Goal: Task Accomplishment & Management: Manage account settings

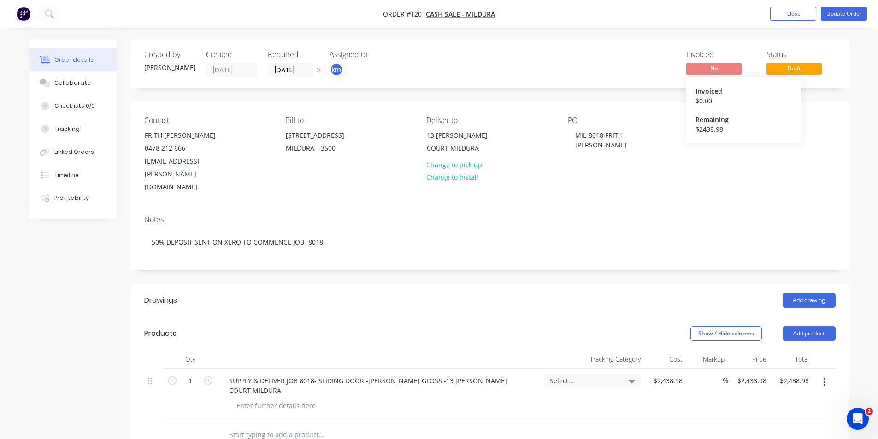
click at [865, 204] on div "Order details Collaborate Checklists 0/0 Tracking Linked Orders Timeline Profit…" at bounding box center [439, 342] width 878 height 685
click at [788, 14] on button "Close" at bounding box center [793, 14] width 46 height 14
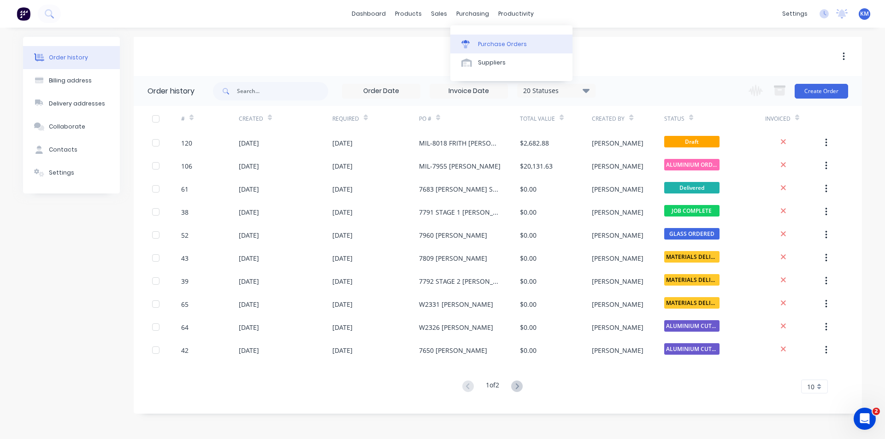
click at [495, 41] on div "Purchase Orders" at bounding box center [502, 44] width 49 height 8
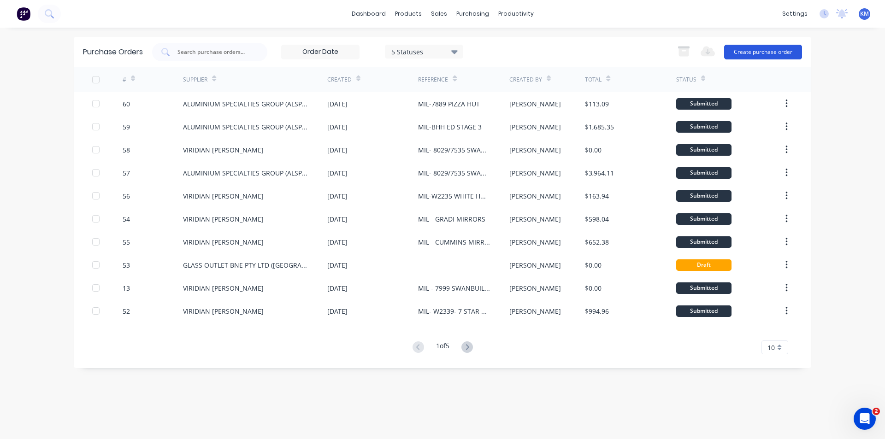
click at [772, 48] on button "Create purchase order" at bounding box center [763, 52] width 78 height 15
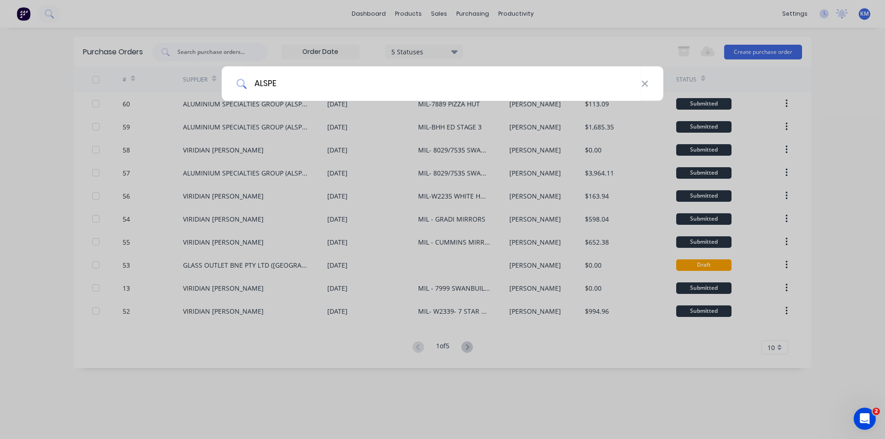
type input "ALSPEC"
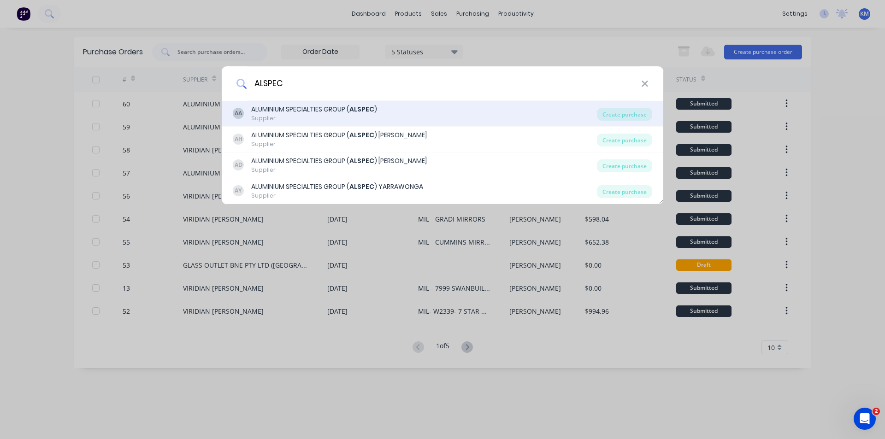
click at [353, 117] on div "Supplier" at bounding box center [314, 118] width 126 height 8
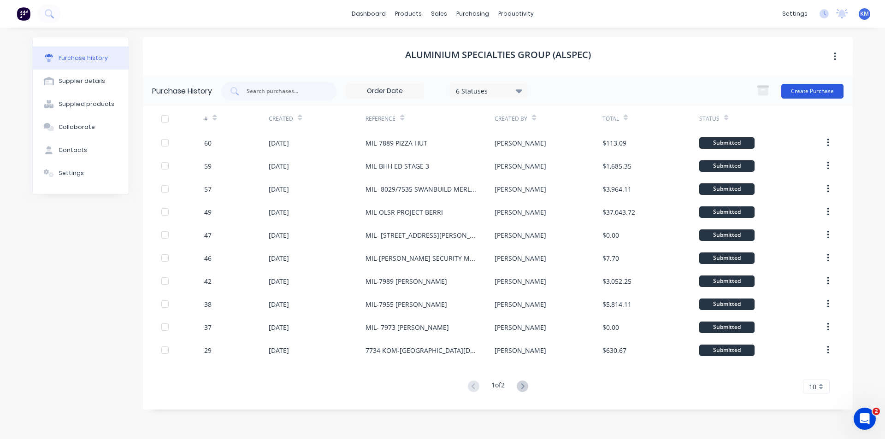
click at [794, 86] on button "Create Purchase" at bounding box center [812, 91] width 62 height 15
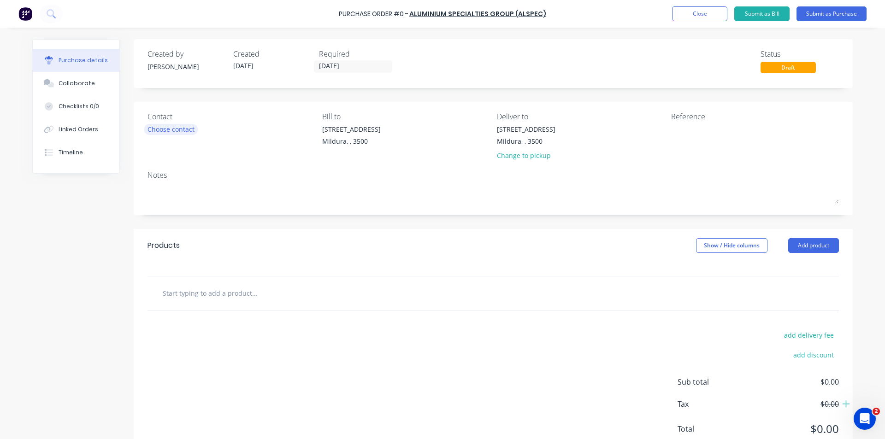
click at [171, 134] on div "Choose contact" at bounding box center [170, 129] width 47 height 10
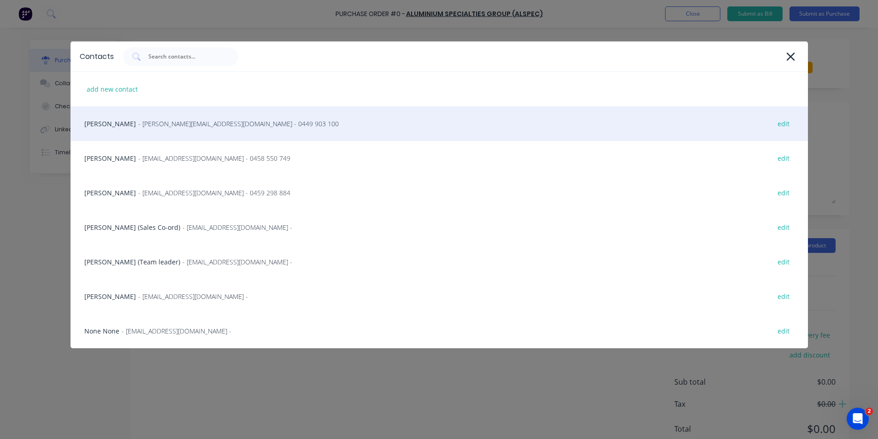
click at [163, 122] on span "- bjamieson@alspec.com.au - 0449 903 100" at bounding box center [238, 124] width 200 height 10
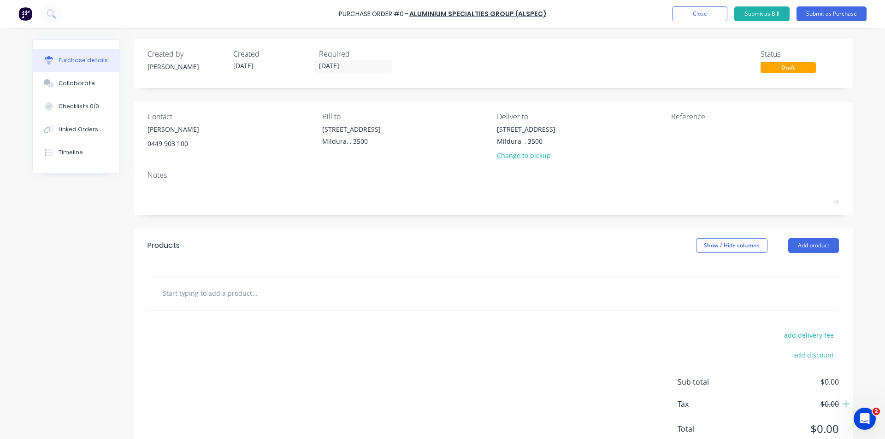
click at [192, 135] on div "Brad jamieson 0449 903 100" at bounding box center [231, 136] width 168 height 24
click at [188, 129] on div "Brad jamieson 0449 903 100" at bounding box center [173, 136] width 52 height 24
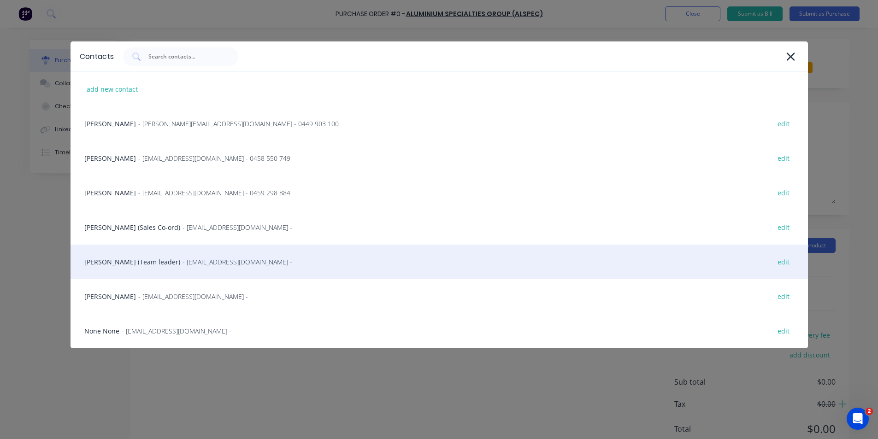
click at [154, 265] on div "Nicola Steele (Team leader) - nsteele@alspec.com.au - edit" at bounding box center [439, 262] width 737 height 35
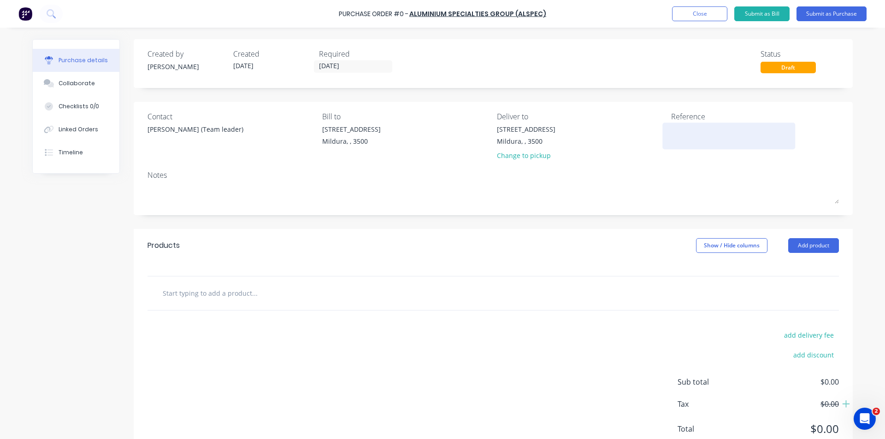
click at [684, 131] on textarea at bounding box center [728, 134] width 115 height 21
type textarea "MIL-"
type textarea "x"
type textarea "MIL-6"
type textarea "x"
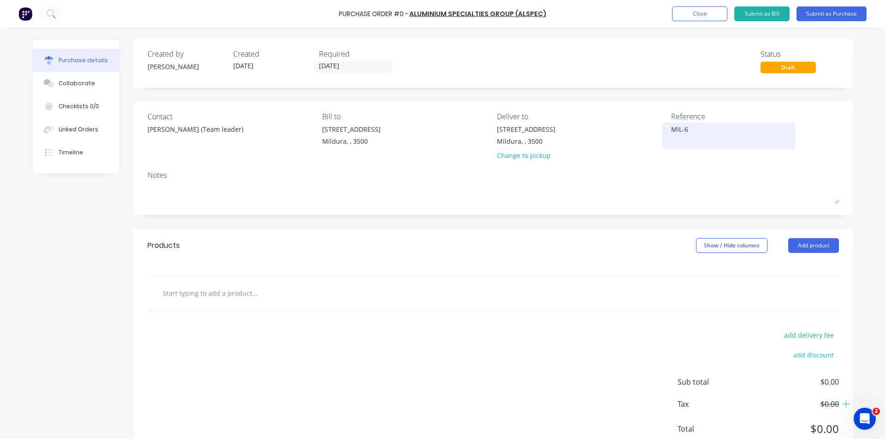
type textarea "MIL-67"
type textarea "x"
type textarea "MIL-676"
type textarea "x"
type textarea "MIL-6762"
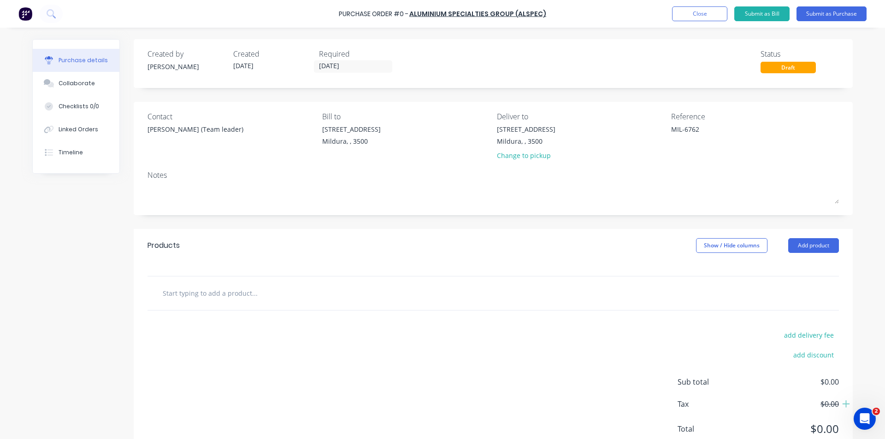
type textarea "x"
type textarea "MIL-6762"
type textarea "x"
type textarea "MIL-6762 R"
type textarea "x"
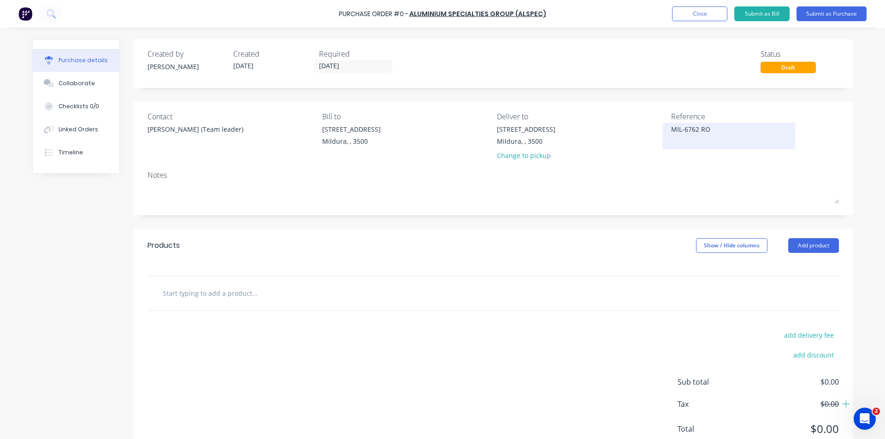
type textarea "MIL-6762 ROD"
type textarea "x"
type textarea "MIL-6762 RODN"
type textarea "x"
type textarea "MIL-6762 RODNE"
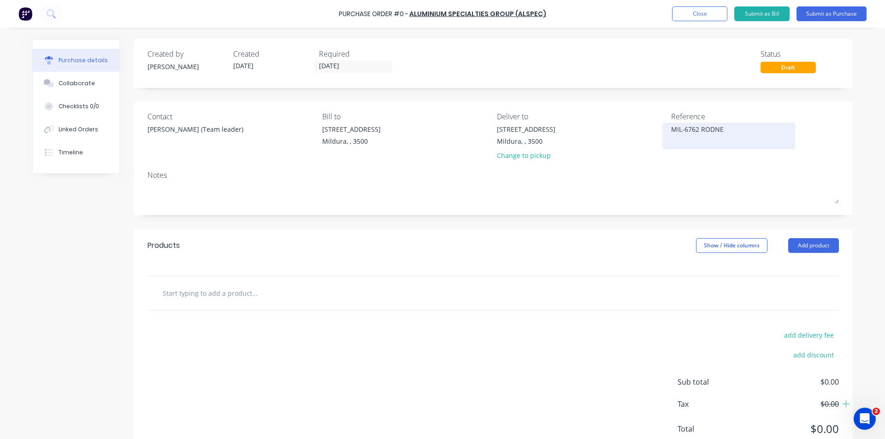
type textarea "x"
type textarea "MIL-6762 RODNEY"
type textarea "x"
type textarea "MIL-6762 RODNEY"
type textarea "x"
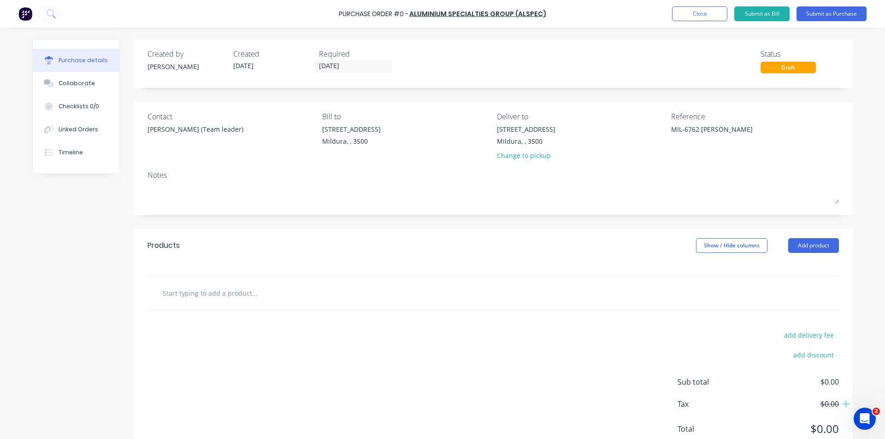
type textarea "MIL-6762 RODNEY"
click at [239, 299] on input "text" at bounding box center [254, 293] width 184 height 18
type textarea "x"
type input "A"
type textarea "x"
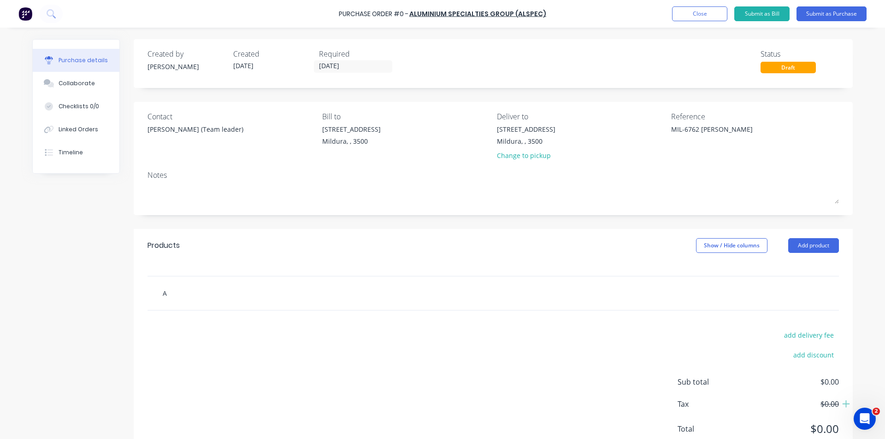
type input "AF"
type textarea "x"
type input "AF2"
type textarea "x"
type input "AF21"
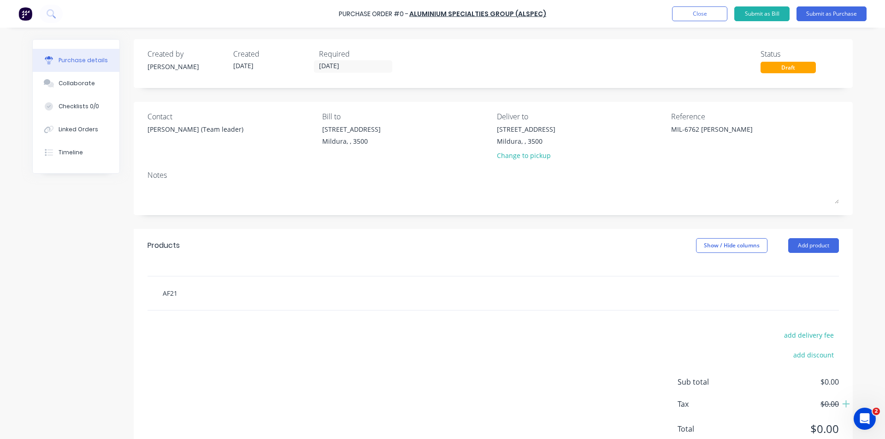
type textarea "x"
type input "AF212"
type textarea "x"
type input "AF212-"
type textarea "x"
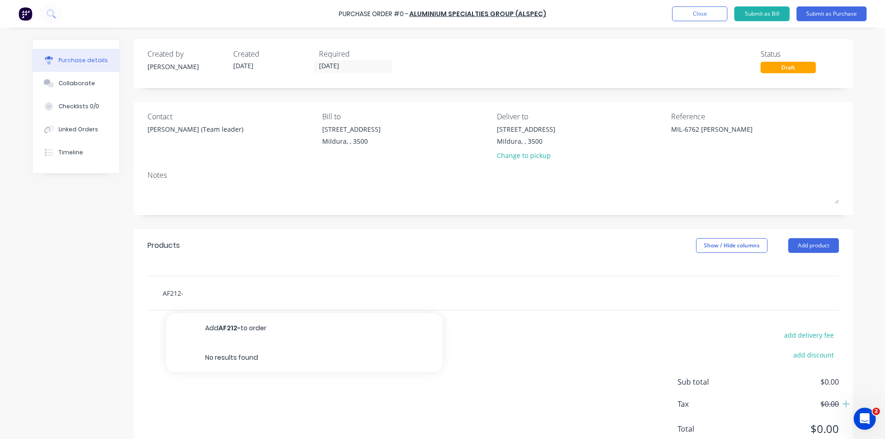
type input "AF212-"
type textarea "x"
type input "AF212- G"
type textarea "x"
type input "AF212- GL"
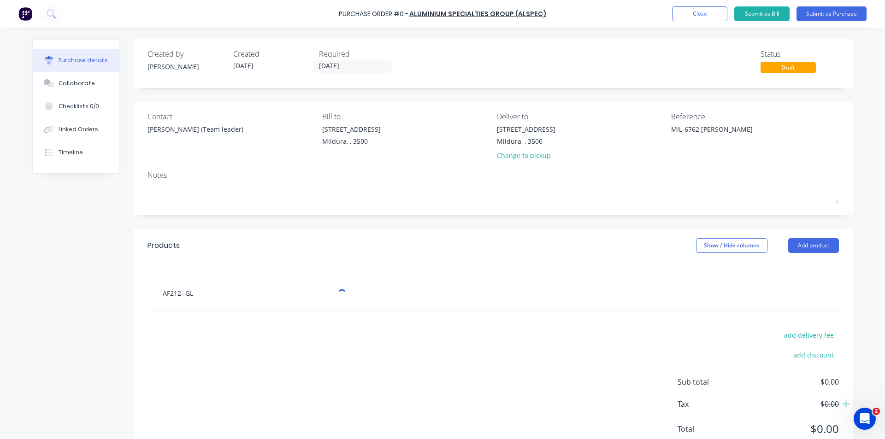
type textarea "x"
type input "AF212- GLA"
type textarea "x"
type input "AF212- GLAZ"
type textarea "x"
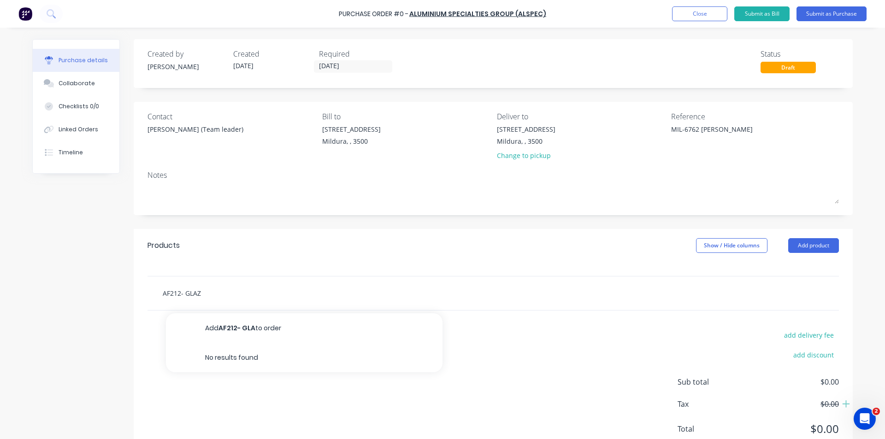
type input "AF212- GLAZI"
type textarea "x"
type input "AF212- GLAZING"
type textarea "x"
type input "AF212- GLAZING"
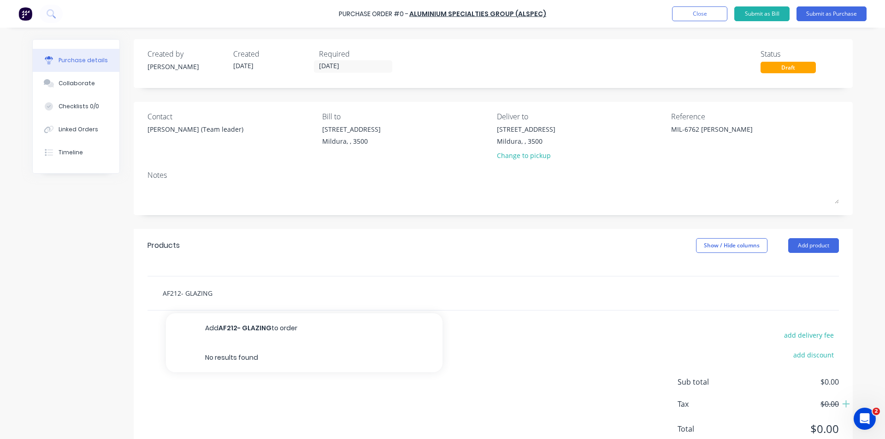
type textarea "x"
type input "AF212- GLAZING F"
type textarea "x"
type input "AF212- GLAZING FR"
type textarea "x"
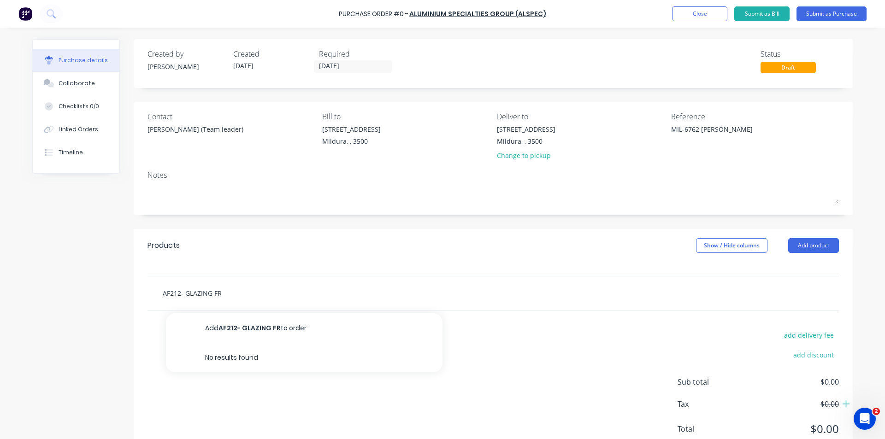
type input "AF212- GLAZING FRA"
type textarea "x"
type input "AF212- GLAZING FRAM"
type textarea "x"
type input "AF212- GLAZING FRAME"
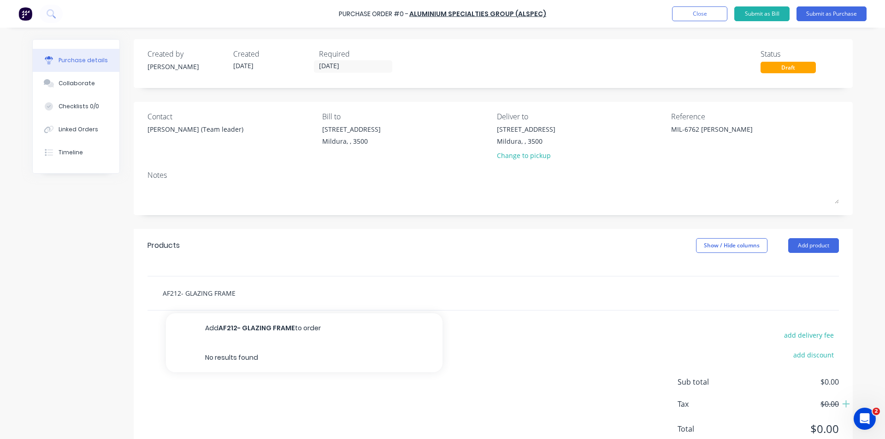
type textarea "x"
type input "AF212- GLAZING FRAME"
type textarea "x"
type input "AF212- GLAZING FRAME -"
type textarea "x"
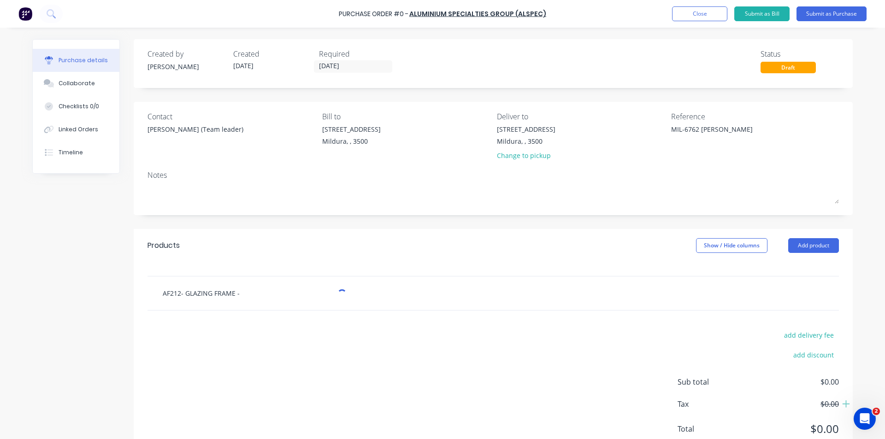
type input "AF212- GLAZING FRAME -M"
type textarea "x"
type input "AF212- GLAZING FRAME -MI"
type textarea "x"
type input "AF212- GLAZING FRAME -MIL"
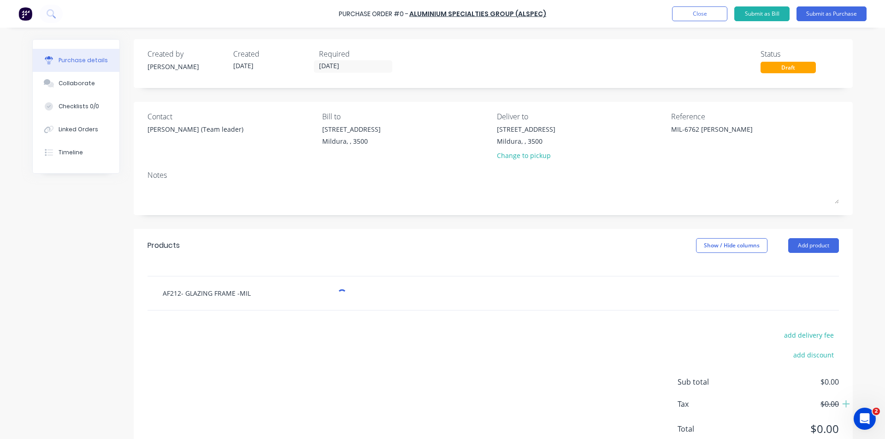
type textarea "x"
type input "AF212- GLAZING FRAME -MILL"
type textarea "x"
type input "AF212- GLAZING FRAME -MILL"
type textarea "x"
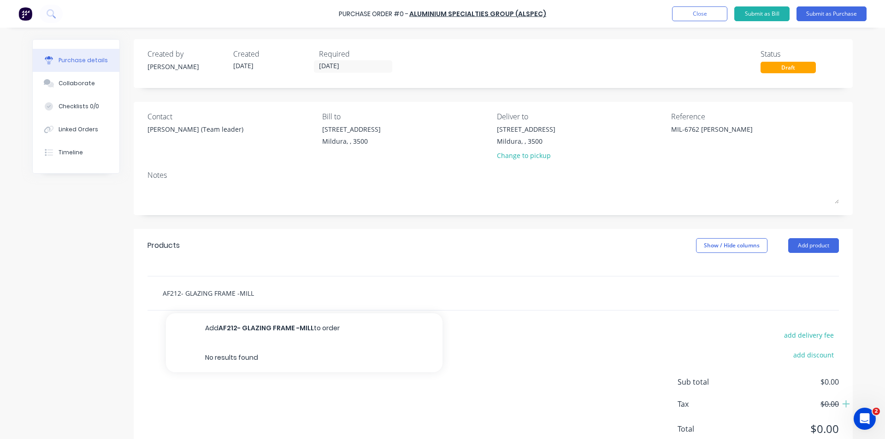
type input "AF212- GLAZING FRAME -MILL F"
type textarea "x"
type input "AF212- GLAZING FRAME -MILL FN"
type textarea "x"
type input "AF212- GLAZING FRAME -MILL F"
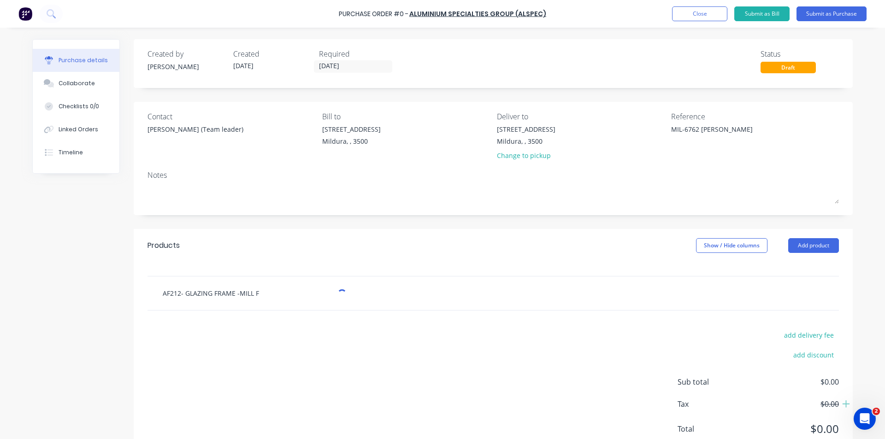
type textarea "x"
type input "AF212- GLAZING FRAME -MILL FI"
type textarea "x"
type input "AF212- GLAZING FRAME -MILL FIN"
type textarea "x"
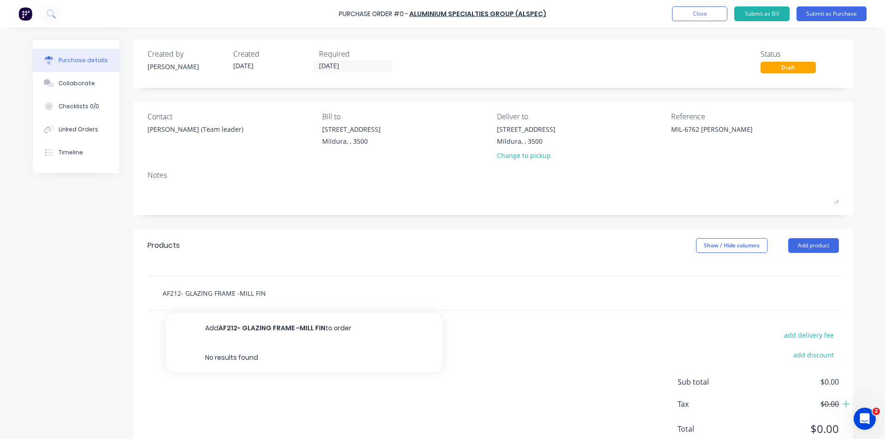
type input "AF212- GLAZING FRAME -MILL FINI"
type textarea "x"
type input "AF212- GLAZING FRAME -MILL FINIS"
type textarea "x"
type input "AF212- GLAZING FRAME -MILL FINISH"
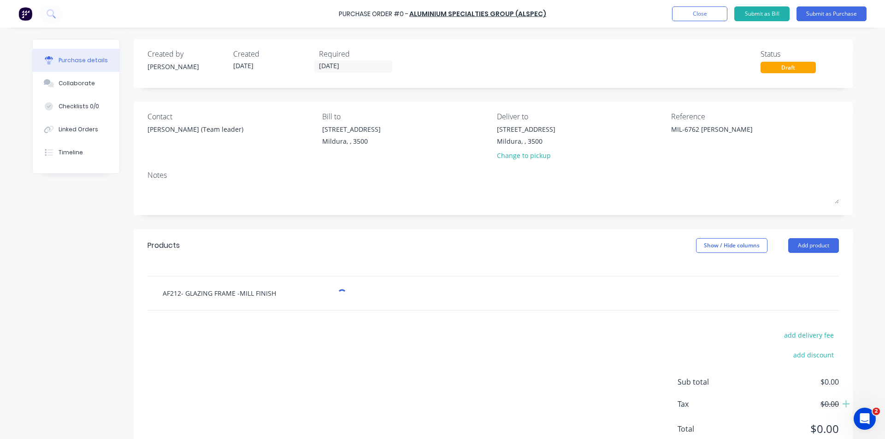
type textarea "x"
type input "AF212- GLAZING FRAME -MILL FINISH-"
type textarea "x"
type input "AF212- GLAZING FRAME -MILL FINISH-"
type textarea "x"
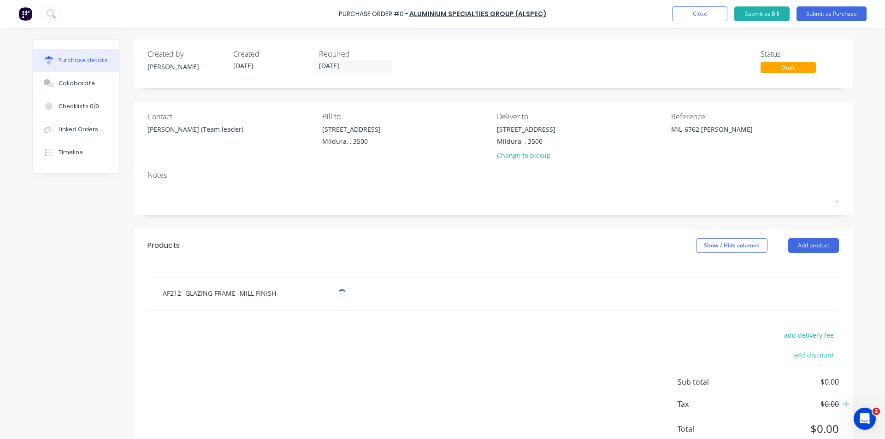
type input "AF212- GLAZING FRAME -MILL FINISH- 1"
type textarea "x"
type input "AF212- GLAZING FRAME -MILL FINISH- 1X"
type textarea "x"
type input "AF212- GLAZING FRAME -MILL FINISH- 1XL"
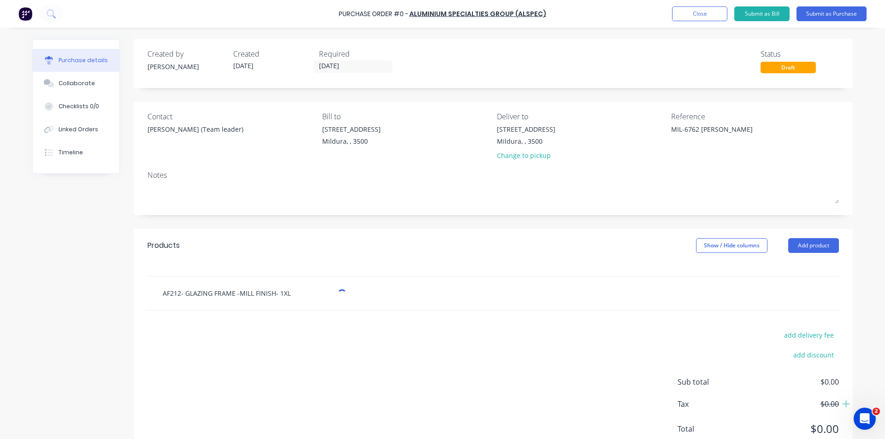
type textarea "x"
type input "AF212- GLAZING FRAME -MILL FINISH- 1XLE"
type textarea "x"
type input "AF212- GLAZING FRAME -MILL FINISH- 1XLEN"
type textarea "x"
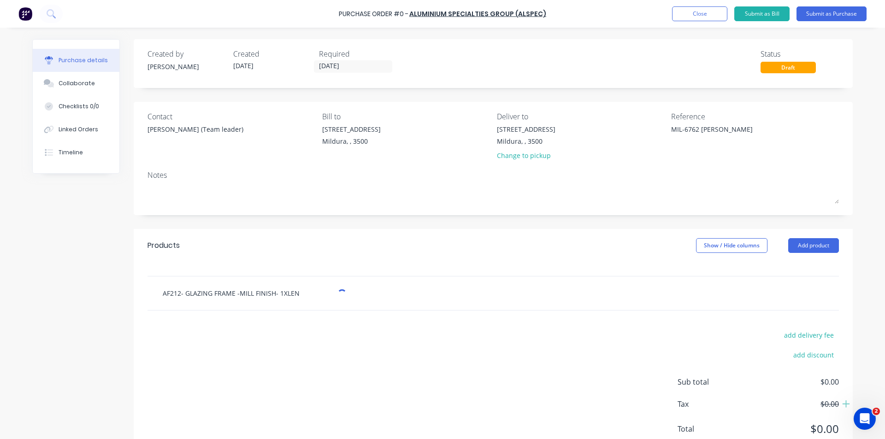
type input "AF212- GLAZING FRAME -MILL FINISH- 1XLENG"
type textarea "x"
type input "AF212- GLAZING FRAME -MILL FINISH- 1XLENGT"
type textarea "x"
type input "AF212- GLAZING FRAME -MILL FINISH- 1XLENGTH"
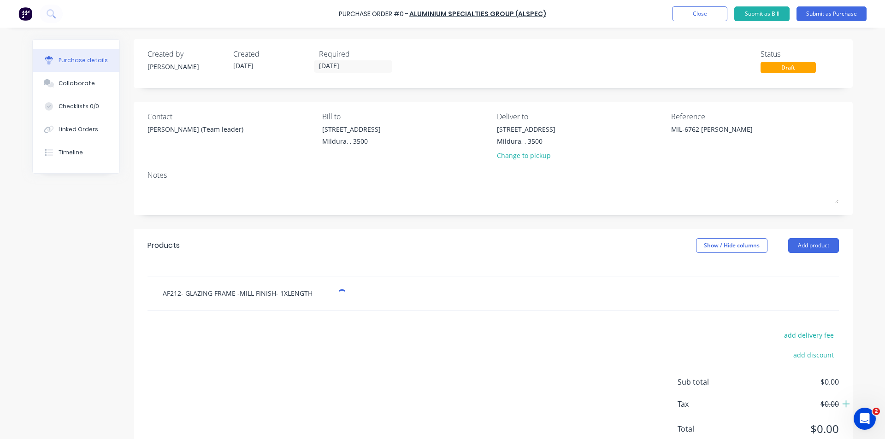
type textarea "x"
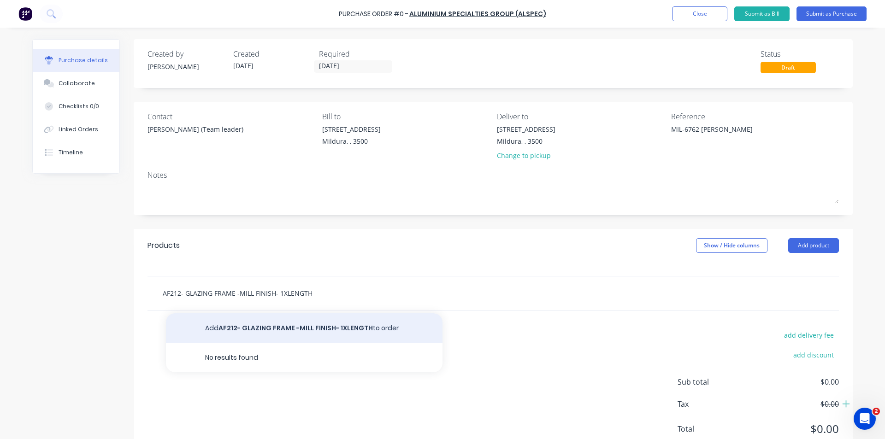
type input "AF212- GLAZING FRAME -MILL FINISH- 1XLENGTH"
click at [317, 329] on button "Add AF212- GLAZING FRAME -MILL FINISH- 1XLENGTH to order" at bounding box center [304, 327] width 276 height 29
type textarea "x"
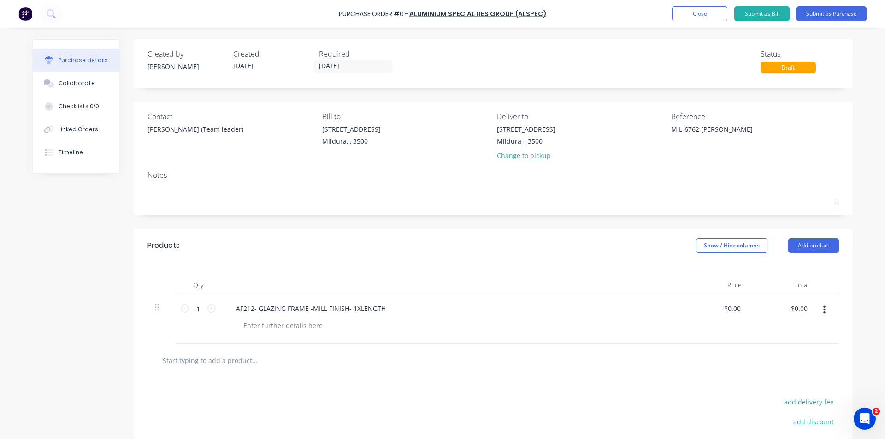
scroll to position [11, 0]
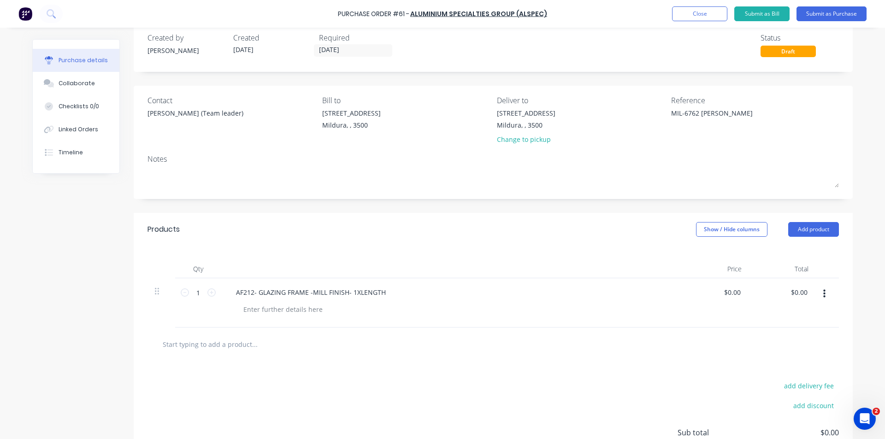
scroll to position [27, 0]
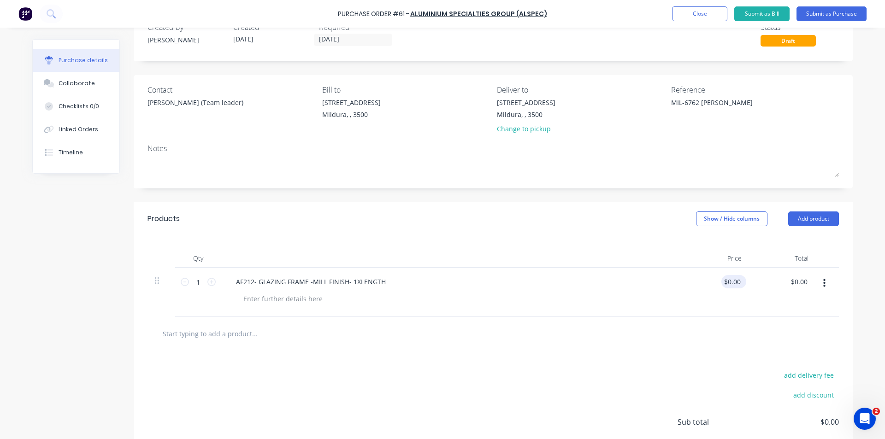
type textarea "x"
type input "0.00"
click at [727, 285] on input "0.00" at bounding box center [731, 281] width 21 height 13
type textarea "x"
type input "0.00"
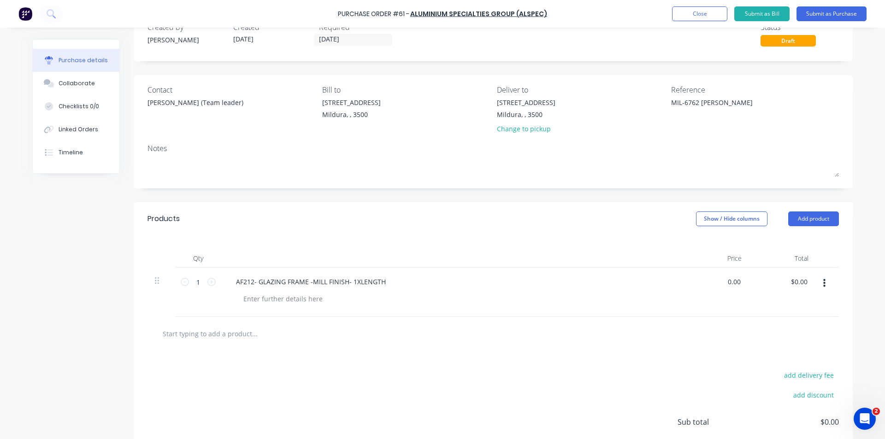
type textarea "x"
type input "0.00"
type textarea "x"
type input "$0.00"
drag, startPoint x: 706, startPoint y: 285, endPoint x: 785, endPoint y: 288, distance: 78.9
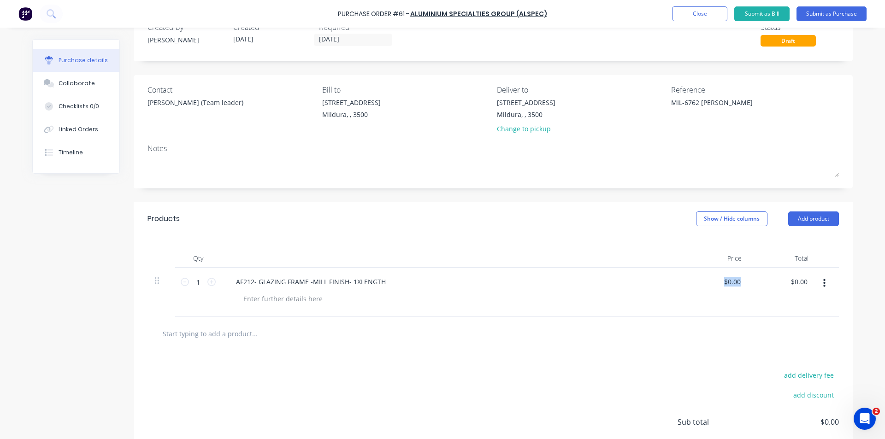
click at [785, 288] on div "1 1 AF212- GLAZING FRAME -MILL FINISH- 1XLENGTH $0.00 $0.00 $0.00 $0.00" at bounding box center [492, 292] width 691 height 49
type textarea "x"
type input "0.00"
click at [730, 287] on input "0.00" at bounding box center [731, 281] width 21 height 13
type textarea "x"
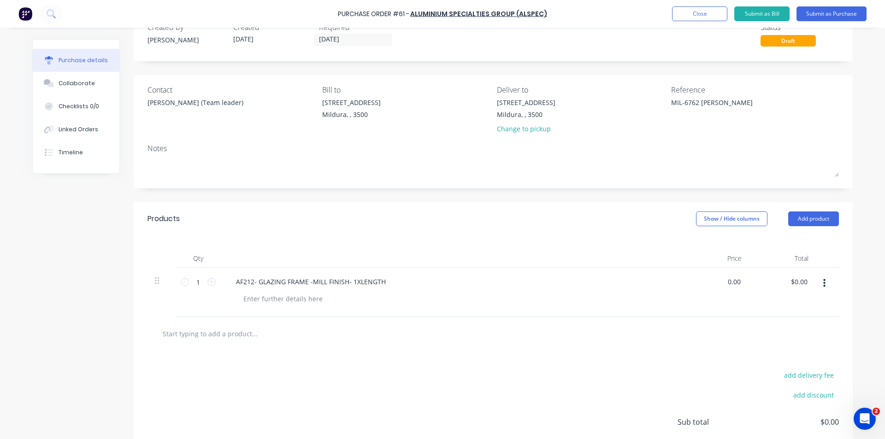
drag, startPoint x: 725, startPoint y: 282, endPoint x: 761, endPoint y: 281, distance: 36.4
click at [761, 281] on div "1 1 AF212- GLAZING FRAME -MILL FINISH- 1XLENGTH 0.00 0.00 $0.00 $0.00" at bounding box center [492, 292] width 691 height 49
type input "122"
type textarea "x"
type input "$122.00"
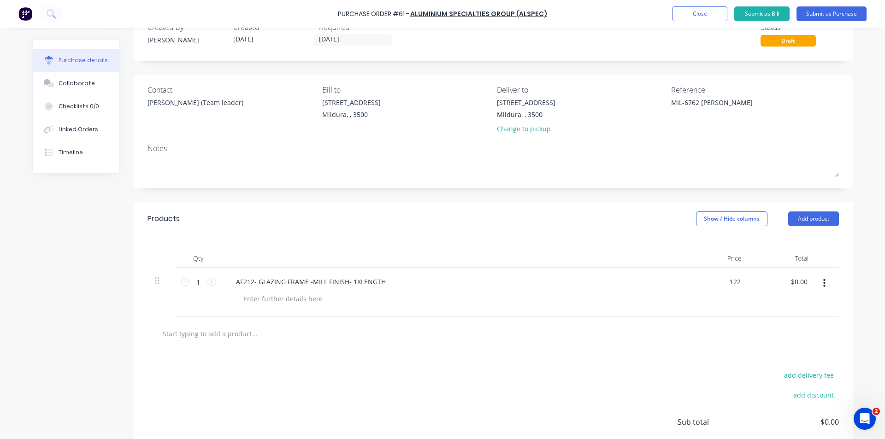
type input "$122.00"
click at [596, 256] on div at bounding box center [451, 258] width 461 height 18
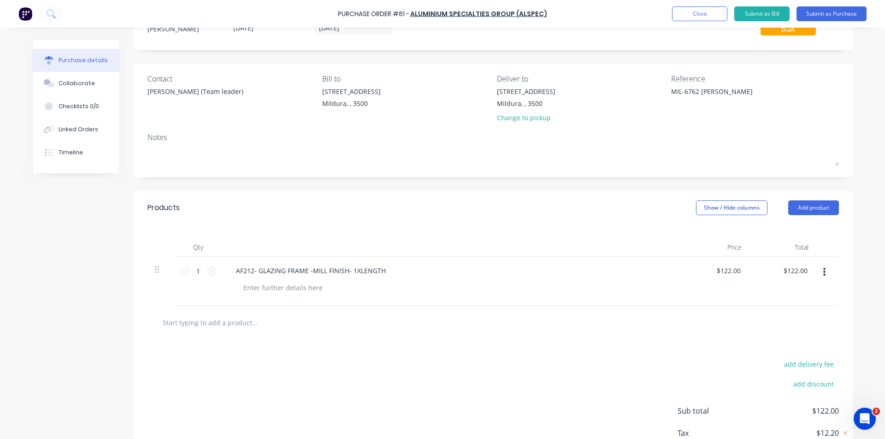
scroll to position [24, 0]
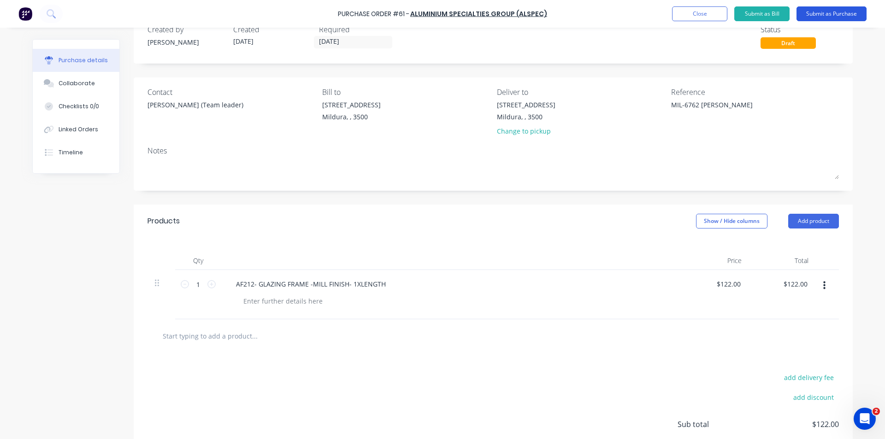
click at [834, 13] on button "Submit as Purchase" at bounding box center [831, 13] width 70 height 15
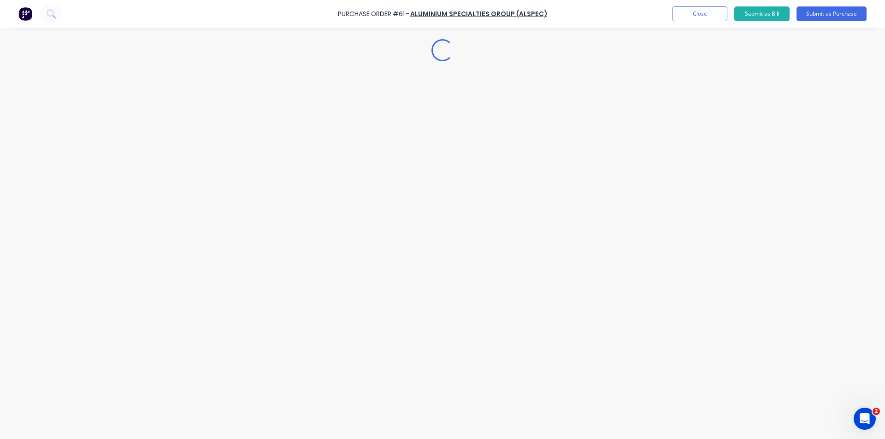
scroll to position [0, 0]
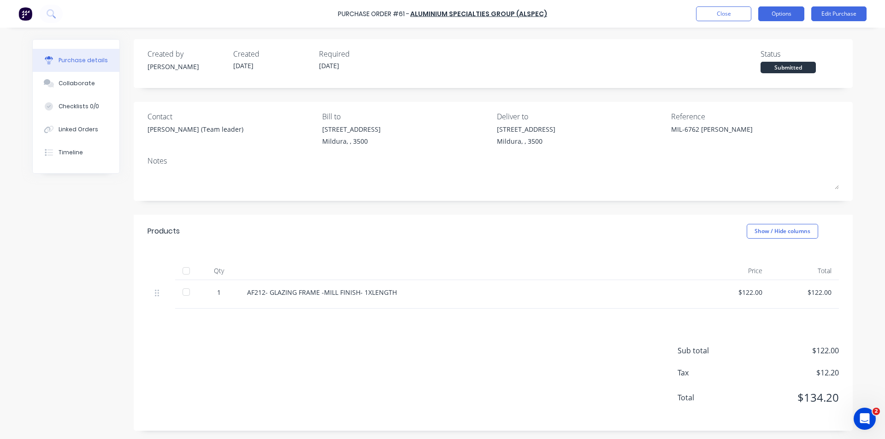
click at [794, 12] on button "Options" at bounding box center [781, 13] width 46 height 15
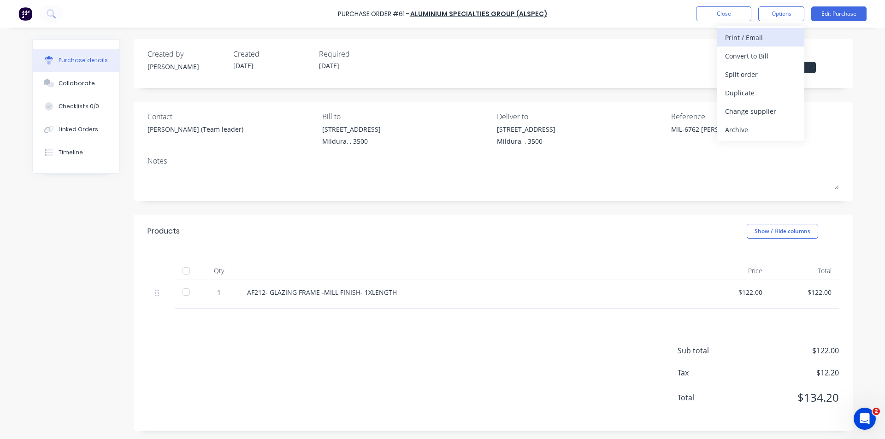
click at [761, 34] on div "Print / Email" at bounding box center [760, 37] width 71 height 13
click at [751, 56] on div "With pricing" at bounding box center [760, 55] width 71 height 13
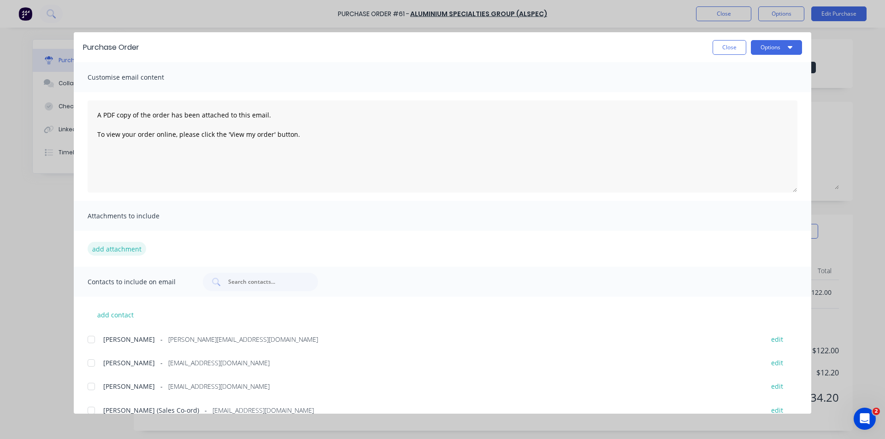
click at [123, 244] on button "add attachment" at bounding box center [117, 249] width 59 height 14
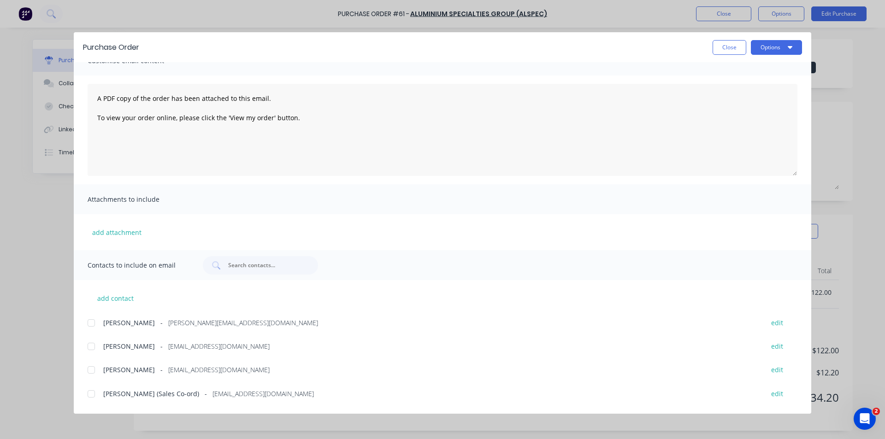
scroll to position [33, 0]
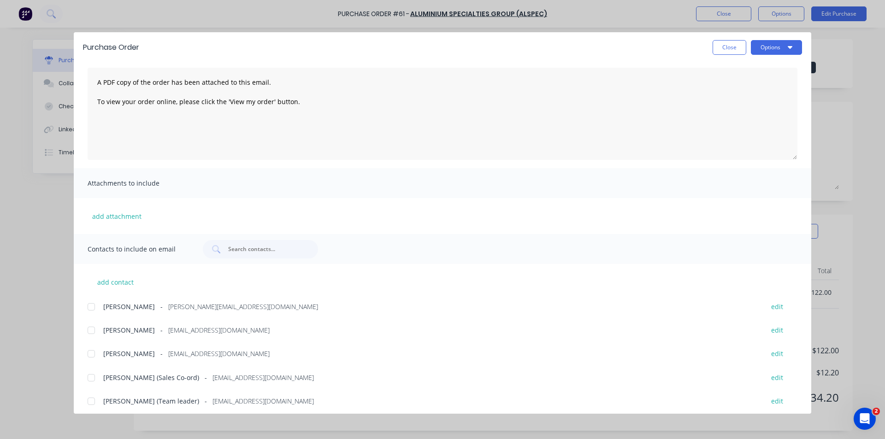
click at [93, 306] on div at bounding box center [91, 307] width 18 height 18
click at [92, 401] on div at bounding box center [91, 401] width 18 height 18
click at [770, 51] on button "Options" at bounding box center [776, 47] width 51 height 15
click at [745, 106] on div "Email" at bounding box center [758, 107] width 71 height 13
click at [730, 50] on button "Close" at bounding box center [729, 47] width 34 height 15
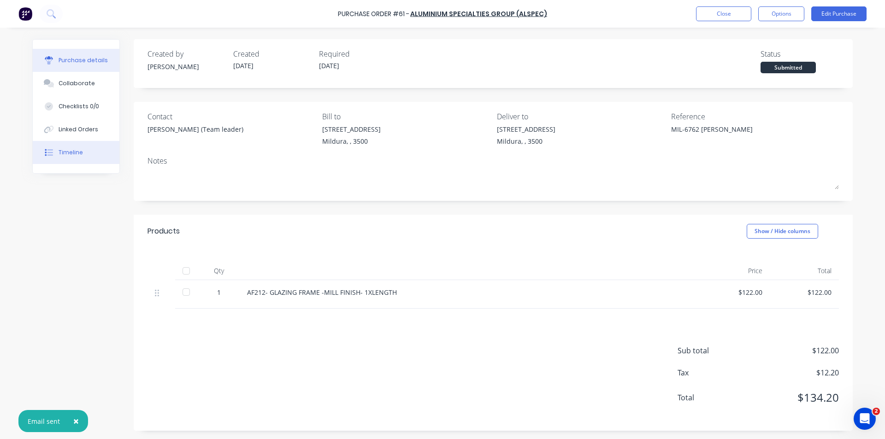
click at [84, 147] on button "Timeline" at bounding box center [76, 152] width 87 height 23
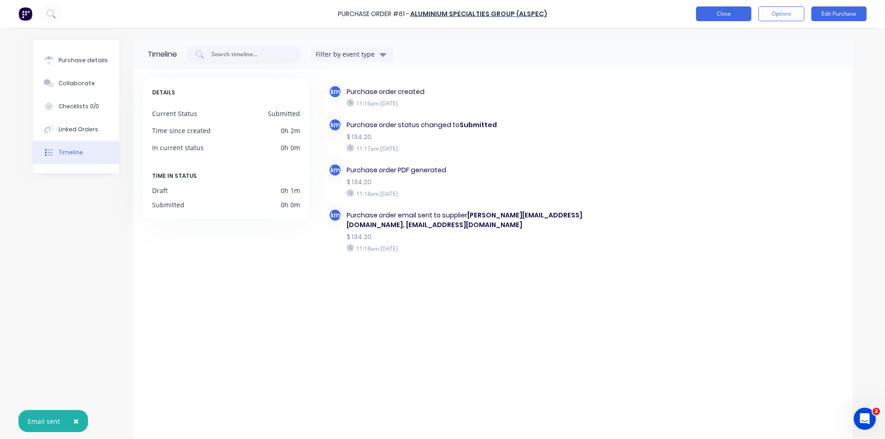
click at [706, 12] on button "Close" at bounding box center [723, 13] width 55 height 15
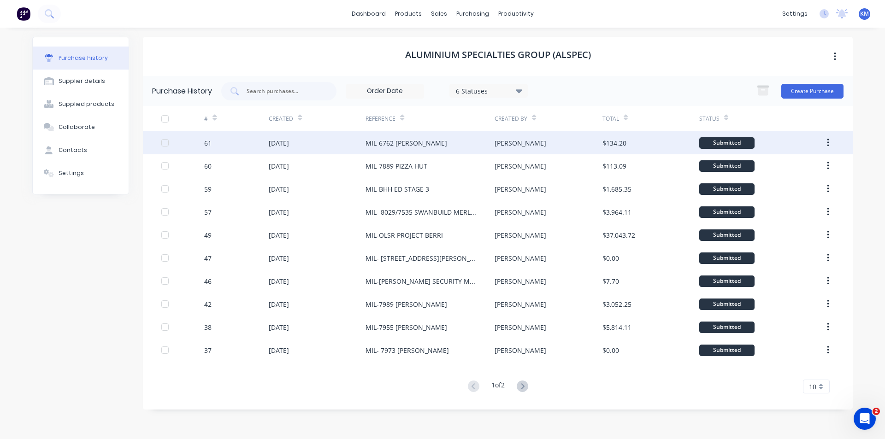
click at [481, 148] on div "MIL-6762 RODNEY" at bounding box center [429, 142] width 129 height 23
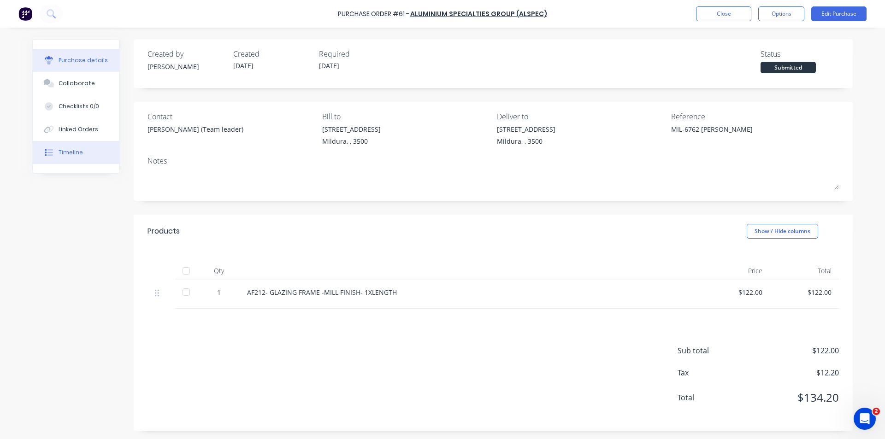
click at [80, 152] on button "Timeline" at bounding box center [76, 152] width 87 height 23
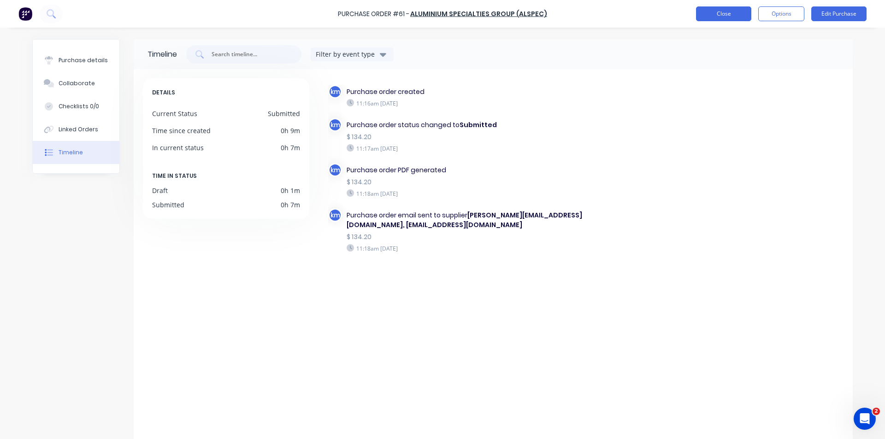
click at [734, 9] on button "Close" at bounding box center [723, 13] width 55 height 15
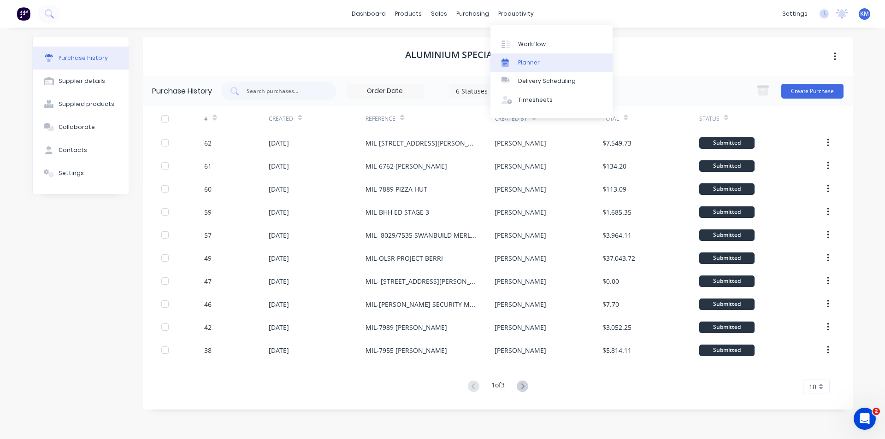
click at [532, 59] on div "Planner" at bounding box center [529, 63] width 22 height 8
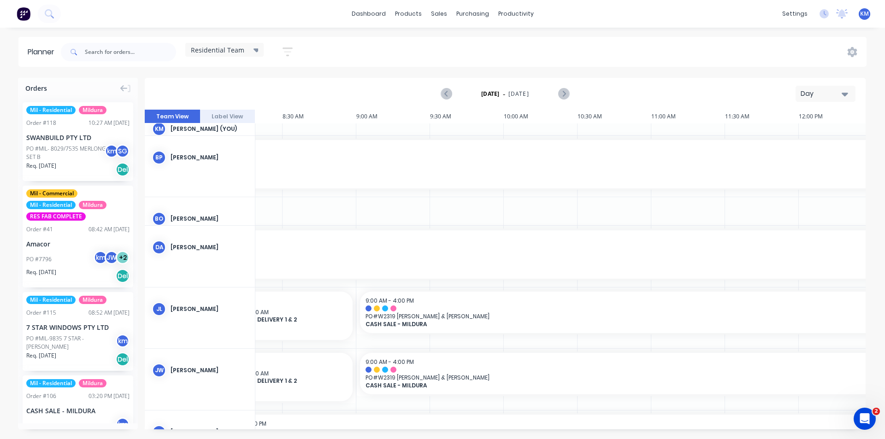
scroll to position [16, 1181]
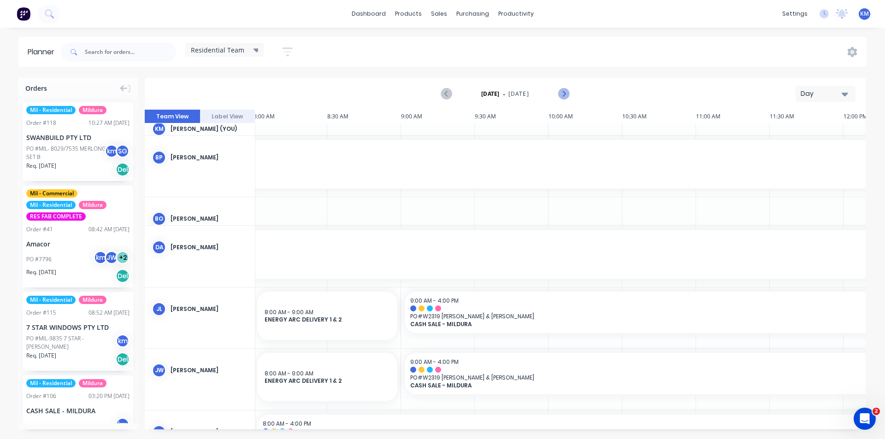
click at [567, 93] on icon "Next page" at bounding box center [563, 93] width 11 height 11
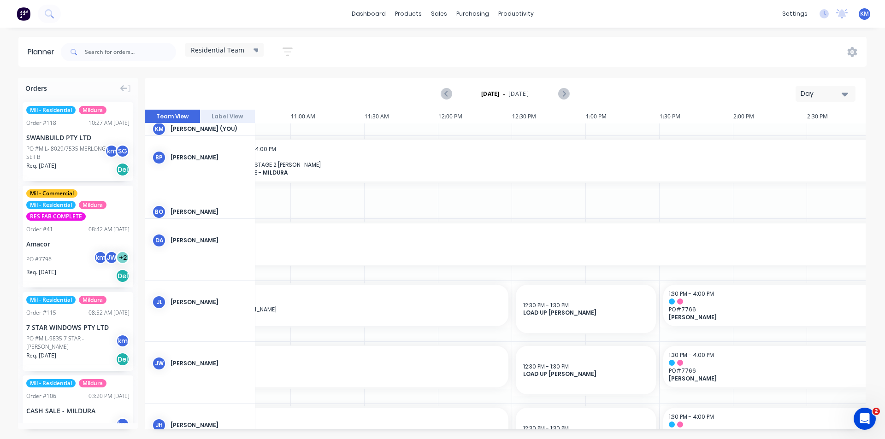
scroll to position [16, 1622]
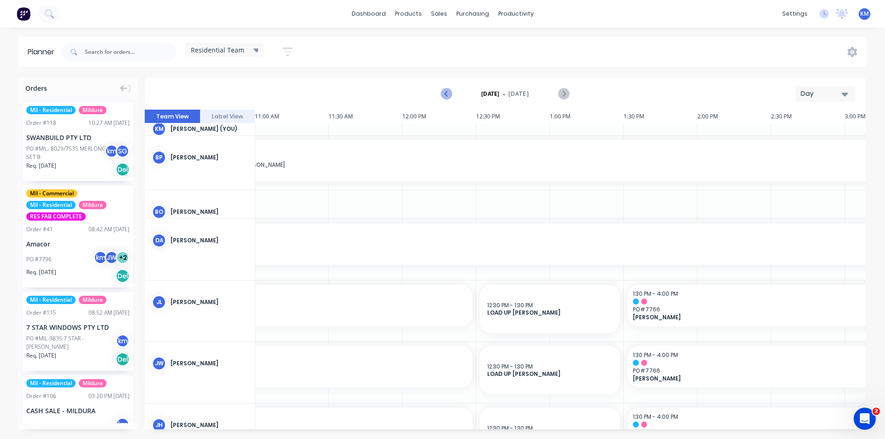
click at [444, 93] on icon "Previous page" at bounding box center [446, 93] width 11 height 11
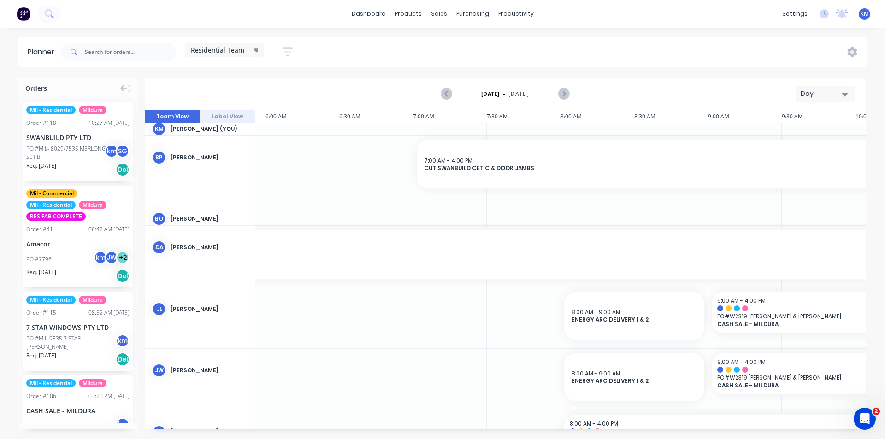
scroll to position [16, 893]
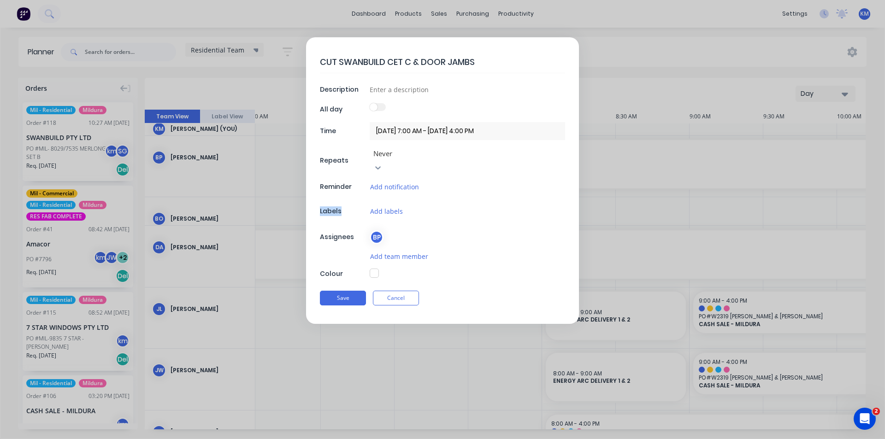
click at [408, 63] on textarea "CUT SWANBUILD CET C & DOOR JAMBS" at bounding box center [442, 62] width 245 height 22
type textarea "x"
type textarea "CUT SWANBUILD CET & DOOR JAMBS"
type textarea "x"
type textarea "CUT SWANBUILD CET e & DOOR JAMBS"
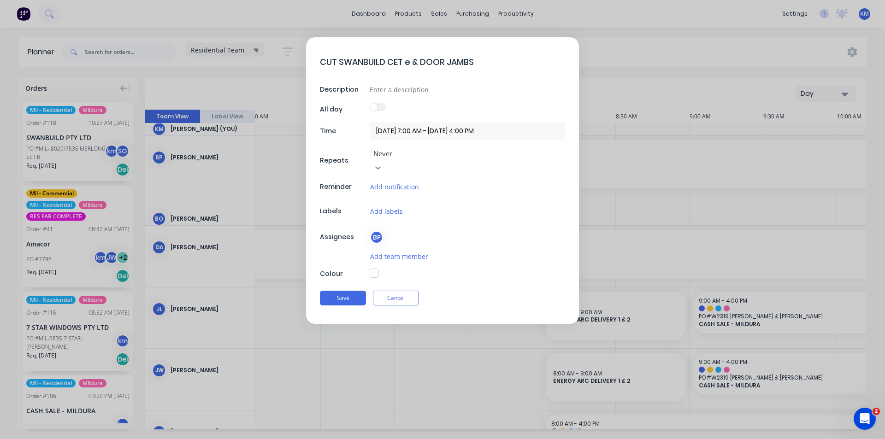
type textarea "x"
type textarea "CUT SWANBUILD CET & DOOR JAMBS"
type textarea "x"
type textarea "CUT SWANBUILD CET E & DOOR JAMBS"
click at [393, 63] on textarea "CUT SWANBUILD CET E & DOOR JAMBS" at bounding box center [442, 62] width 245 height 22
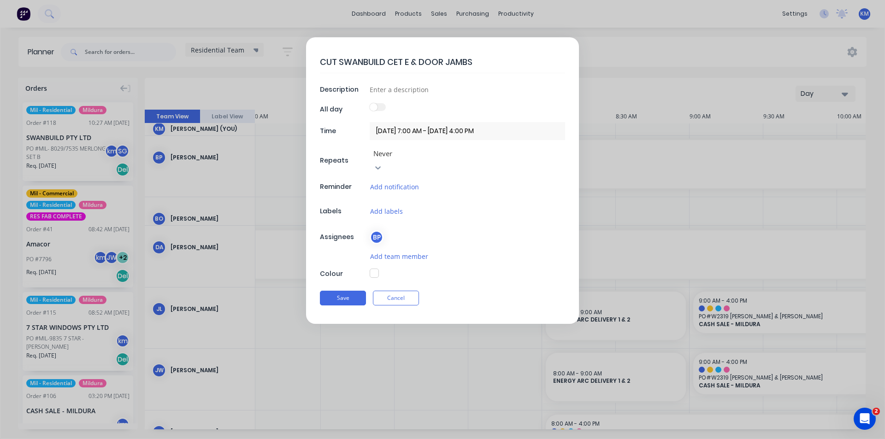
type textarea "x"
type textarea "CUT SWANBUILD ET E & DOOR JAMBS"
type textarea "x"
type textarea "CUT SWANBUILD SET E & DOOR JAMBS"
click at [486, 59] on textarea "CUT SWANBUILD SET E & DOOR JAMBS" at bounding box center [442, 62] width 245 height 22
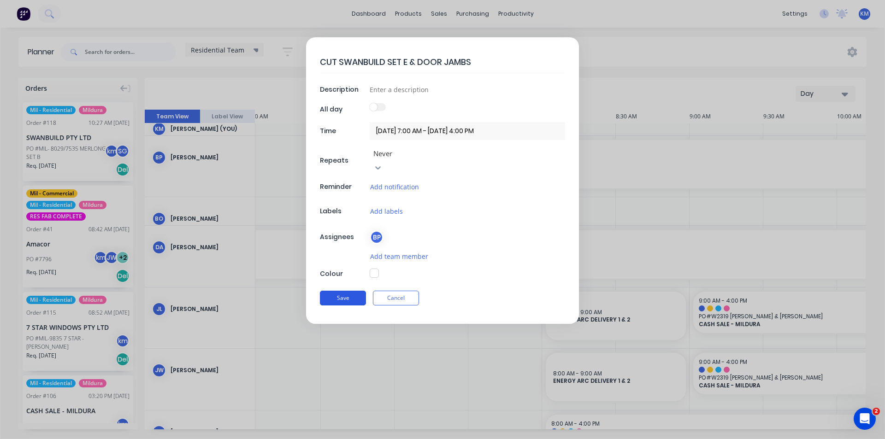
click at [344, 291] on button "Save" at bounding box center [343, 298] width 46 height 15
type textarea "x"
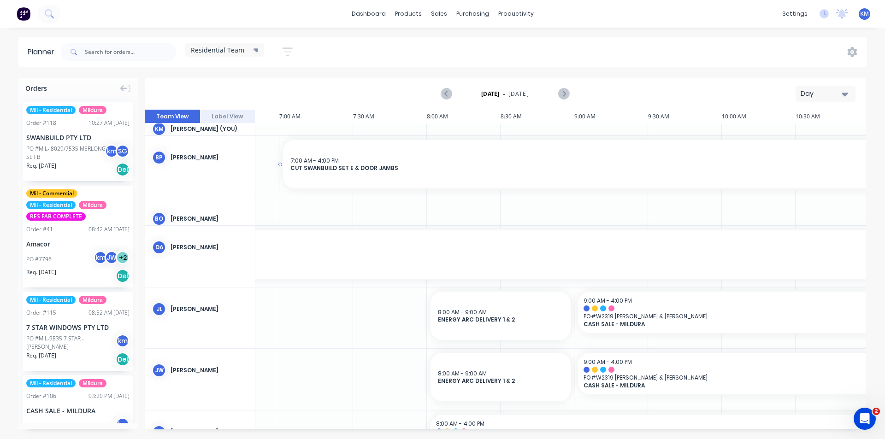
scroll to position [8, 1008]
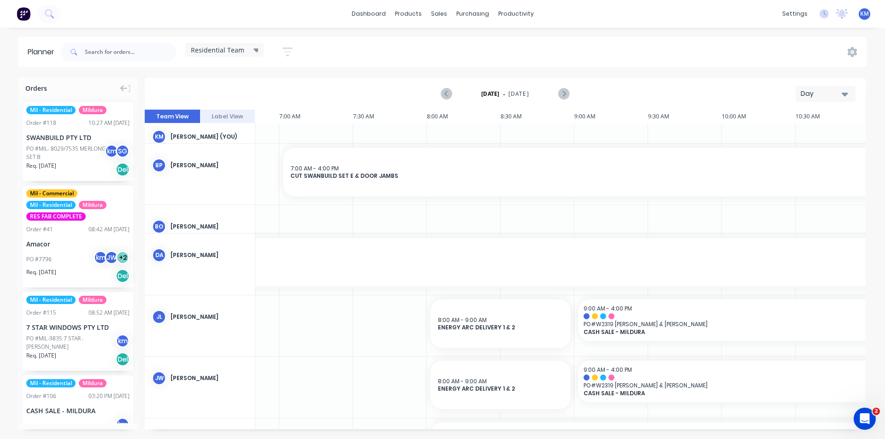
drag, startPoint x: 865, startPoint y: 201, endPoint x: 866, endPoint y: 174, distance: 27.2
click at [866, 174] on div "Orders Mil - Residential Mildura Order # 118 10:27 AM 13/10/25 SWANBUILD PTY LT…" at bounding box center [442, 258] width 885 height 361
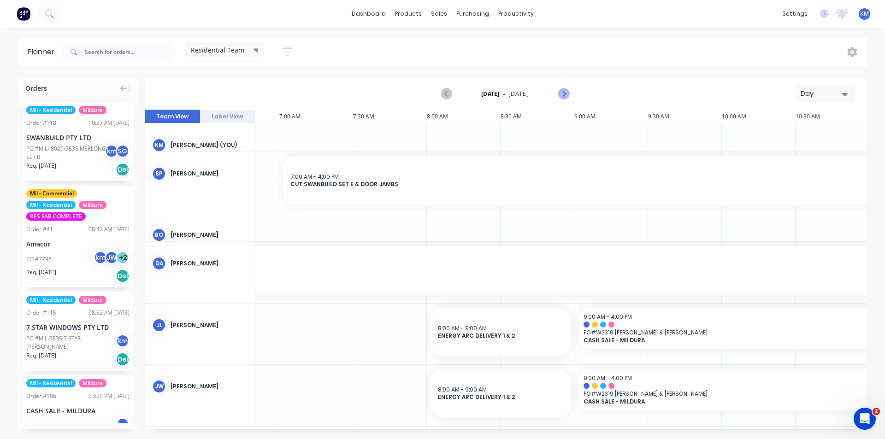
click at [565, 94] on icon "Next page" at bounding box center [563, 93] width 11 height 11
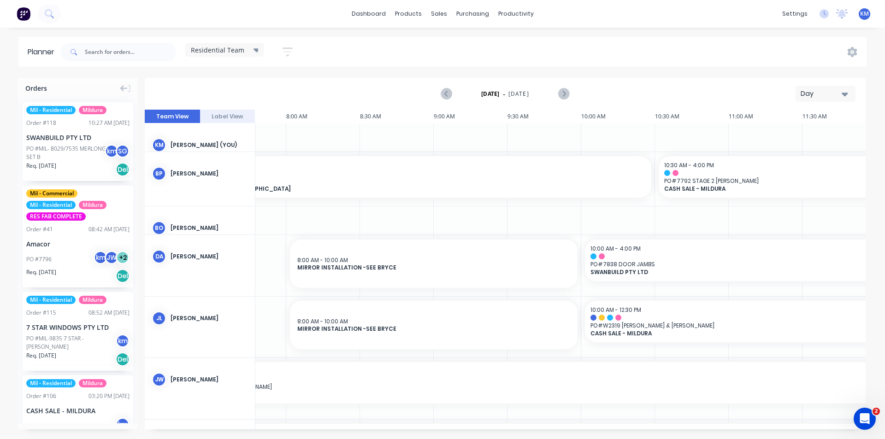
scroll to position [0, 1144]
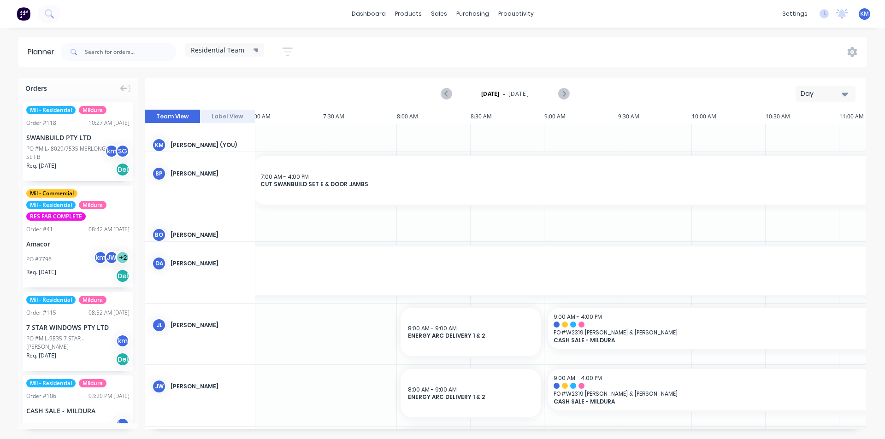
scroll to position [0, 1031]
click at [564, 97] on icon "Next page" at bounding box center [563, 93] width 11 height 11
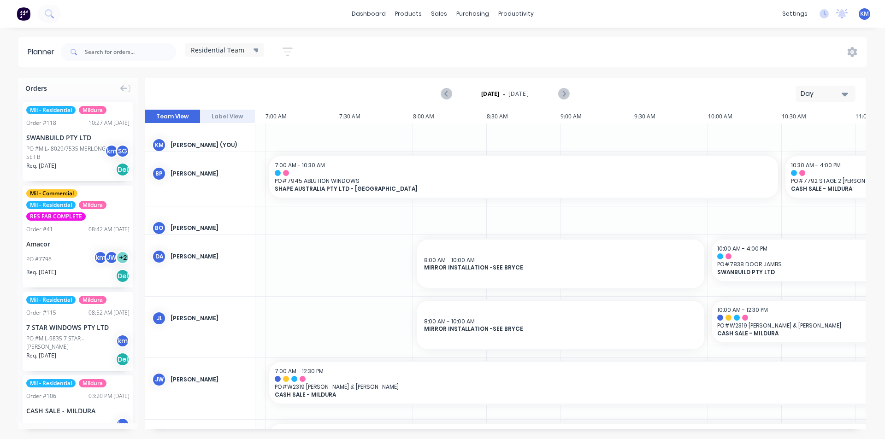
scroll to position [0, 1024]
click at [448, 93] on icon "Previous page" at bounding box center [446, 93] width 11 height 11
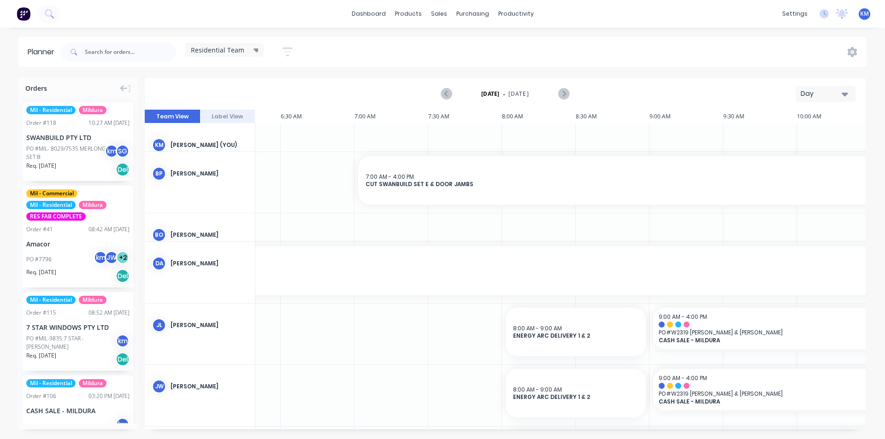
scroll to position [0, 945]
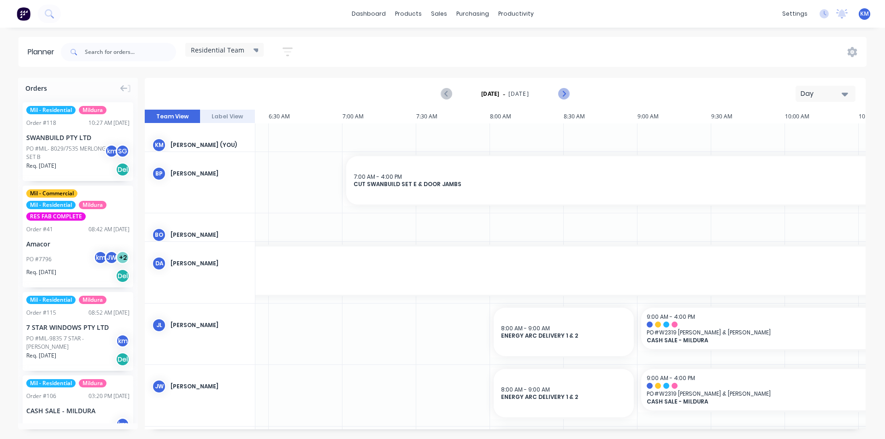
click at [563, 92] on icon "Next page" at bounding box center [563, 93] width 4 height 7
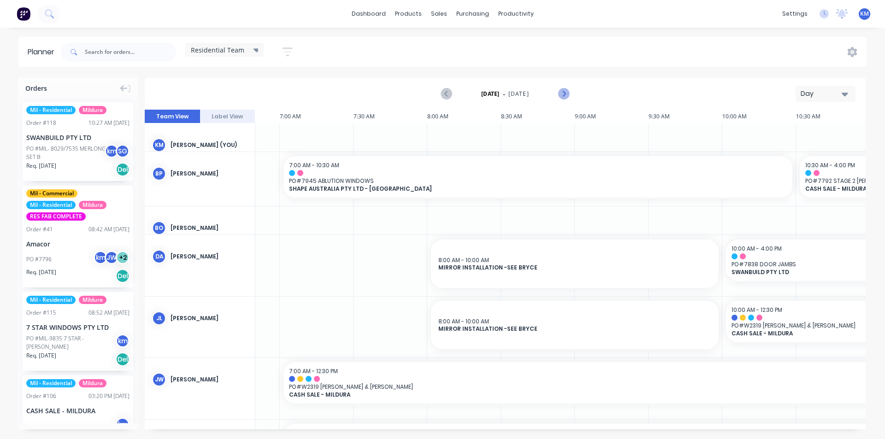
scroll to position [0, 1622]
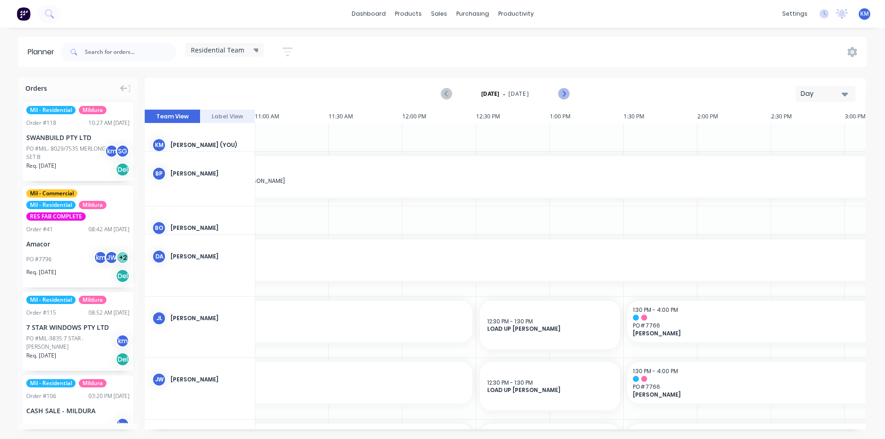
click at [564, 92] on icon "Next page" at bounding box center [563, 93] width 11 height 11
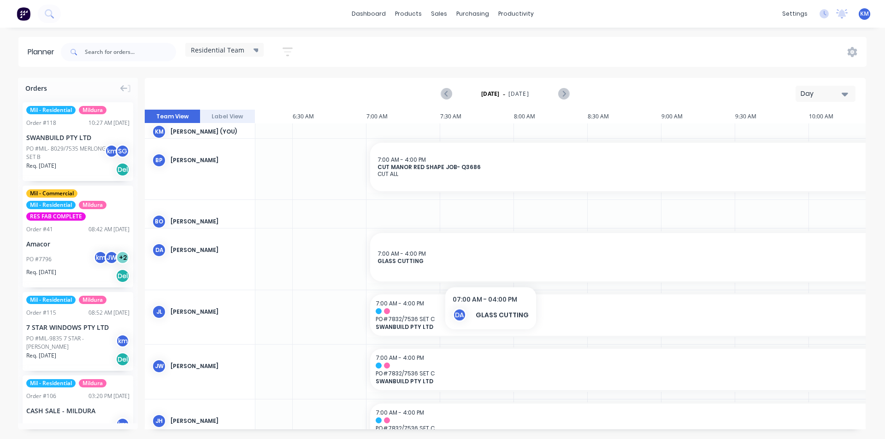
scroll to position [24, 921]
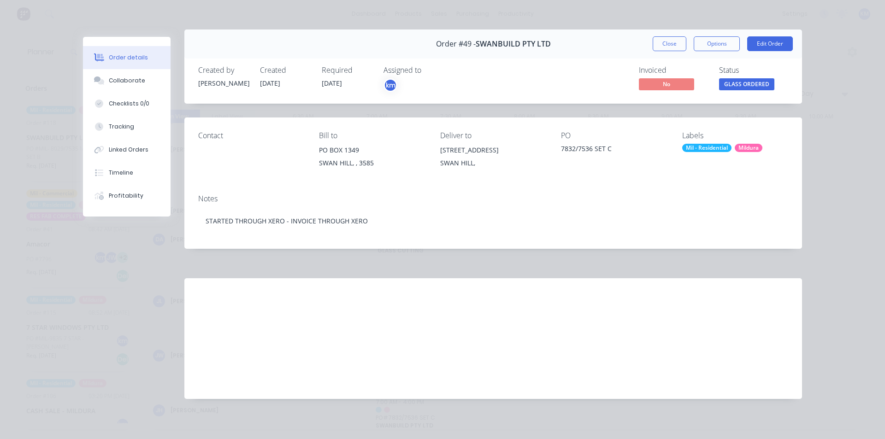
scroll to position [10, 0]
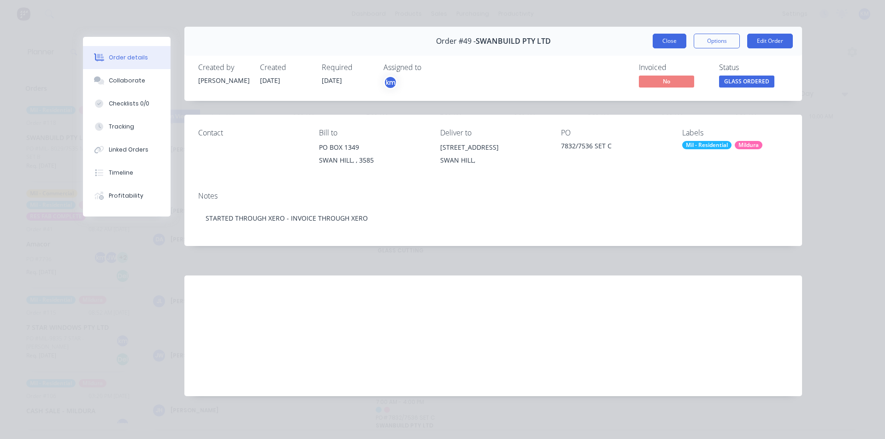
click at [669, 46] on button "Close" at bounding box center [669, 41] width 34 height 15
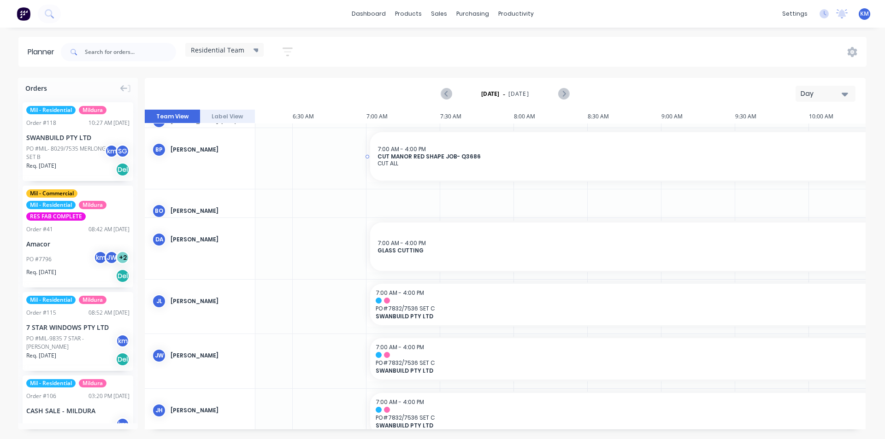
scroll to position [40, 921]
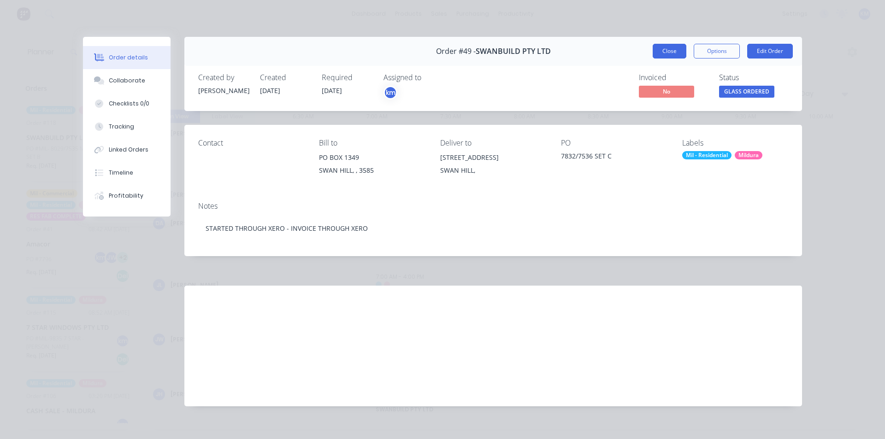
click at [659, 53] on button "Close" at bounding box center [669, 51] width 34 height 15
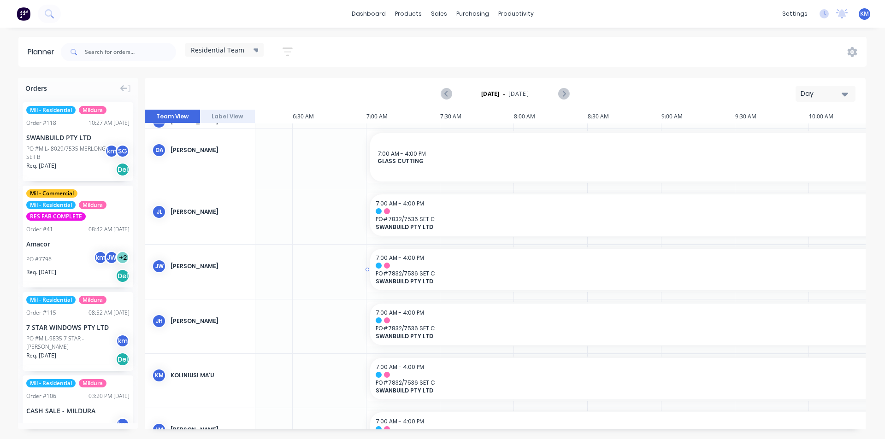
scroll to position [121, 921]
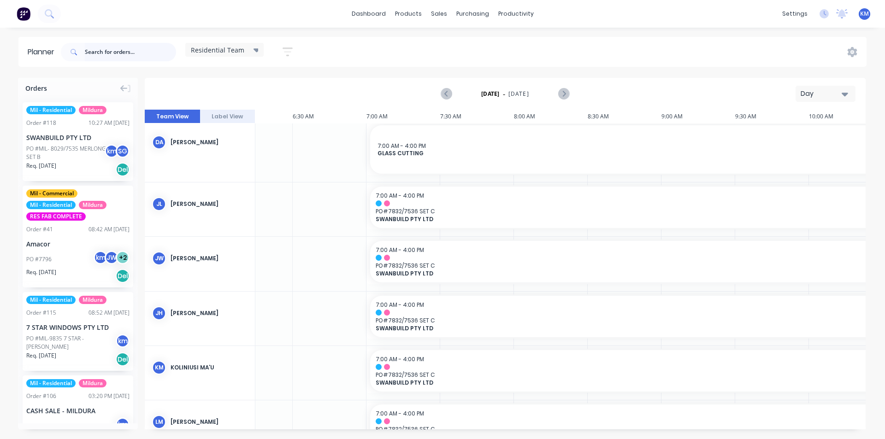
click at [124, 47] on input "text" at bounding box center [130, 52] width 91 height 18
type input "set e"
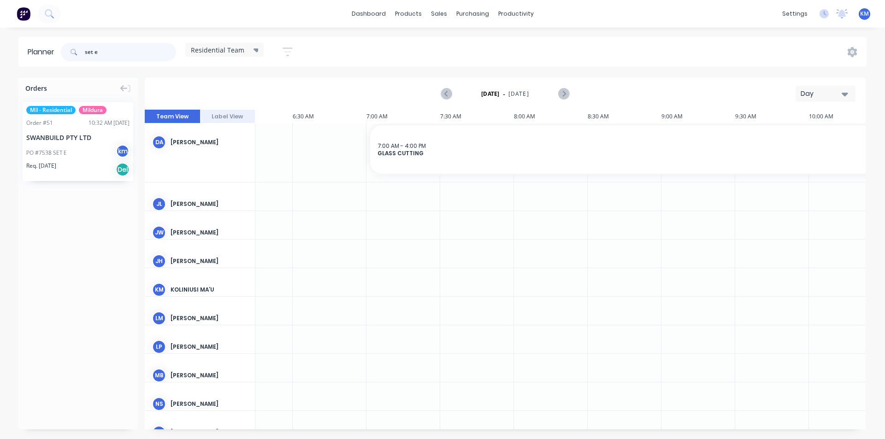
drag, startPoint x: 104, startPoint y: 47, endPoint x: 59, endPoint y: 56, distance: 45.9
click at [59, 56] on header "Planner set e Residential Team Save new view None edit Residential Team (Defaul…" at bounding box center [442, 52] width 848 height 30
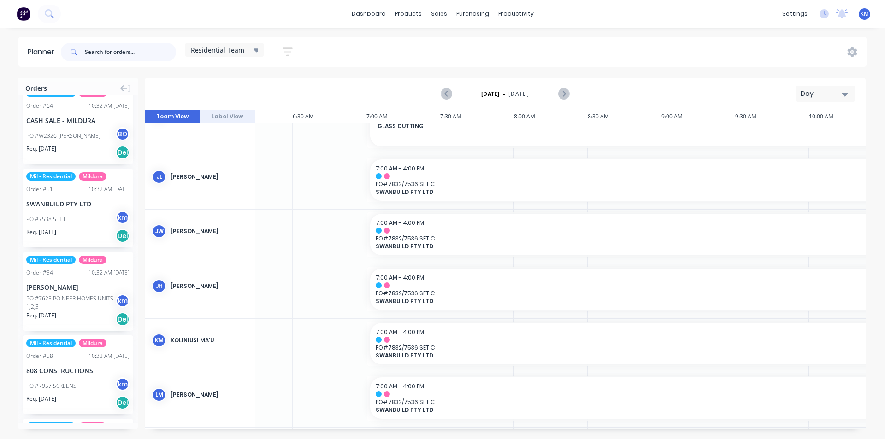
scroll to position [1092, 0]
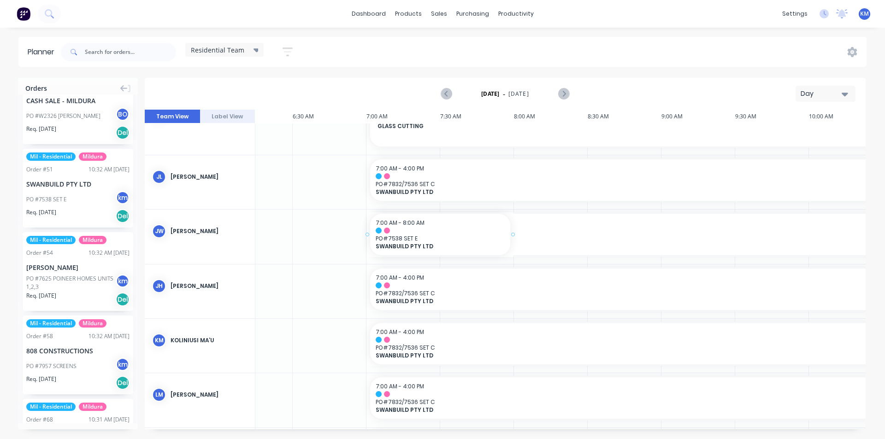
drag, startPoint x: 81, startPoint y: 184, endPoint x: 390, endPoint y: 234, distance: 312.7
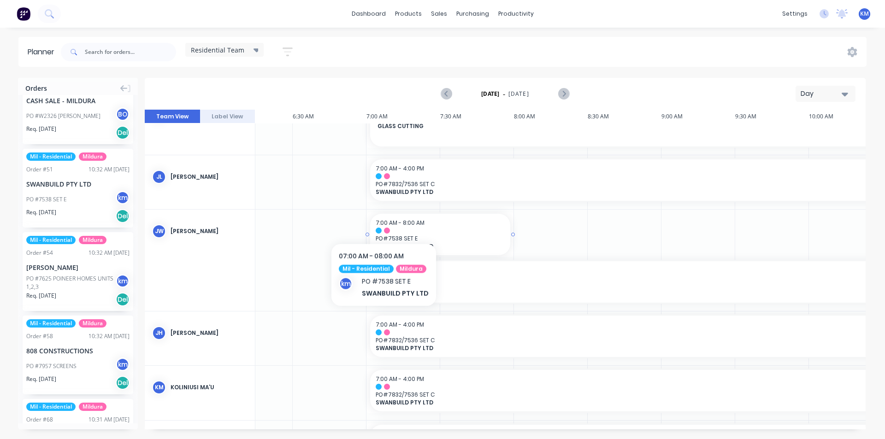
scroll to position [153, 921]
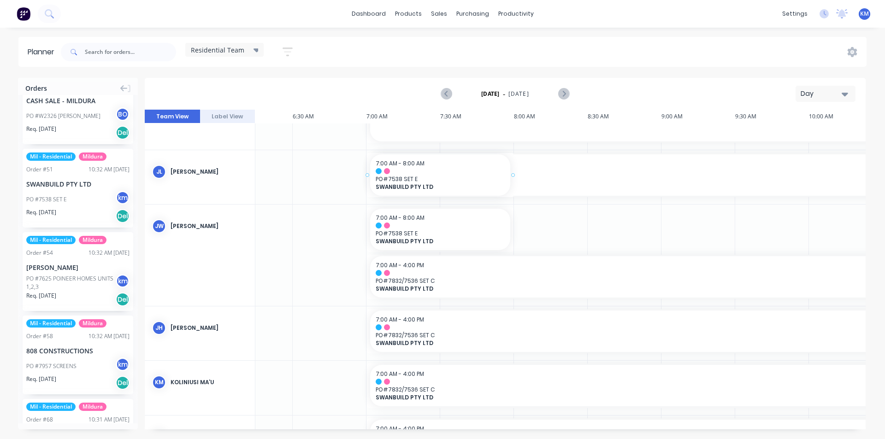
drag, startPoint x: 69, startPoint y: 179, endPoint x: 425, endPoint y: 182, distance: 355.7
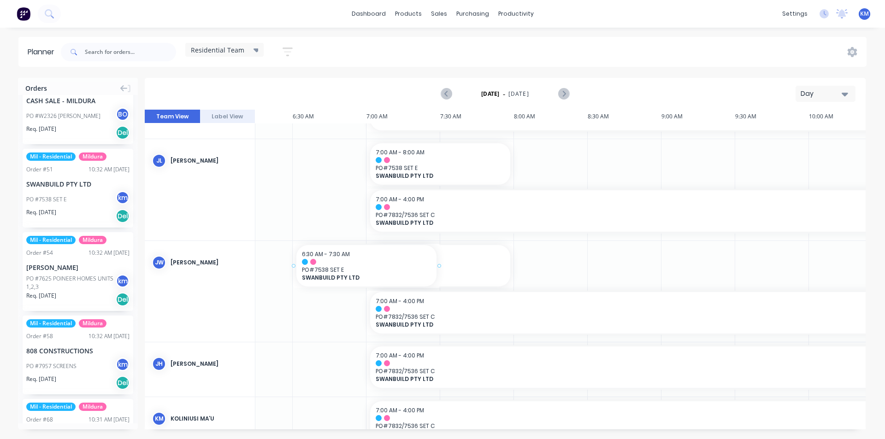
scroll to position [165, 917]
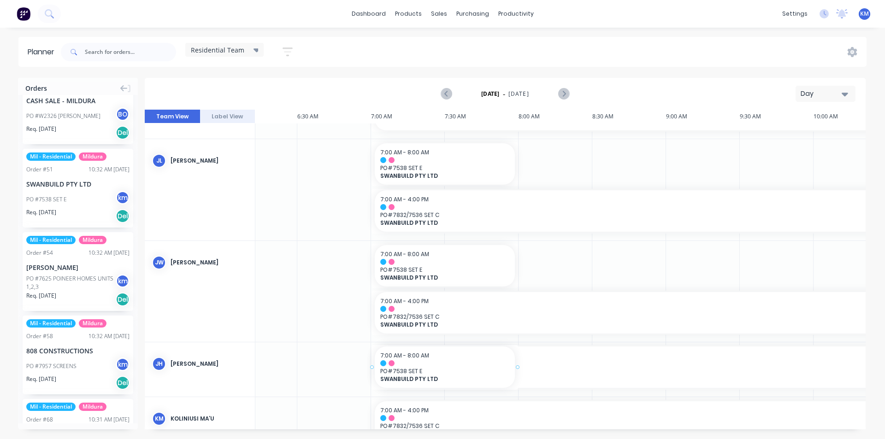
drag, startPoint x: 83, startPoint y: 179, endPoint x: 400, endPoint y: 361, distance: 364.9
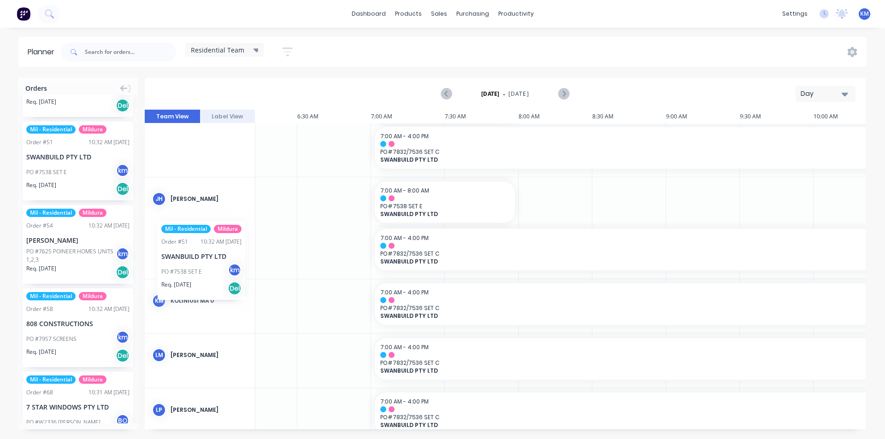
scroll to position [329, 912]
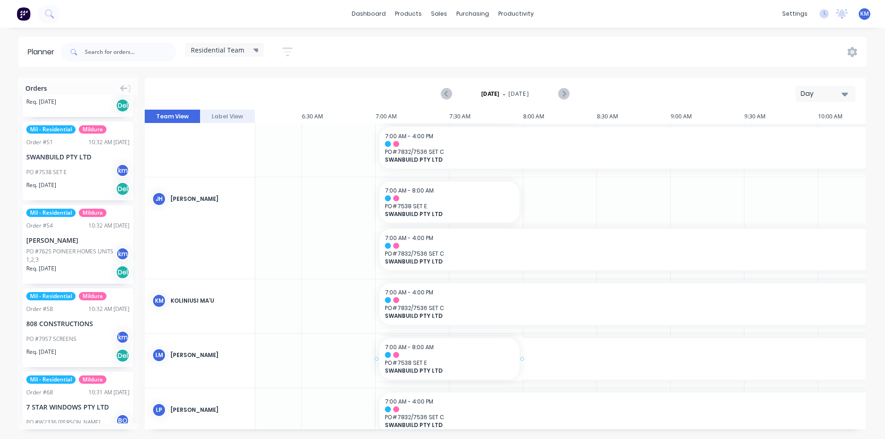
drag, startPoint x: 74, startPoint y: 157, endPoint x: 417, endPoint y: 348, distance: 392.7
drag, startPoint x: 73, startPoint y: 155, endPoint x: 457, endPoint y: 304, distance: 411.7
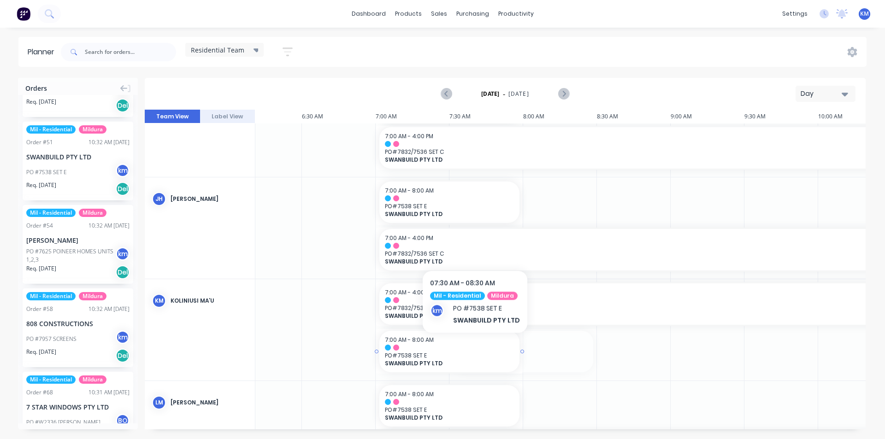
drag, startPoint x: 499, startPoint y: 352, endPoint x: 411, endPoint y: 338, distance: 89.1
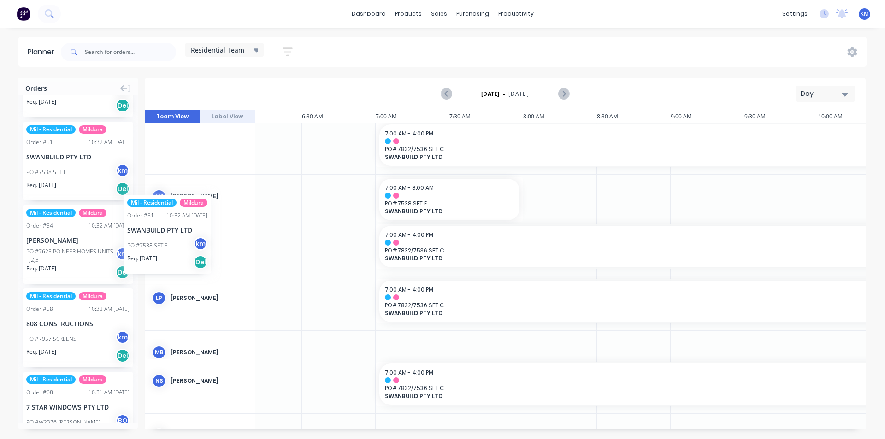
scroll to position [536, 910]
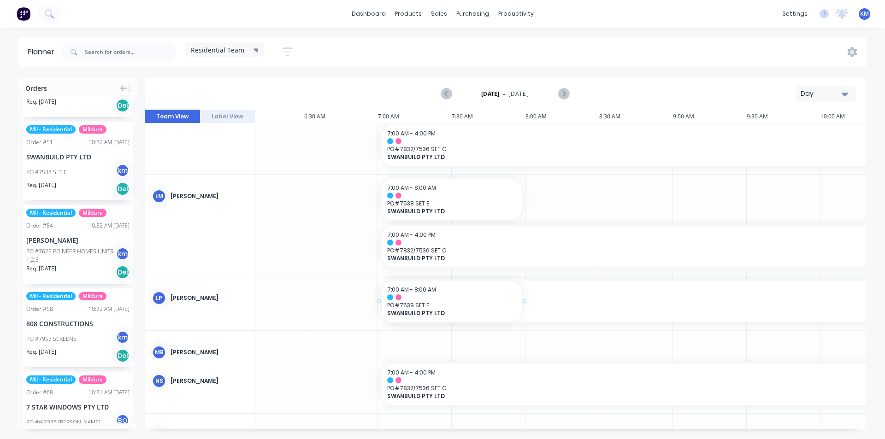
drag, startPoint x: 71, startPoint y: 153, endPoint x: 415, endPoint y: 301, distance: 374.0
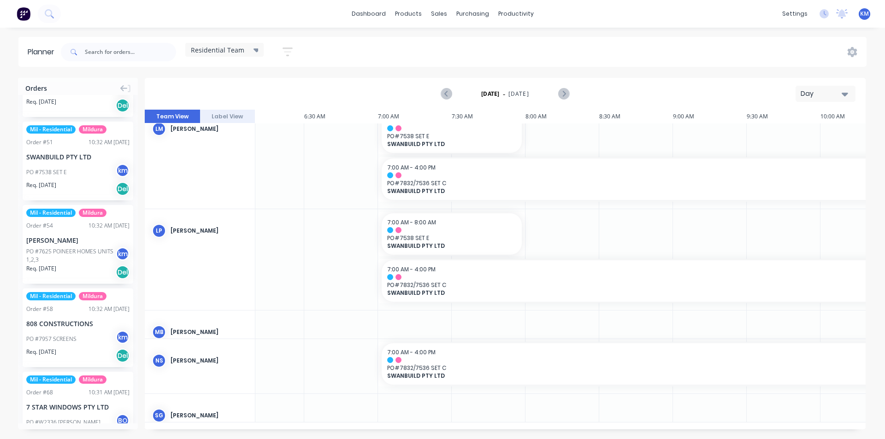
scroll to position [607, 910]
drag, startPoint x: 66, startPoint y: 146, endPoint x: 416, endPoint y: 355, distance: 407.8
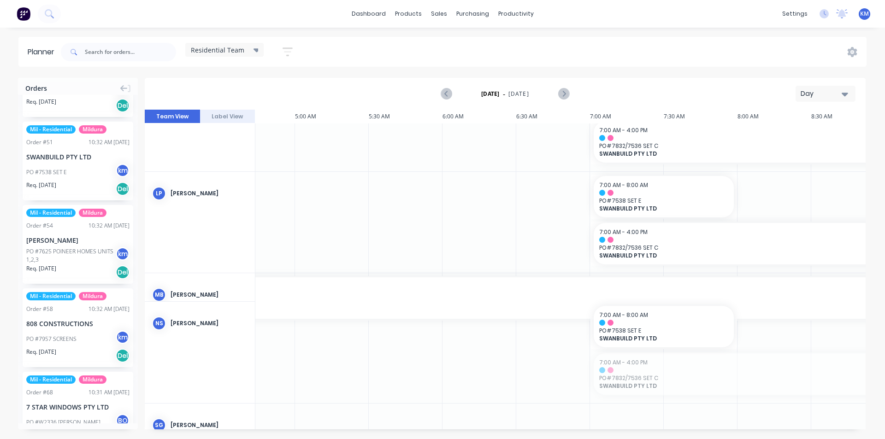
scroll to position [640, 691]
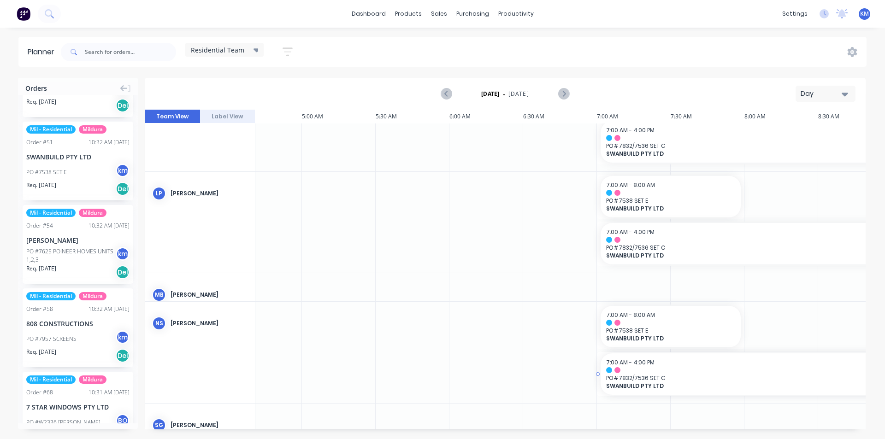
drag, startPoint x: 452, startPoint y: 374, endPoint x: 687, endPoint y: 380, distance: 235.1
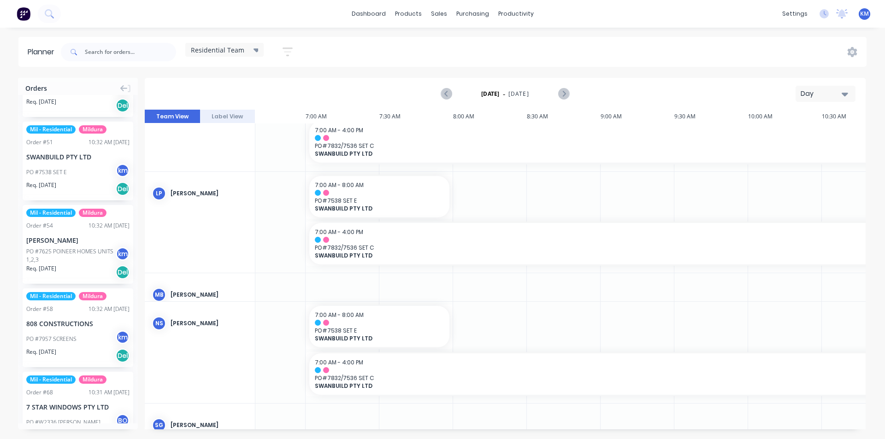
scroll to position [640, 975]
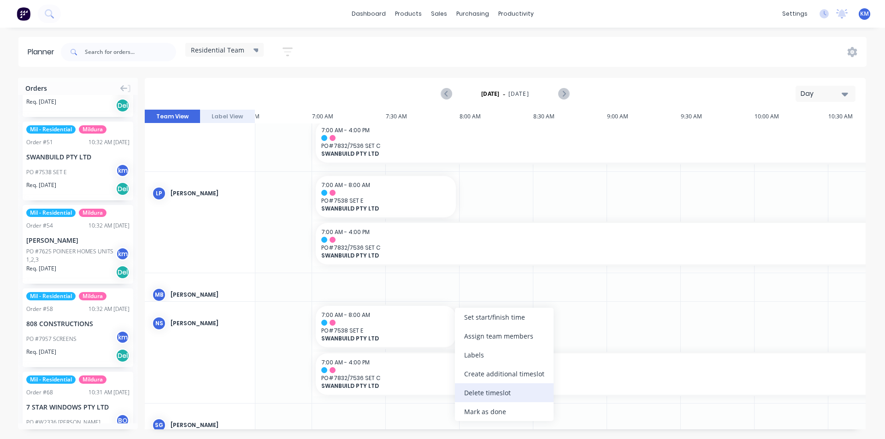
click at [498, 394] on div "Delete timeslot" at bounding box center [504, 392] width 99 height 19
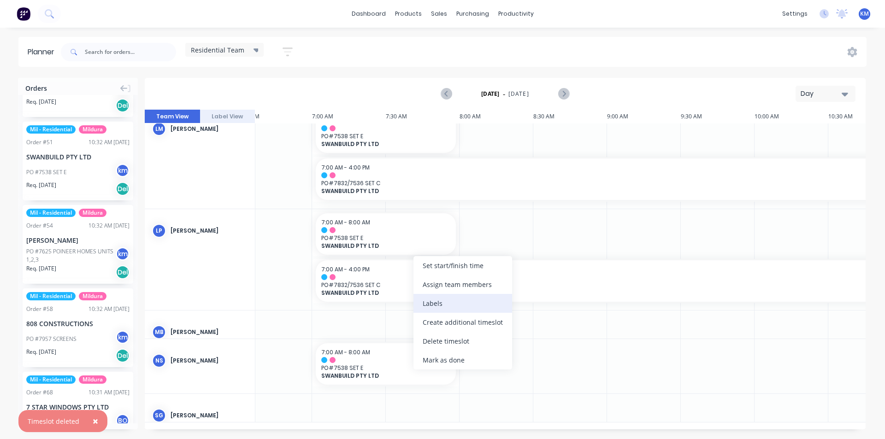
scroll to position [600, 975]
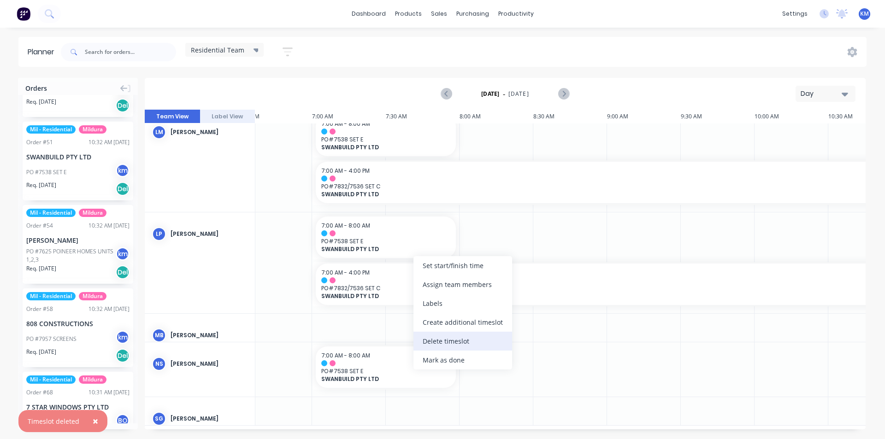
click at [461, 339] on div "Delete timeslot" at bounding box center [462, 341] width 99 height 19
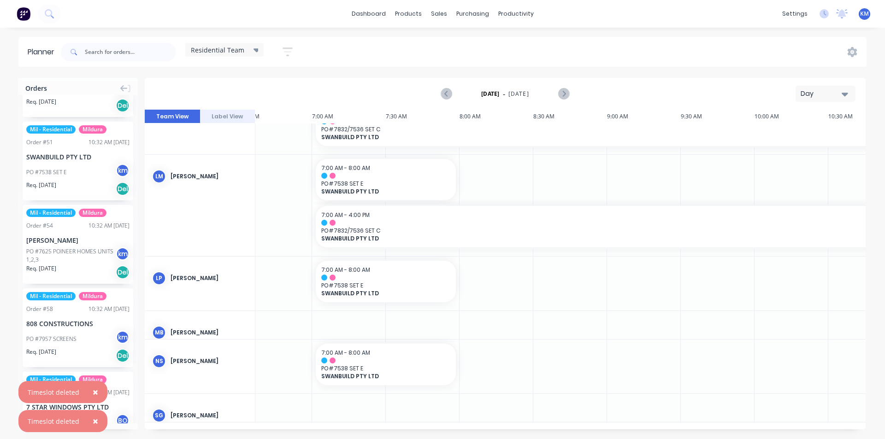
scroll to position [551, 975]
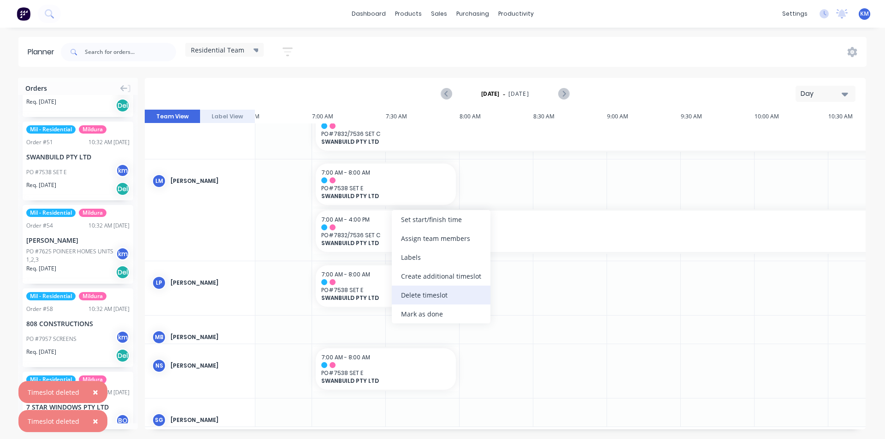
click at [455, 296] on div "Delete timeslot" at bounding box center [441, 295] width 99 height 19
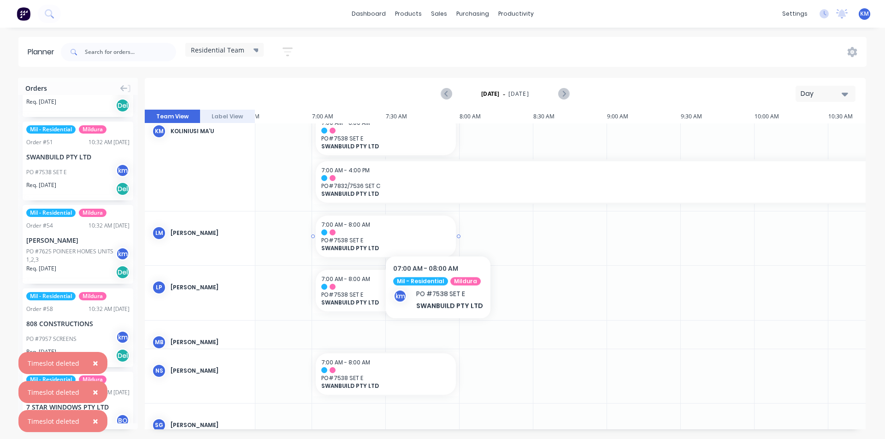
scroll to position [491, 975]
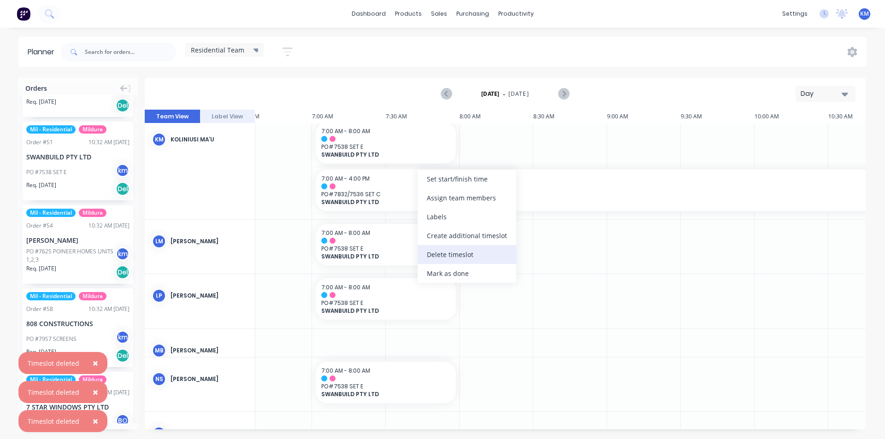
click at [465, 255] on div "Delete timeslot" at bounding box center [466, 254] width 99 height 19
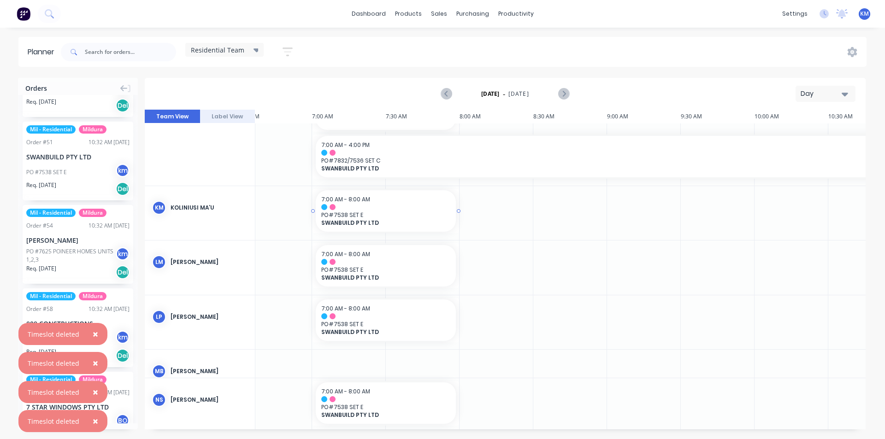
scroll to position [414, 975]
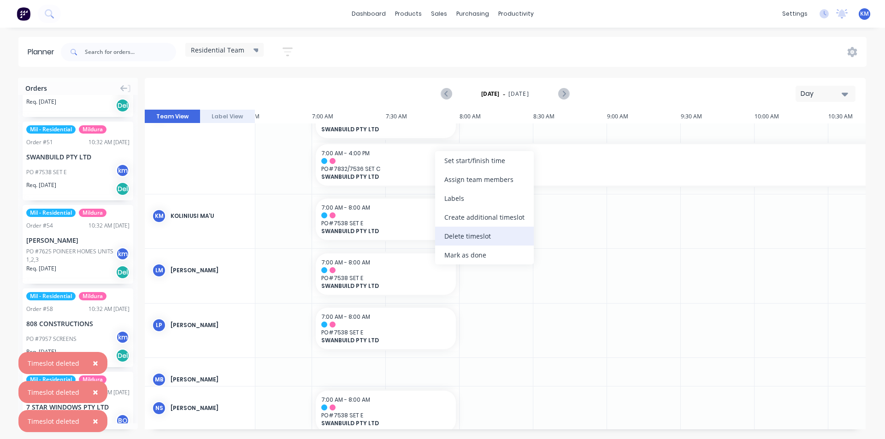
click at [471, 237] on div "Delete timeslot" at bounding box center [484, 236] width 99 height 19
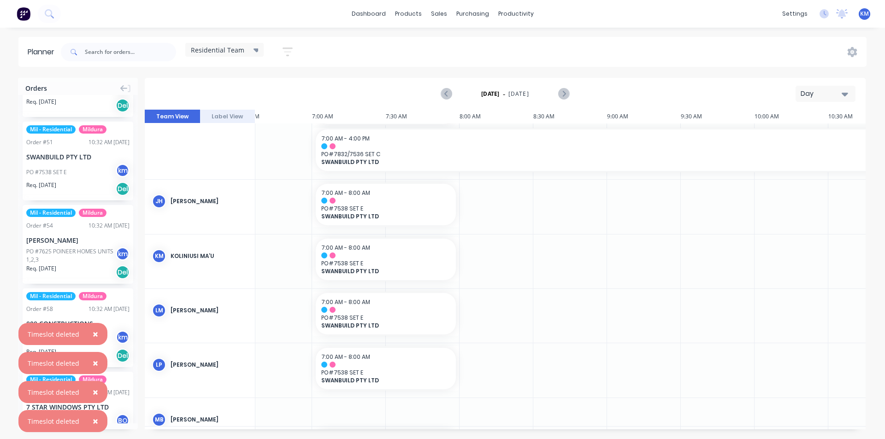
scroll to position [316, 975]
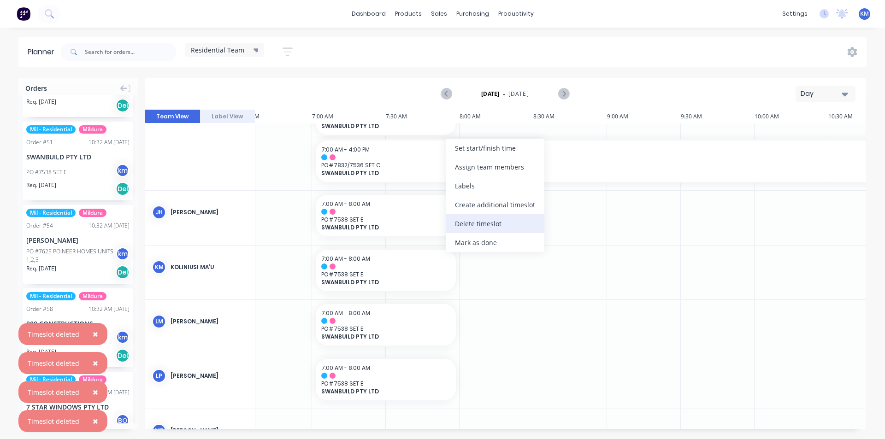
click at [481, 223] on div "Delete timeslot" at bounding box center [495, 223] width 99 height 19
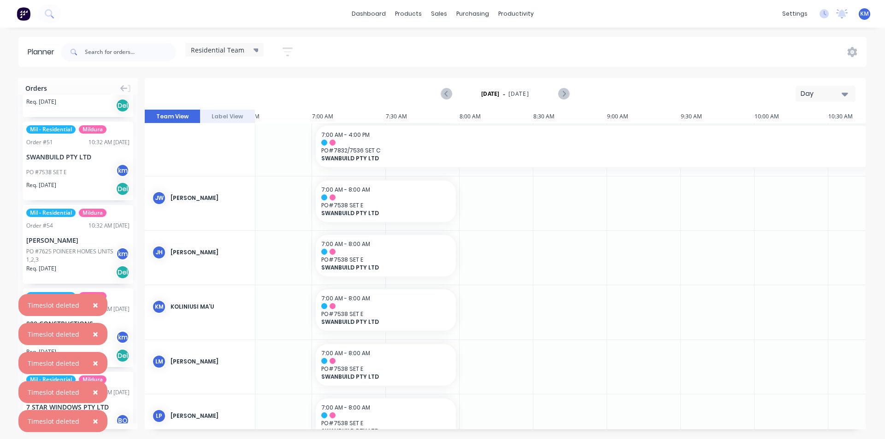
scroll to position [218, 975]
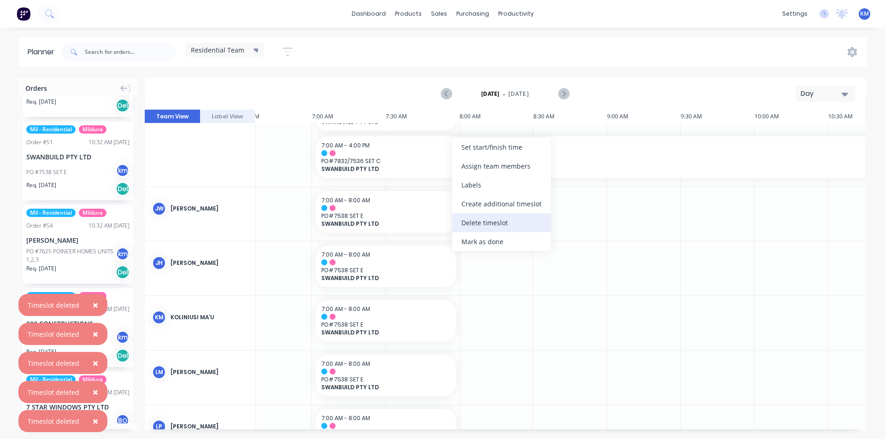
click at [490, 223] on div "Delete timeslot" at bounding box center [501, 222] width 99 height 19
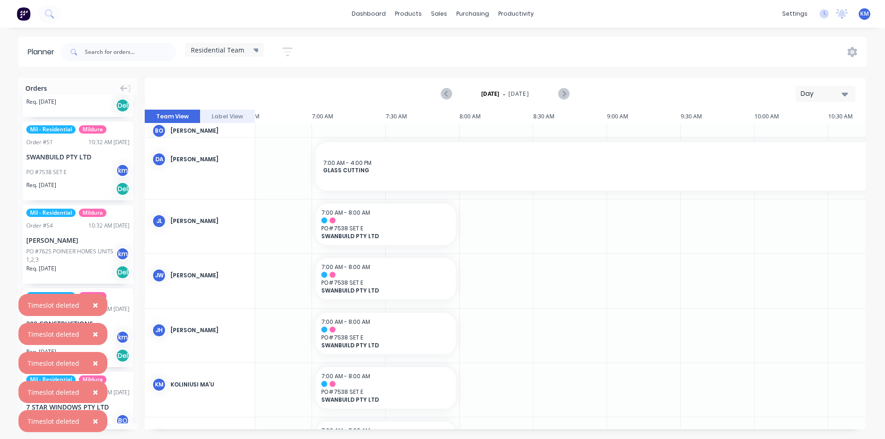
scroll to position [96, 975]
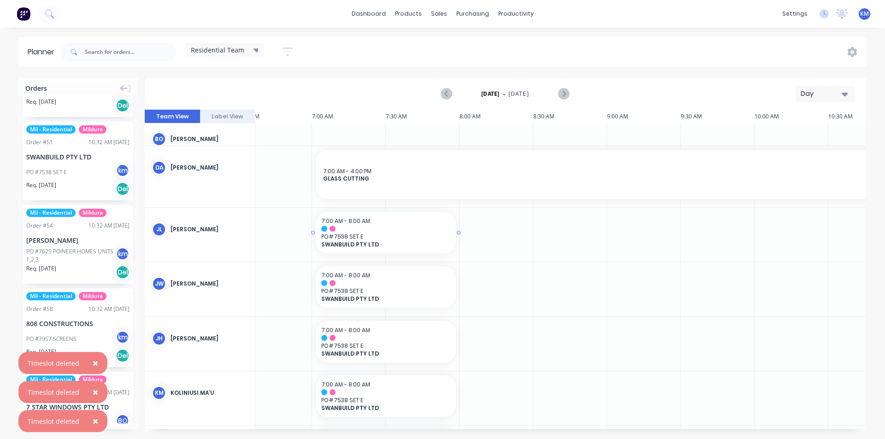
click at [349, 223] on span "7:00 AM - 8:00 AM" at bounding box center [345, 221] width 49 height 8
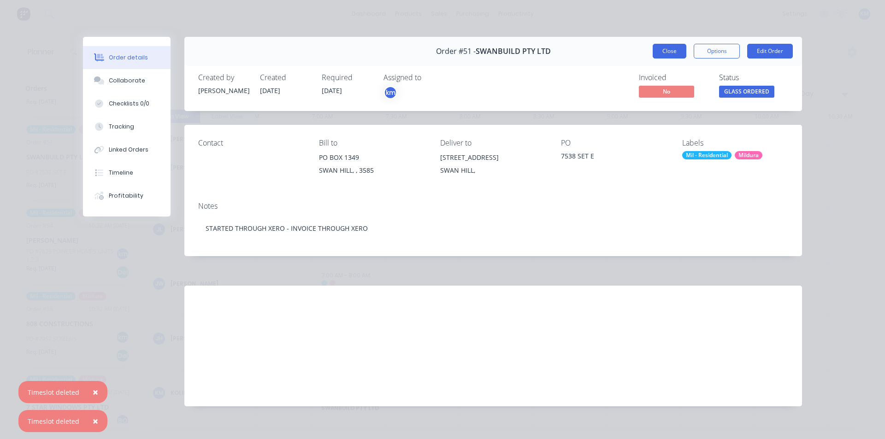
click at [658, 50] on button "Close" at bounding box center [669, 51] width 34 height 15
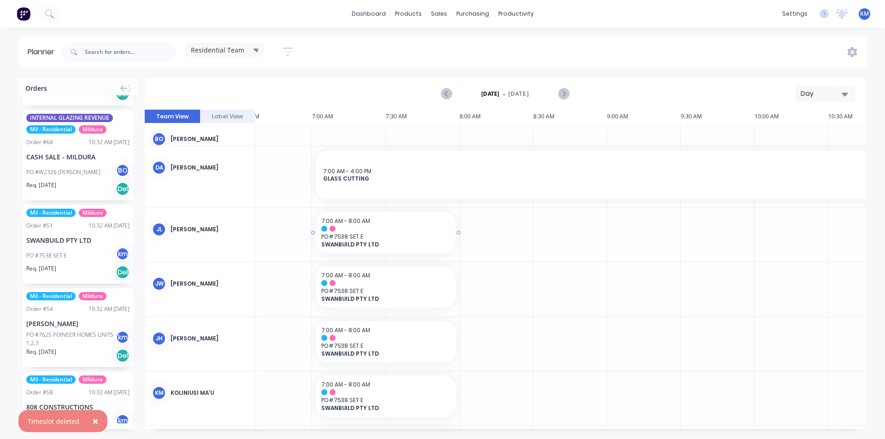
scroll to position [1202, 0]
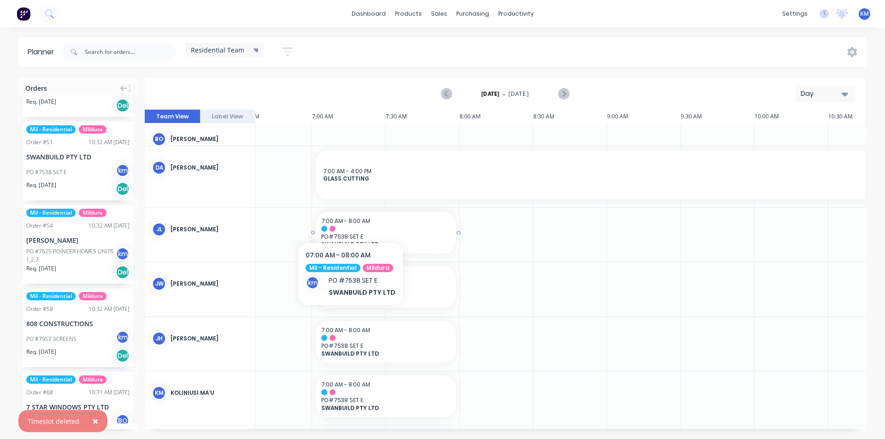
click at [349, 218] on span "7:00 AM - 8:00 AM" at bounding box center [345, 221] width 49 height 8
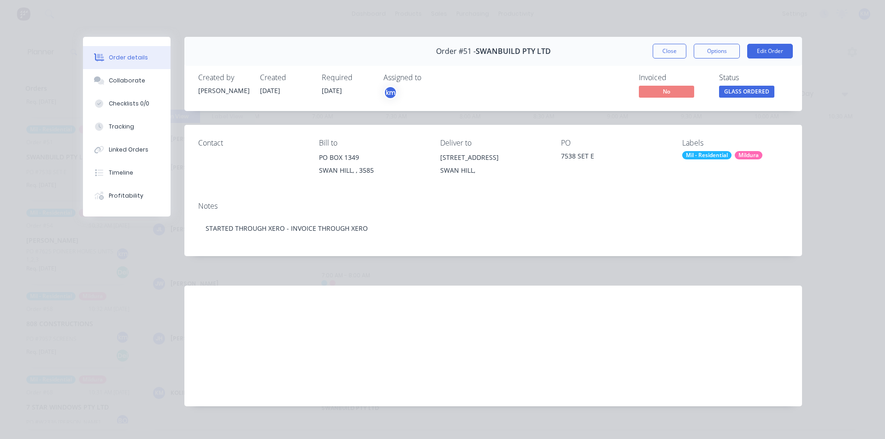
click at [660, 47] on button "Close" at bounding box center [669, 51] width 34 height 15
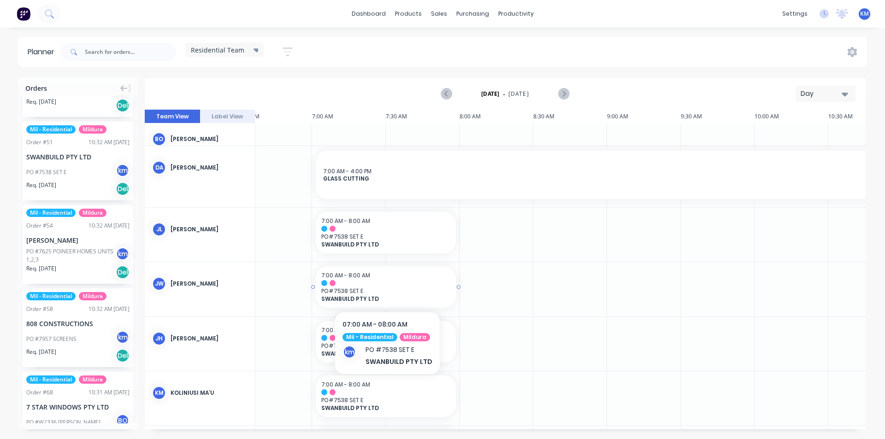
click at [351, 295] on span "SWANBUILD PTY LTD" at bounding box center [379, 298] width 116 height 7
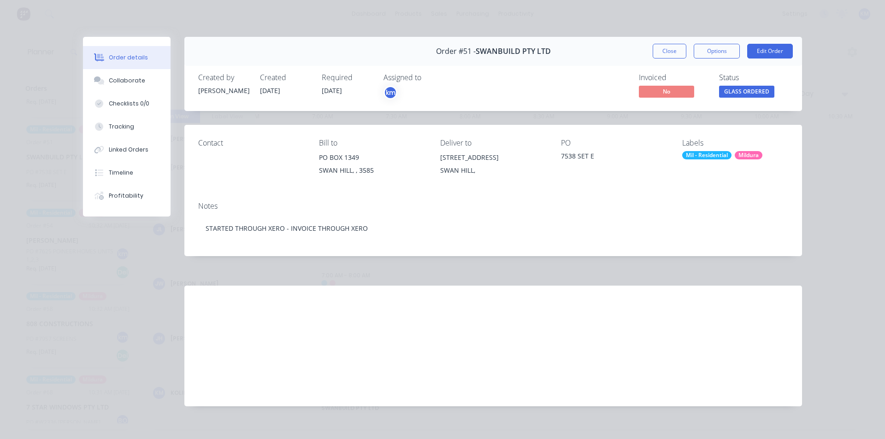
click at [672, 50] on button "Close" at bounding box center [669, 51] width 34 height 15
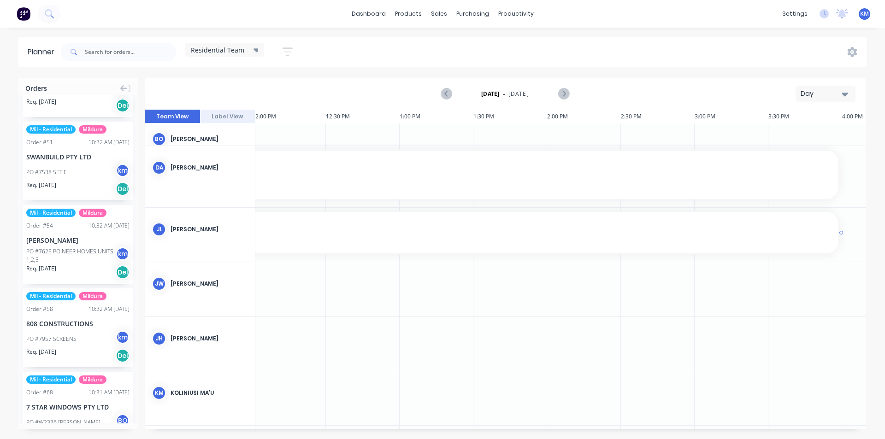
scroll to position [96, 1793]
drag, startPoint x: 458, startPoint y: 233, endPoint x: 796, endPoint y: 232, distance: 337.8
drag, startPoint x: 505, startPoint y: 286, endPoint x: 797, endPoint y: 280, distance: 291.7
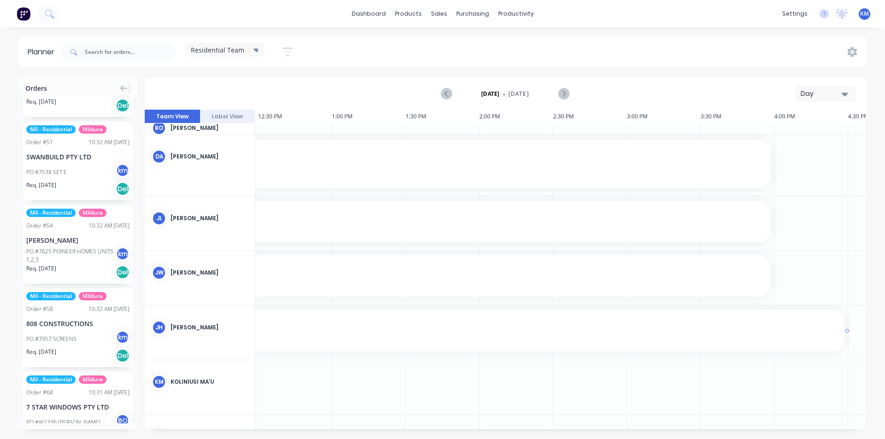
scroll to position [107, 1847]
drag, startPoint x: 521, startPoint y: 330, endPoint x: 756, endPoint y: 325, distance: 235.1
drag, startPoint x: 502, startPoint y: 384, endPoint x: 772, endPoint y: 379, distance: 270.1
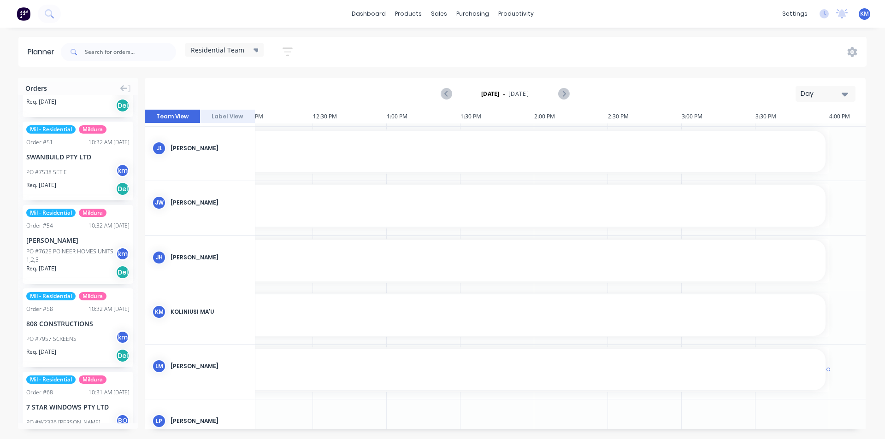
scroll to position [177, 1797]
drag, startPoint x: 491, startPoint y: 369, endPoint x: 803, endPoint y: 360, distance: 311.6
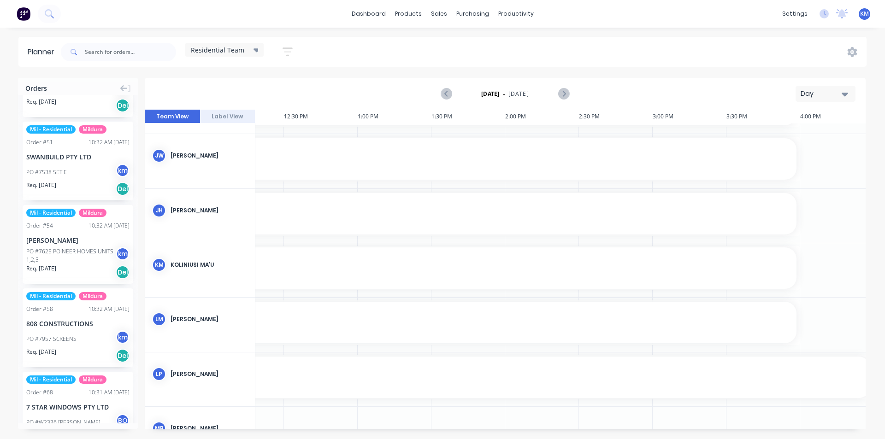
scroll to position [224, 1826]
drag, startPoint x: 557, startPoint y: 377, endPoint x: 782, endPoint y: 372, distance: 224.9
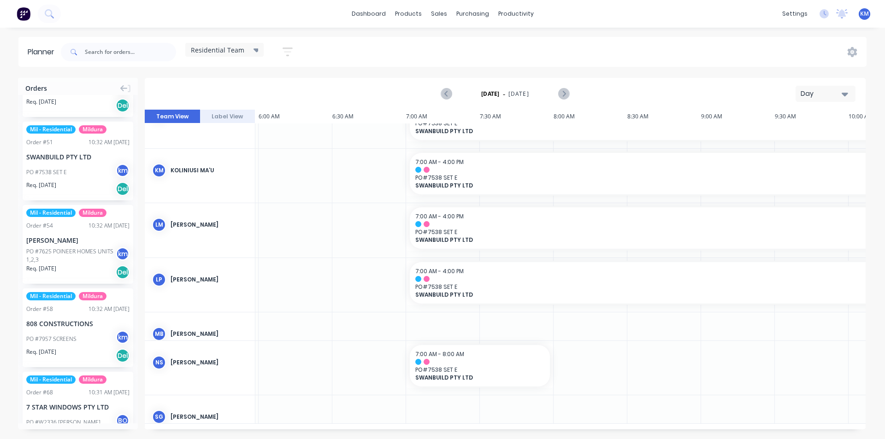
scroll to position [318, 1020]
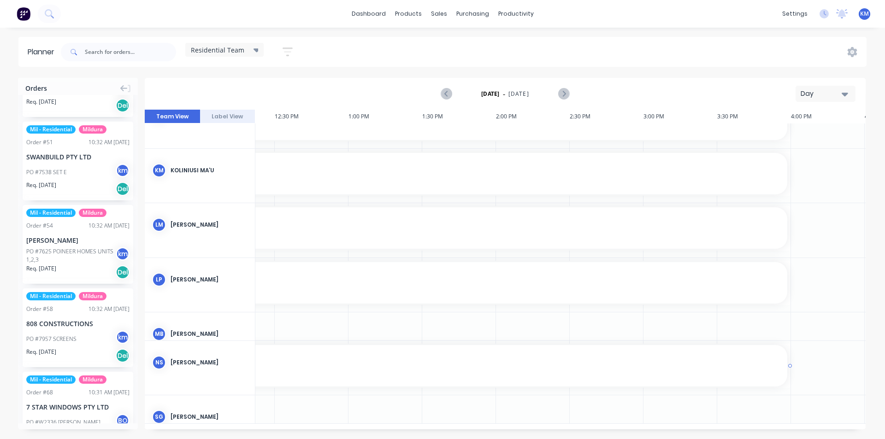
drag, startPoint x: 414, startPoint y: 367, endPoint x: 783, endPoint y: 354, distance: 369.3
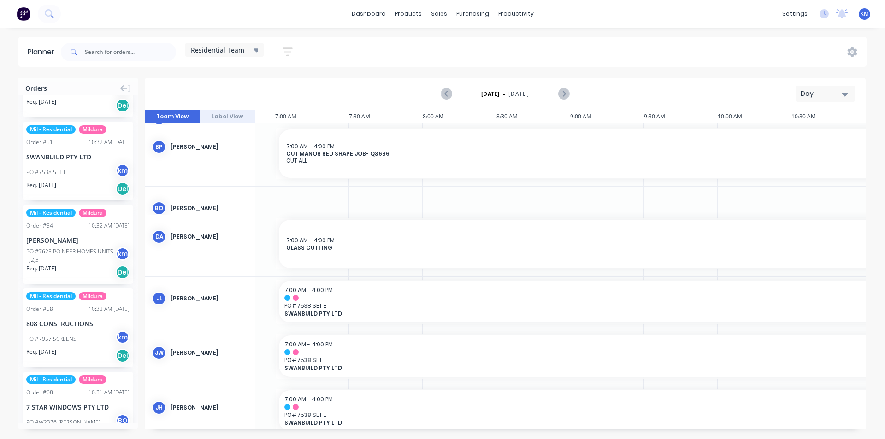
scroll to position [0, 1012]
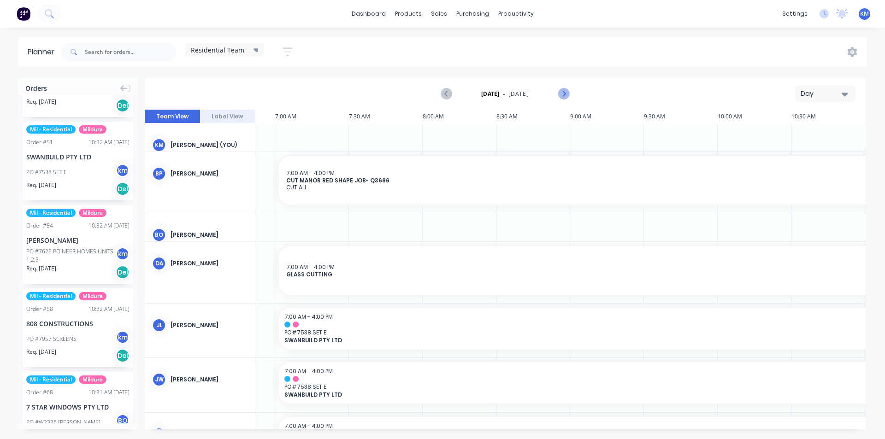
click at [565, 94] on icon "Next page" at bounding box center [563, 93] width 4 height 7
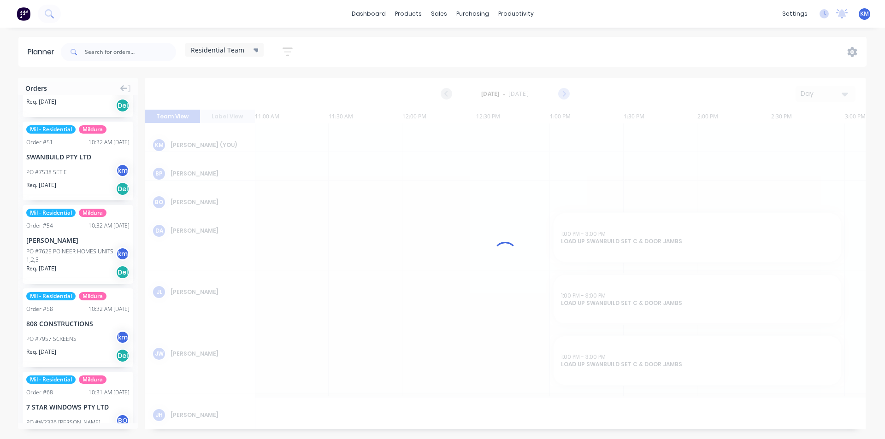
scroll to position [0, 1622]
click at [562, 93] on div at bounding box center [505, 254] width 721 height 352
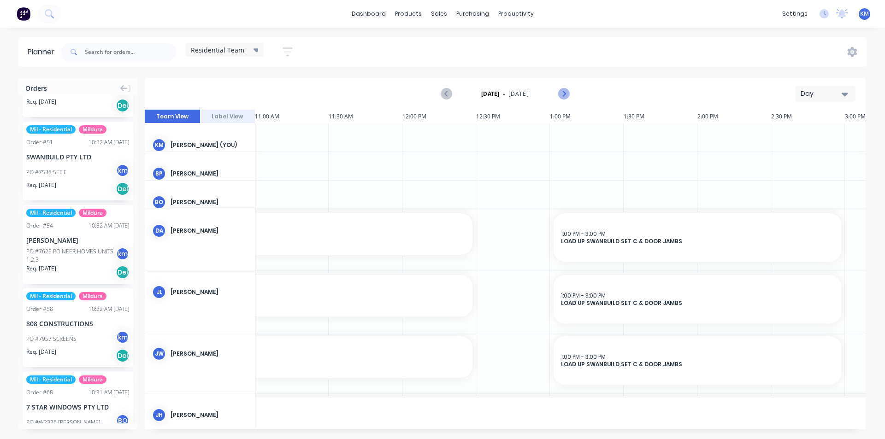
click at [565, 96] on icon "Next page" at bounding box center [563, 93] width 11 height 11
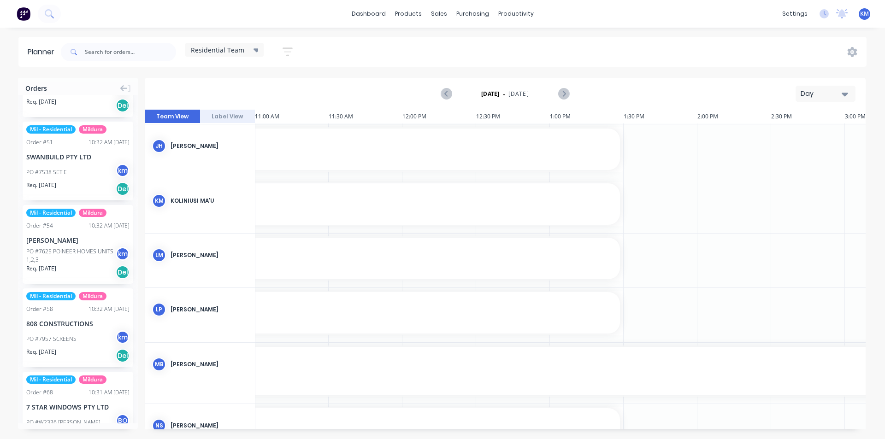
scroll to position [317, 1622]
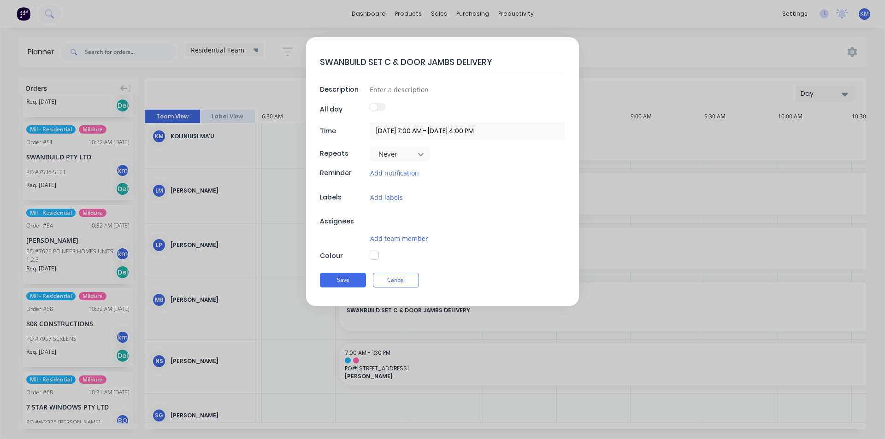
scroll to position [310, 952]
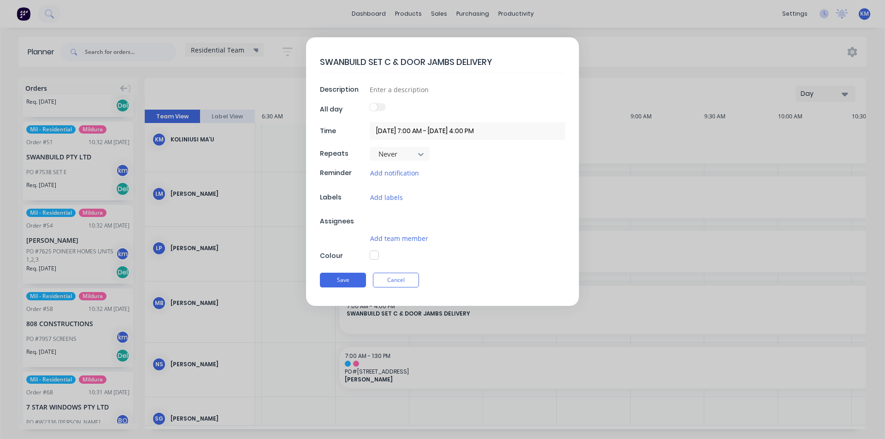
click at [389, 61] on textarea "SWANBUILD SET C & DOOR JAMBS DELIVERY" at bounding box center [442, 62] width 245 height 22
type textarea "SWANBUILD SET & DOOR JAMBS DELIVERY"
type textarea "x"
type textarea "SWANBUILD SET e & DOOR JAMBS DELIVERY"
type textarea "x"
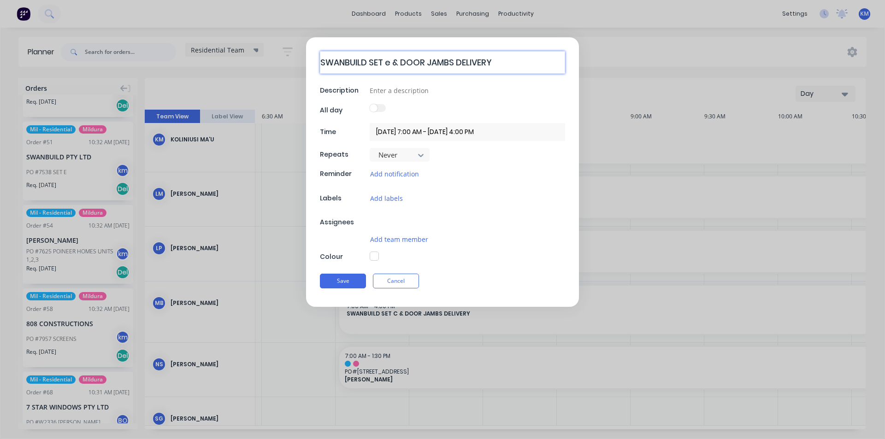
type textarea "SWANBUILD SET & DOOR JAMBS DELIVERY"
type textarea "x"
type textarea "SWANBUILD SET E & DOOR JAMBS DELIVERY"
type textarea "x"
type textarea "SWANBUILD SET E & DOOR JAMBS DELIVERY"
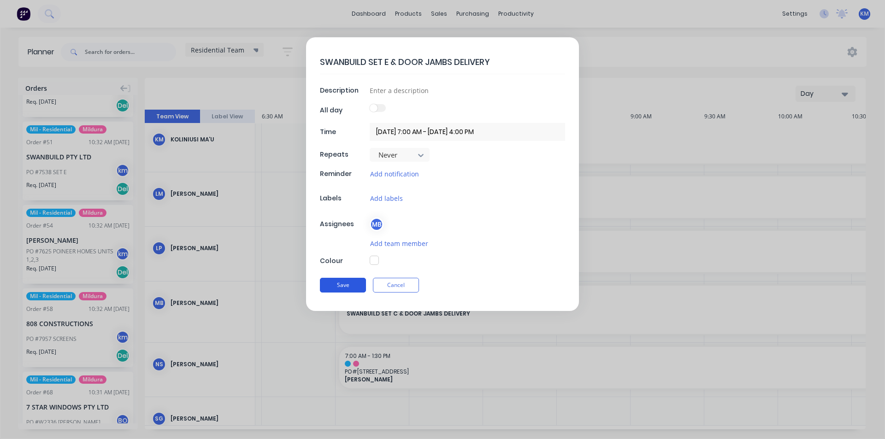
click at [346, 287] on button "Save" at bounding box center [343, 285] width 46 height 15
click at [394, 93] on input at bounding box center [467, 89] width 195 height 14
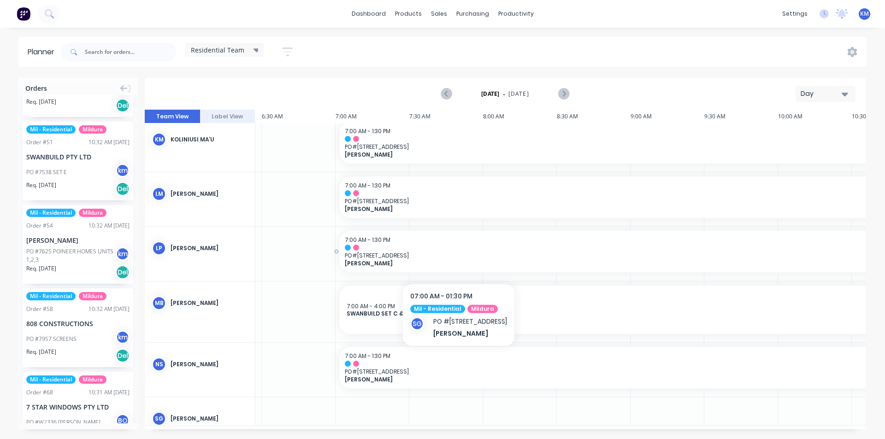
scroll to position [317, 952]
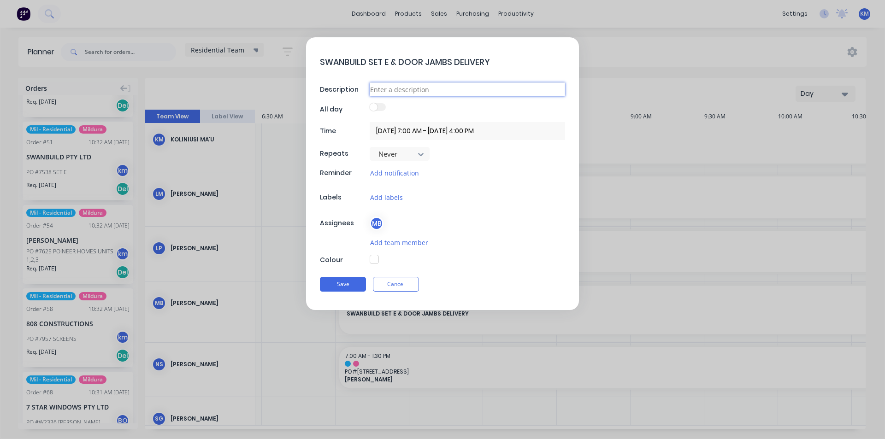
click at [383, 91] on input at bounding box center [467, 89] width 195 height 14
drag, startPoint x: 464, startPoint y: 64, endPoint x: 299, endPoint y: 68, distance: 164.6
click at [299, 68] on form "SWANBUILD SET E & DOOR JAMBS DELIVERY Description All day Time 17/10/2025 7:00 …" at bounding box center [442, 173] width 865 height 273
click at [384, 89] on input at bounding box center [467, 89] width 195 height 14
paste input "SWANBUILD SET E & DOOR JAMBS DELIVERY"
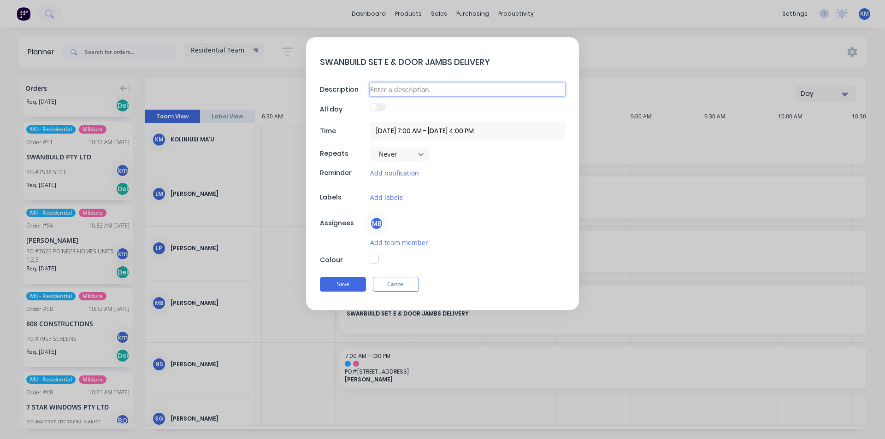
type textarea "x"
type input "SWANBUILD SET E & DOOR JAMBS DELIVERY"
click at [352, 281] on button "Save" at bounding box center [343, 284] width 46 height 15
type textarea "x"
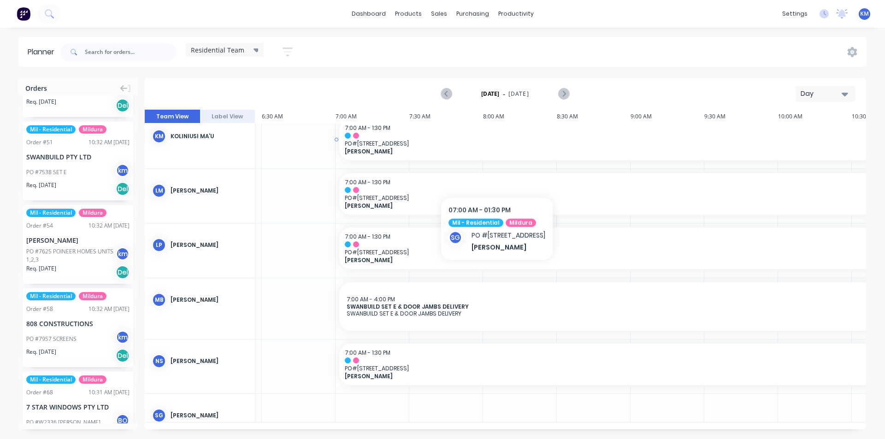
scroll to position [311, 952]
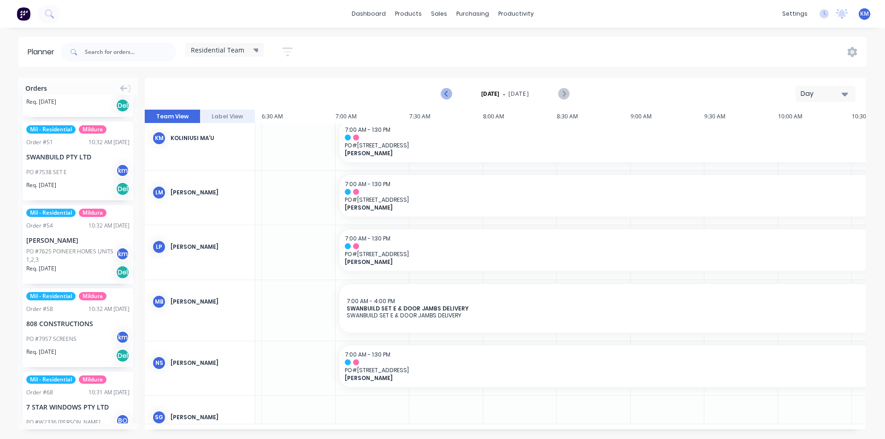
click at [446, 91] on icon "Previous page" at bounding box center [446, 93] width 11 height 11
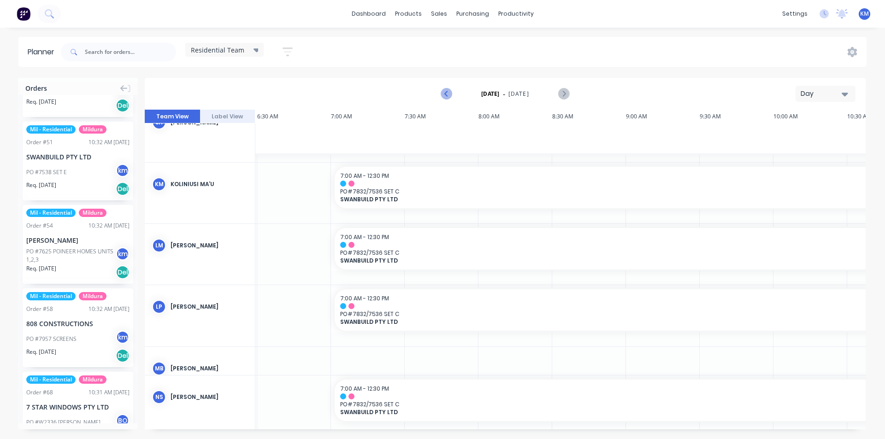
scroll to position [293, 1622]
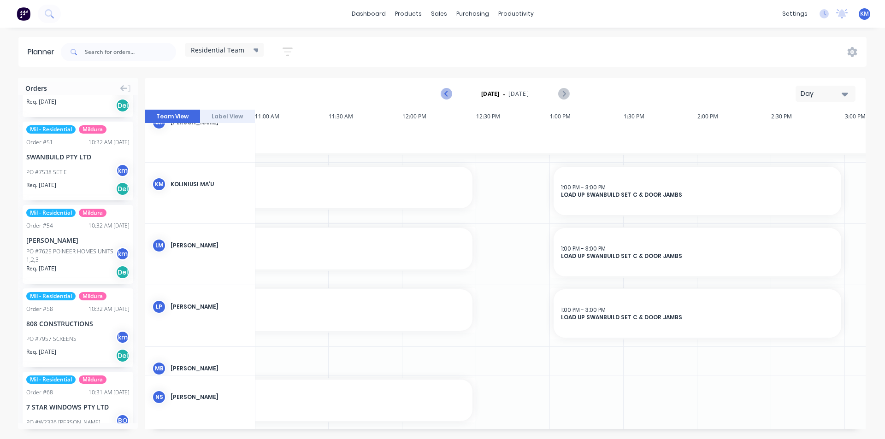
click at [445, 91] on icon "Previous page" at bounding box center [446, 93] width 11 height 11
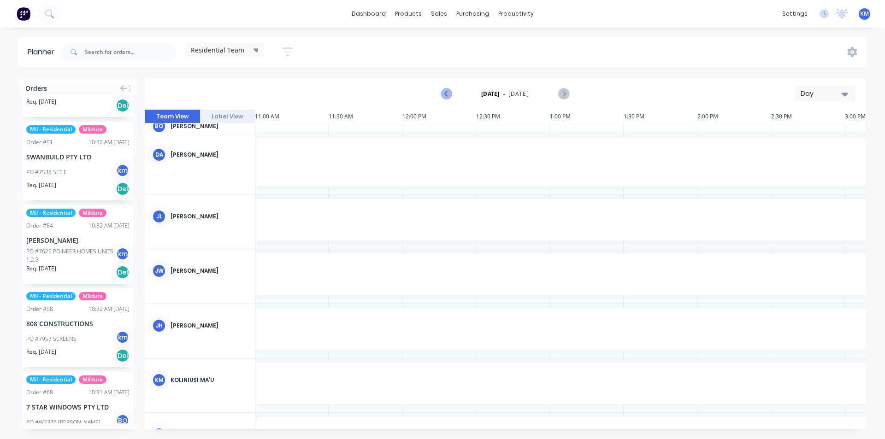
click at [445, 91] on icon "Previous page" at bounding box center [446, 93] width 11 height 11
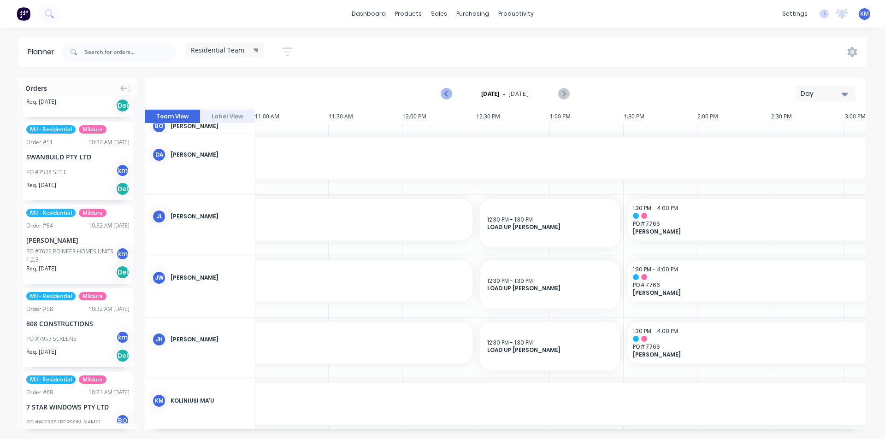
click at [446, 92] on icon "Previous page" at bounding box center [446, 93] width 11 height 11
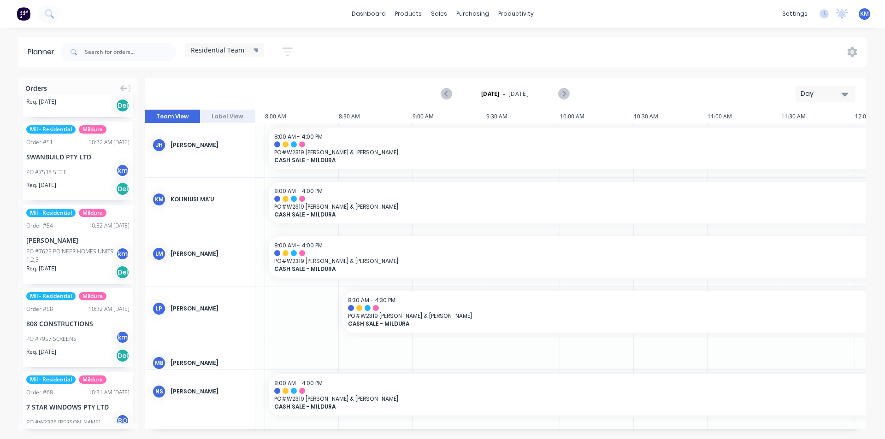
scroll to position [307, 1170]
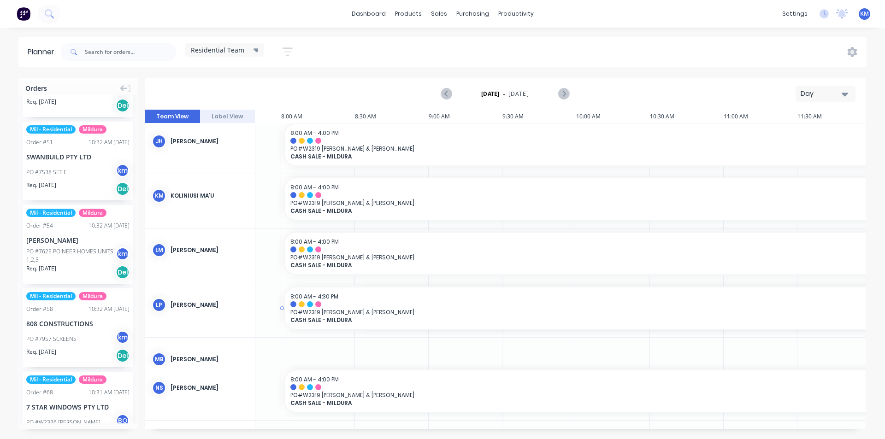
drag, startPoint x: 340, startPoint y: 307, endPoint x: 268, endPoint y: 305, distance: 71.9
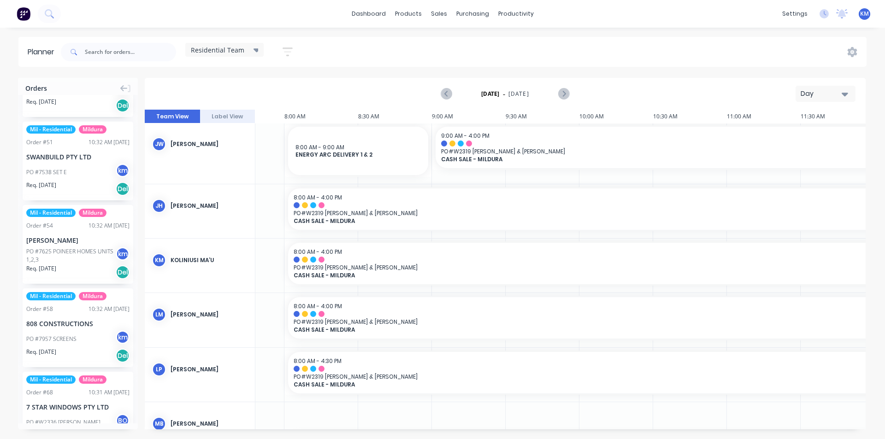
scroll to position [230, 1151]
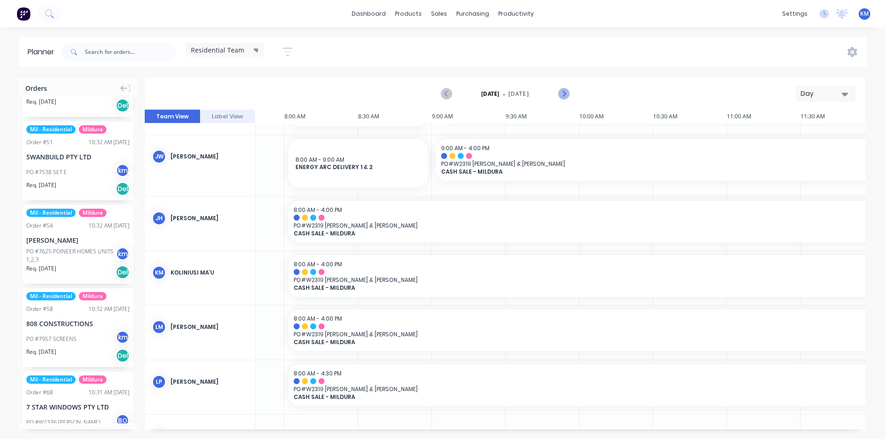
click at [559, 94] on icon "Next page" at bounding box center [563, 93] width 11 height 11
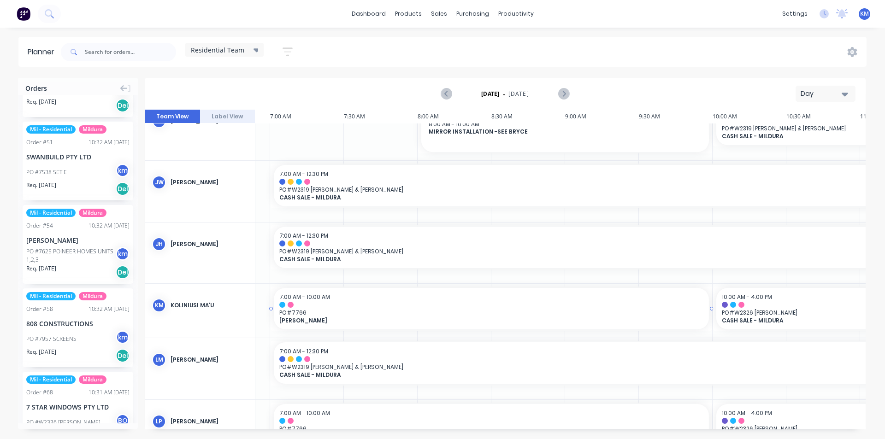
scroll to position [208, 1017]
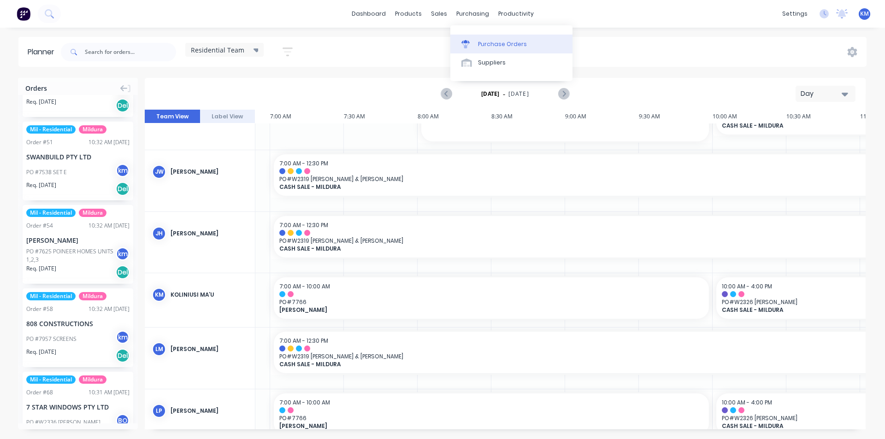
click at [476, 44] on link "Purchase Orders" at bounding box center [511, 44] width 122 height 18
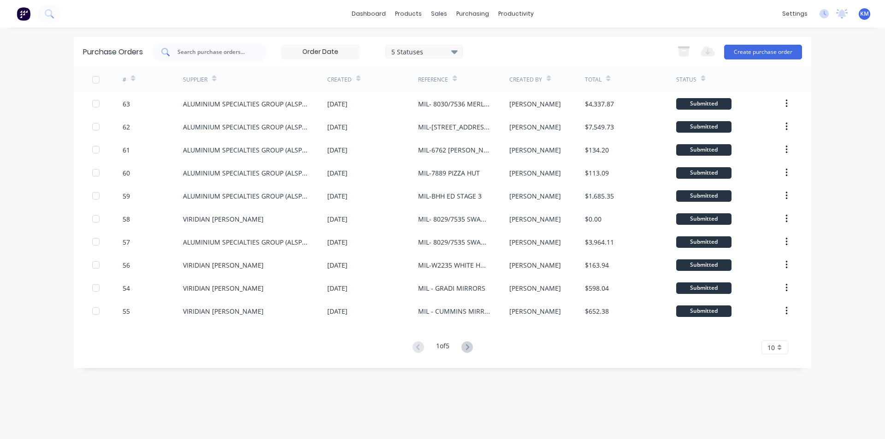
click at [215, 49] on input "text" at bounding box center [214, 51] width 76 height 9
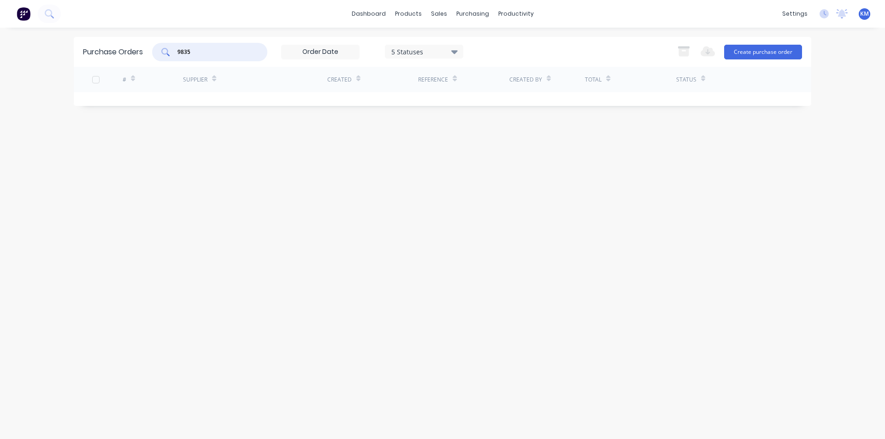
drag, startPoint x: 193, startPoint y: 56, endPoint x: 154, endPoint y: 60, distance: 39.4
click at [154, 60] on div "9835 5 Statuses 5 Statuses" at bounding box center [307, 52] width 311 height 18
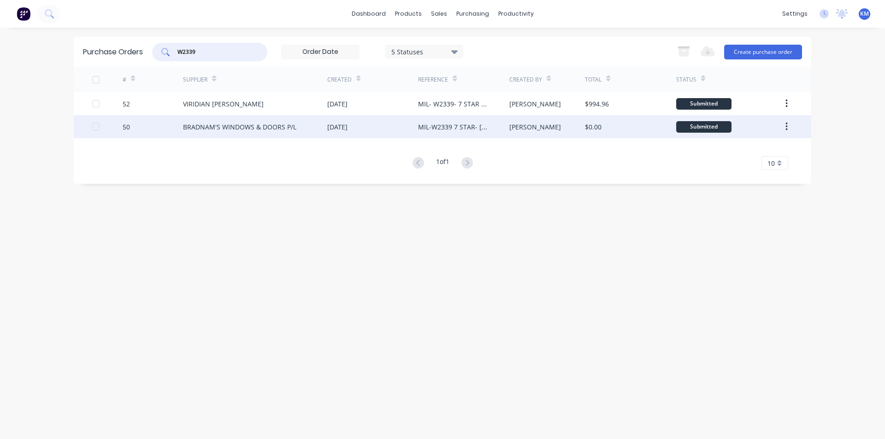
type input "W2339"
click at [279, 128] on div "BRADNAM'S WINDOWS & DOORS P/L" at bounding box center [239, 127] width 113 height 10
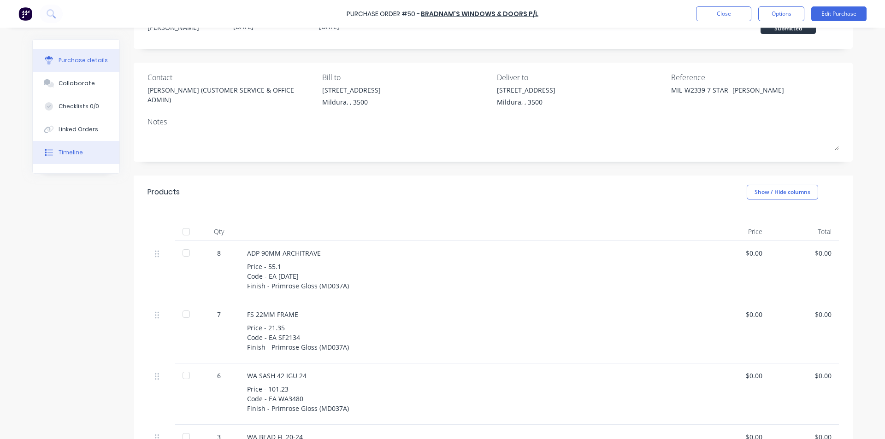
click at [86, 158] on button "Timeline" at bounding box center [76, 152] width 87 height 23
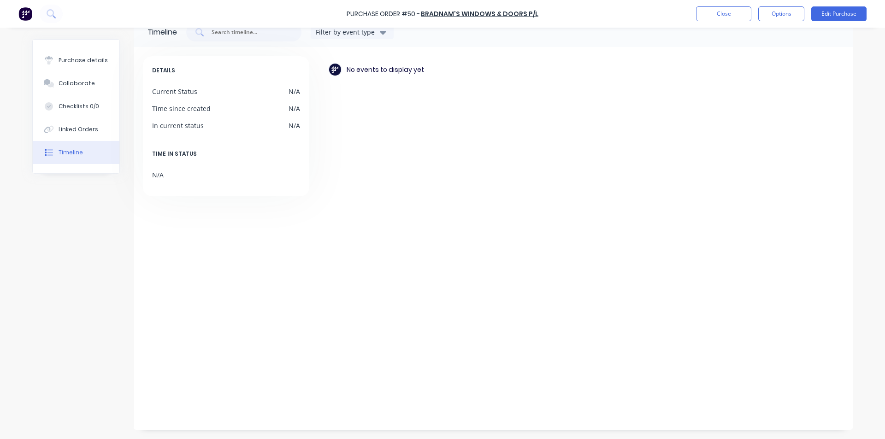
scroll to position [22, 0]
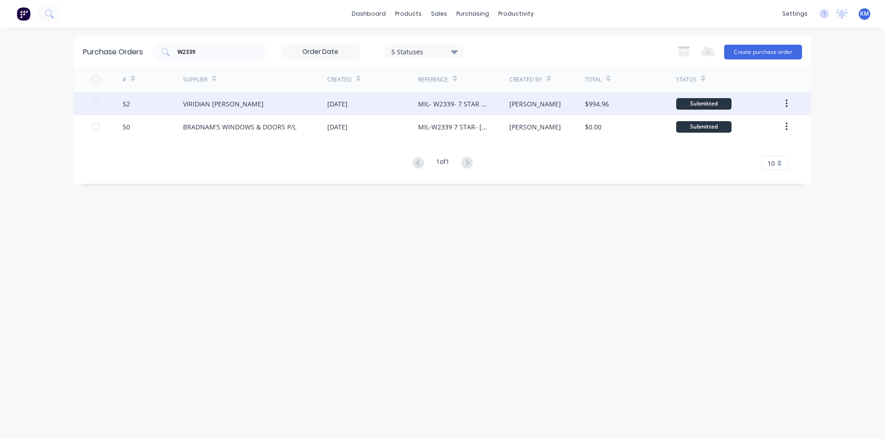
click at [389, 107] on div "10 Oct 2025" at bounding box center [372, 103] width 91 height 23
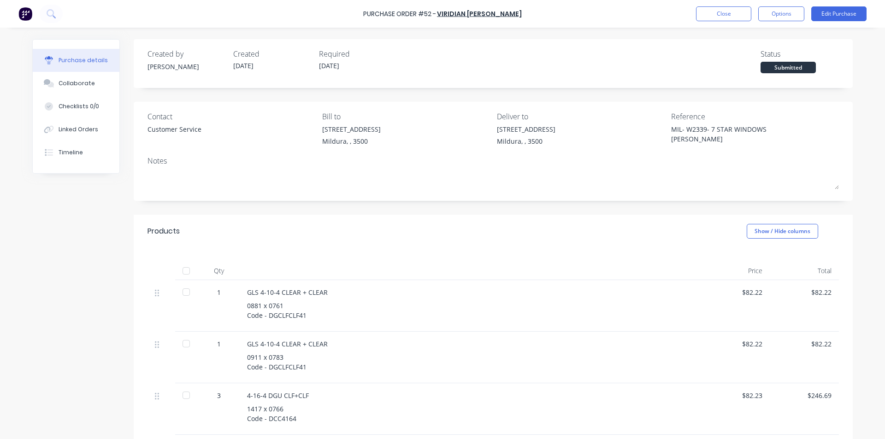
scroll to position [11, 0]
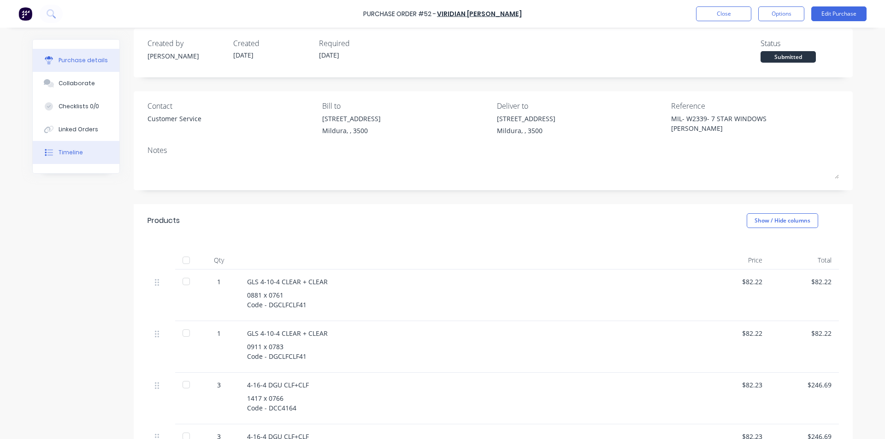
click at [52, 156] on div at bounding box center [49, 152] width 14 height 8
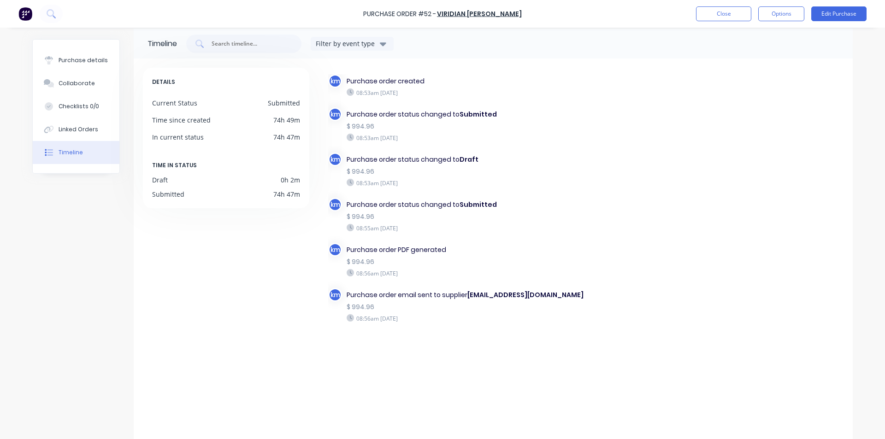
scroll to position [6, 0]
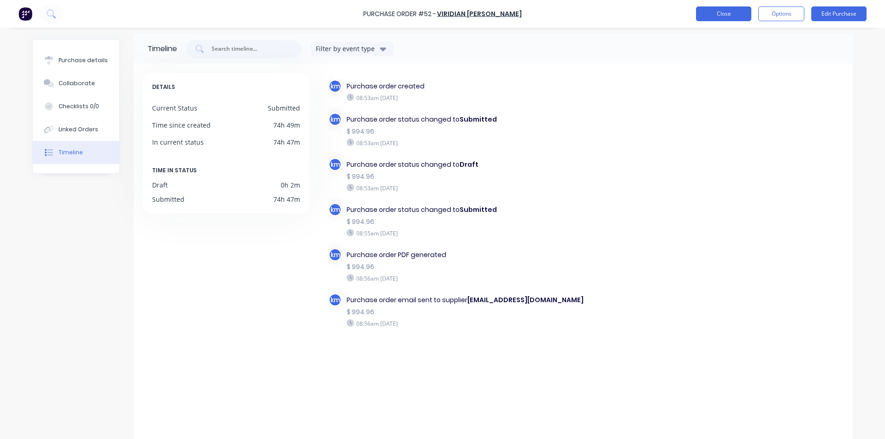
click at [716, 12] on button "Close" at bounding box center [723, 13] width 55 height 15
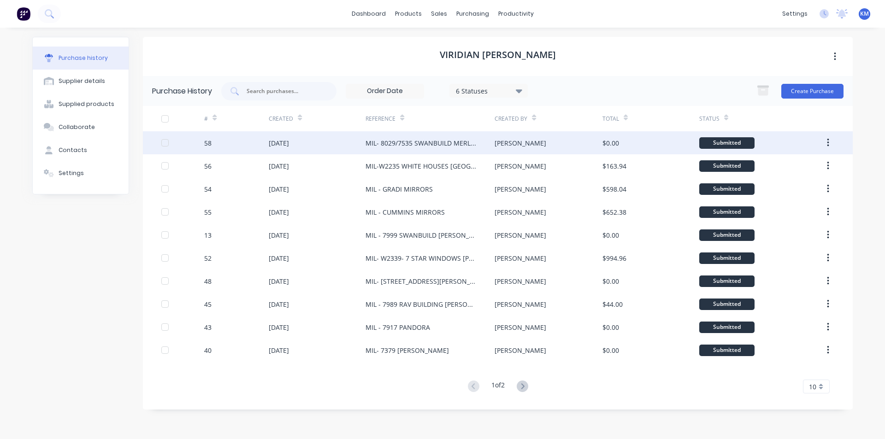
click at [559, 149] on div "Shelby" at bounding box center [547, 142] width 107 height 23
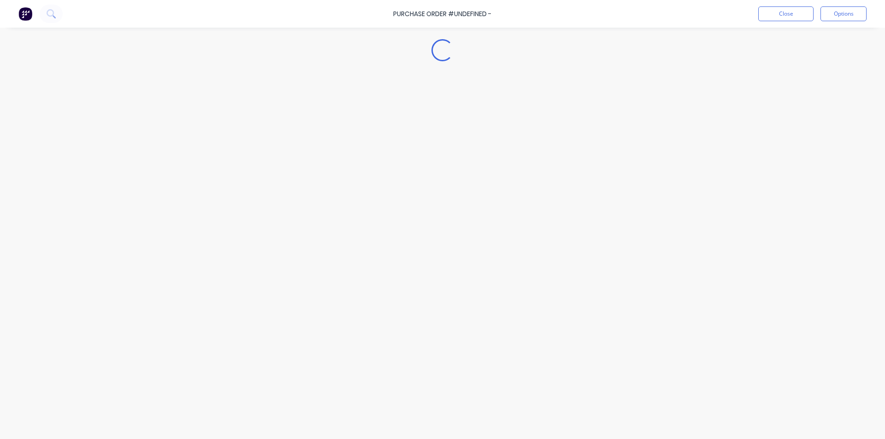
type textarea "x"
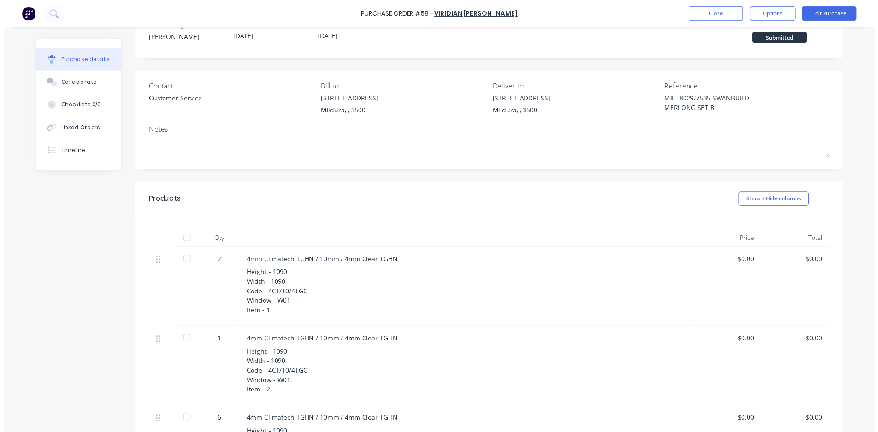
scroll to position [46, 0]
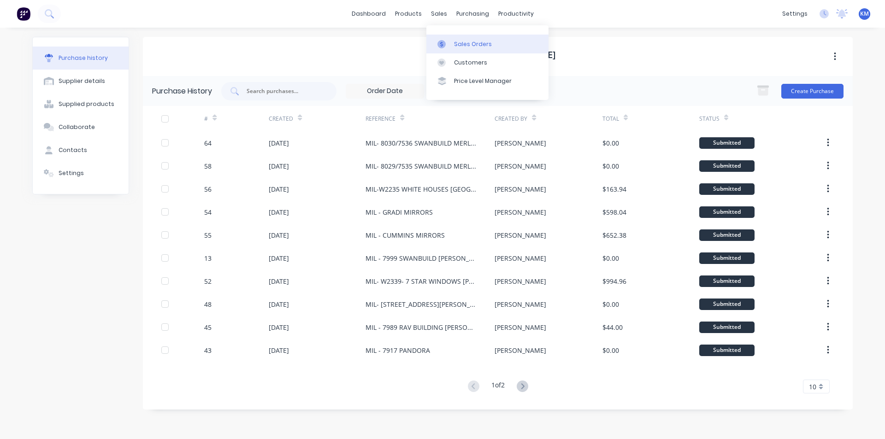
click at [460, 42] on div "Sales Orders" at bounding box center [473, 44] width 38 height 8
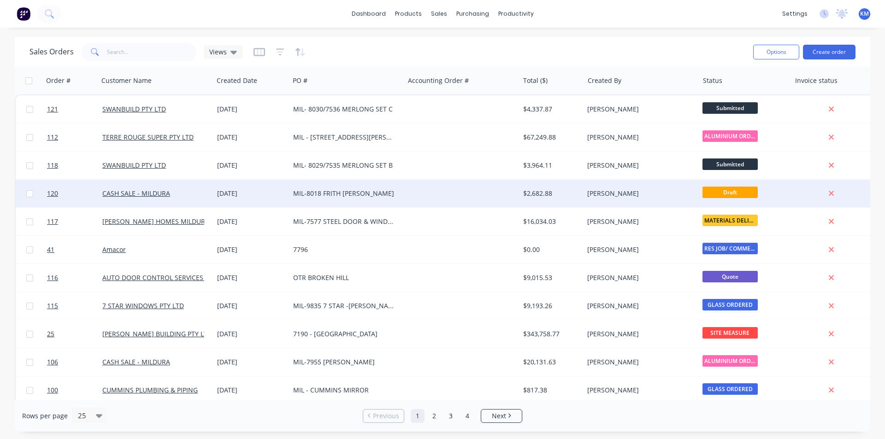
click at [392, 192] on div "MIL-8018 FRITH [PERSON_NAME]" at bounding box center [344, 193] width 102 height 9
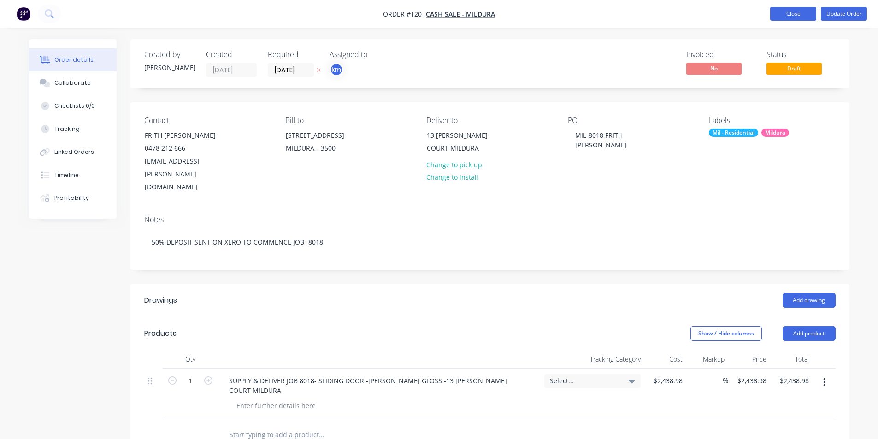
click at [781, 10] on button "Close" at bounding box center [793, 14] width 46 height 14
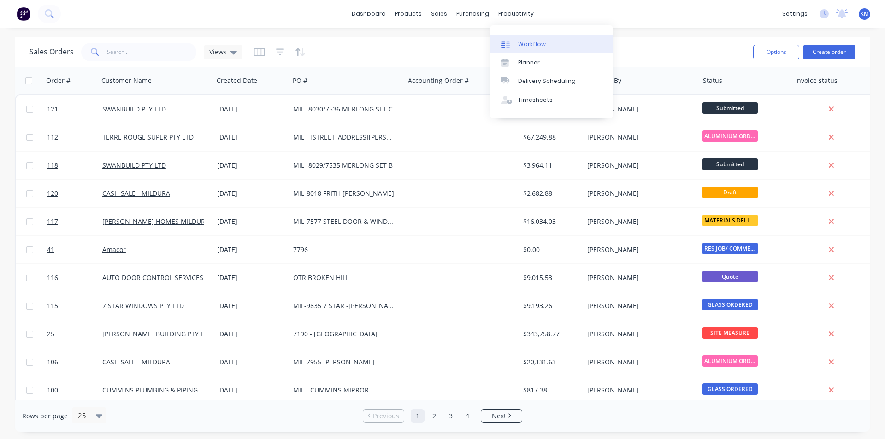
click at [528, 41] on div "Workflow" at bounding box center [532, 44] width 28 height 8
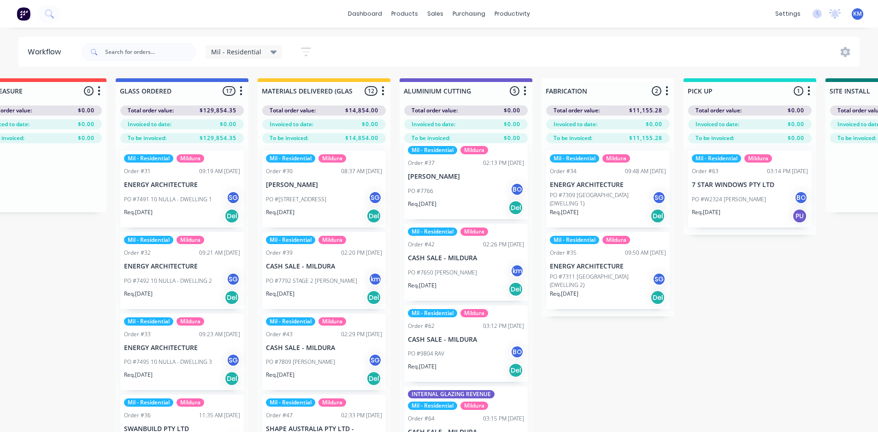
scroll to position [22, 0]
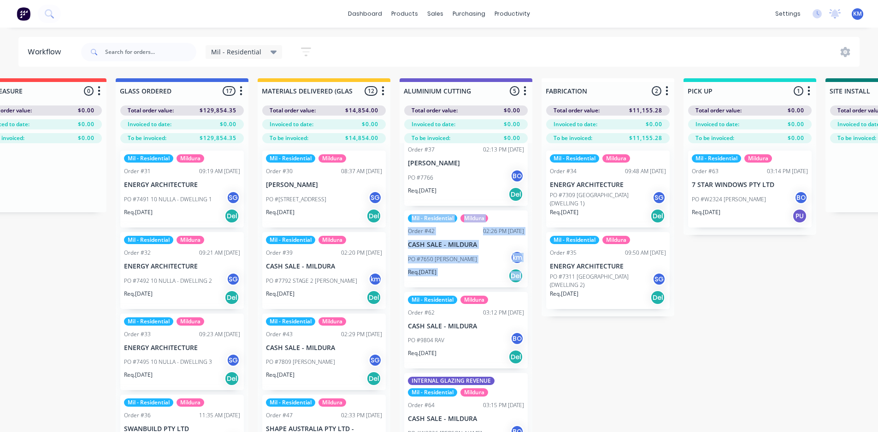
drag, startPoint x: 534, startPoint y: 200, endPoint x: 534, endPoint y: 272, distance: 72.8
click at [534, 272] on div "Submitted 3 Status colour #273444 hex #273444 Save Cancel Summaries Total order…" at bounding box center [556, 271] width 2071 height 387
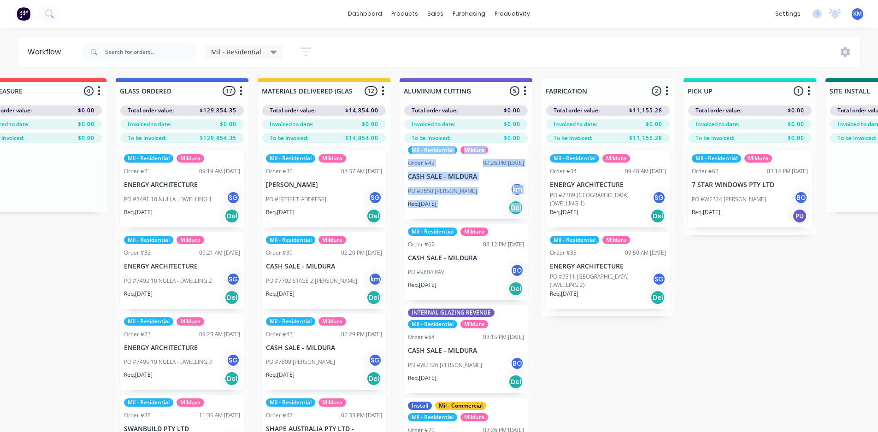
scroll to position [112, 0]
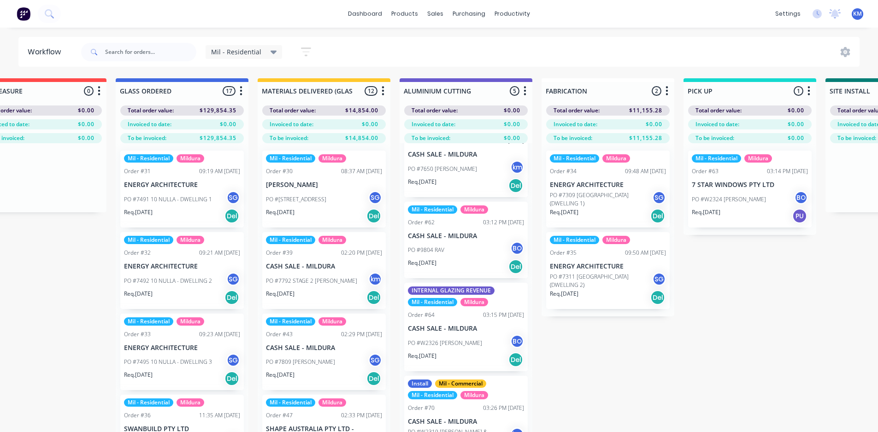
drag, startPoint x: 534, startPoint y: 363, endPoint x: 533, endPoint y: 368, distance: 5.1
click at [531, 375] on div "Submitted 3 Status colour #273444 hex #273444 Save Cancel Summaries Total order…" at bounding box center [556, 271] width 2071 height 387
click at [638, 349] on div "Submitted 3 Status colour #273444 hex #273444 Save Cancel Summaries Total order…" at bounding box center [556, 271] width 2071 height 387
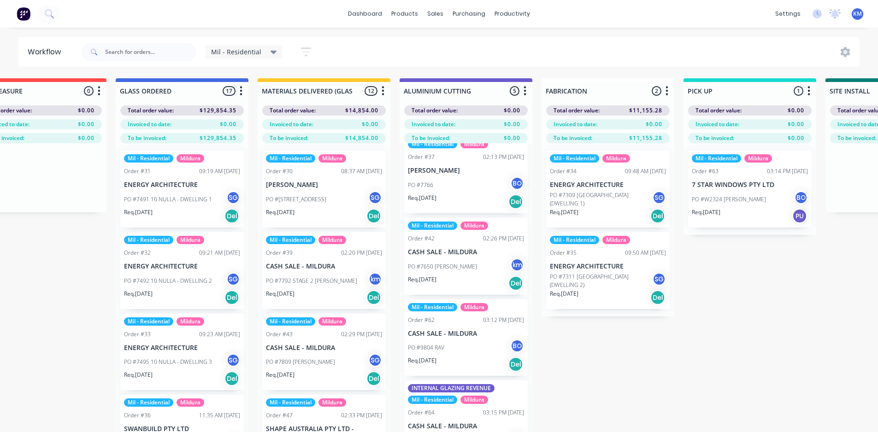
scroll to position [0, 0]
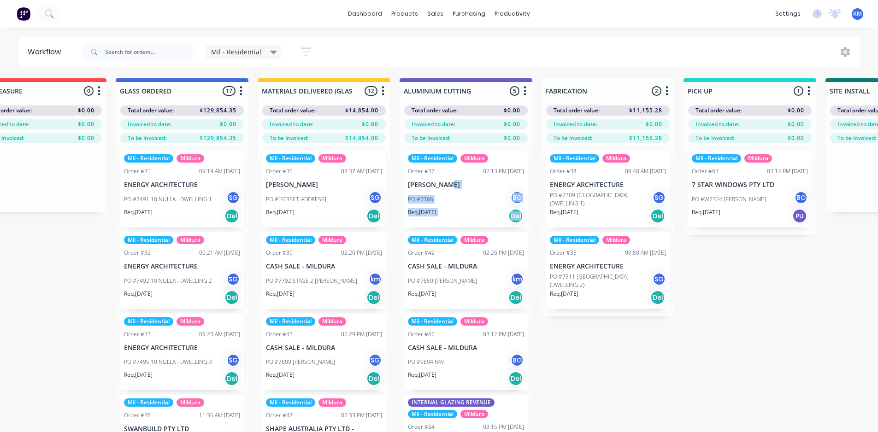
drag, startPoint x: 528, startPoint y: 187, endPoint x: 533, endPoint y: 212, distance: 25.8
click at [533, 212] on div "Submitted 3 Status colour #273444 hex #273444 Save Cancel Summaries Total order…" at bounding box center [556, 271] width 2071 height 387
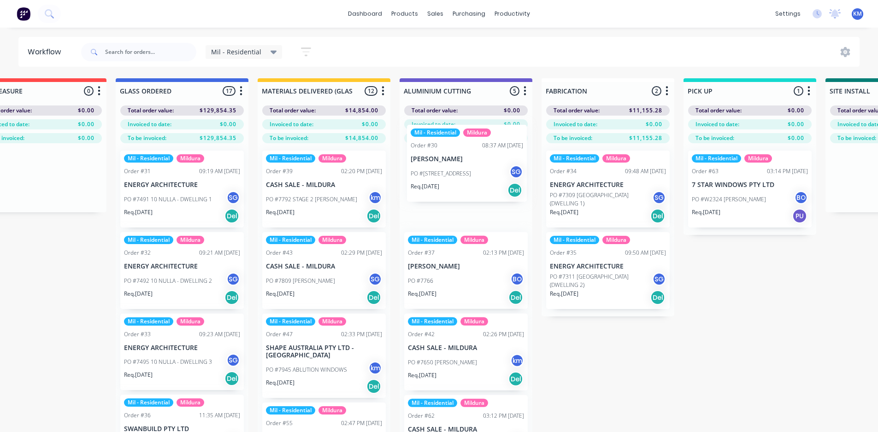
drag, startPoint x: 301, startPoint y: 200, endPoint x: 449, endPoint y: 176, distance: 150.4
click at [449, 176] on div "Submitted 3 Status colour #273444 hex #273444 Save Cancel Summaries Total order…" at bounding box center [556, 271] width 2071 height 387
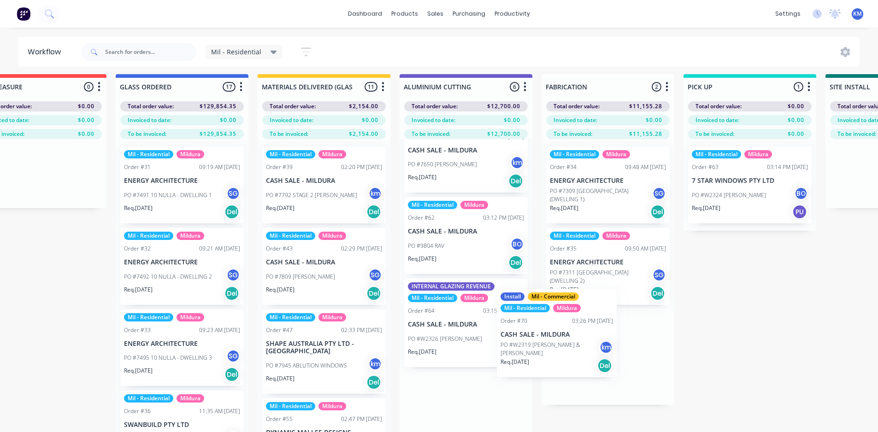
scroll to position [5, 472]
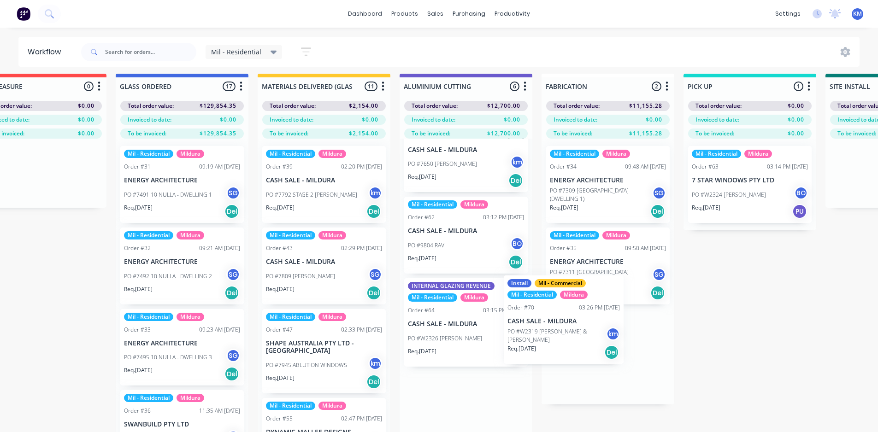
drag, startPoint x: 461, startPoint y: 410, endPoint x: 607, endPoint y: 280, distance: 195.5
click at [607, 280] on div "Submitted 3 Status colour #273444 hex #273444 Save Cancel Summaries Total order…" at bounding box center [556, 267] width 2071 height 387
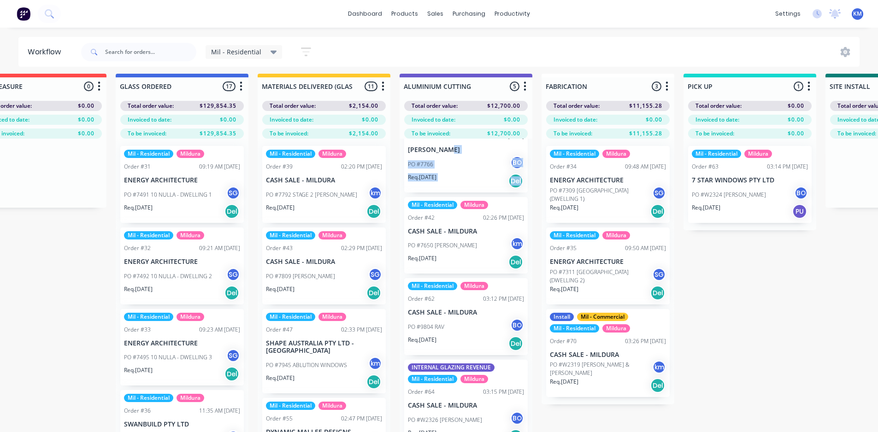
scroll to position [100, 0]
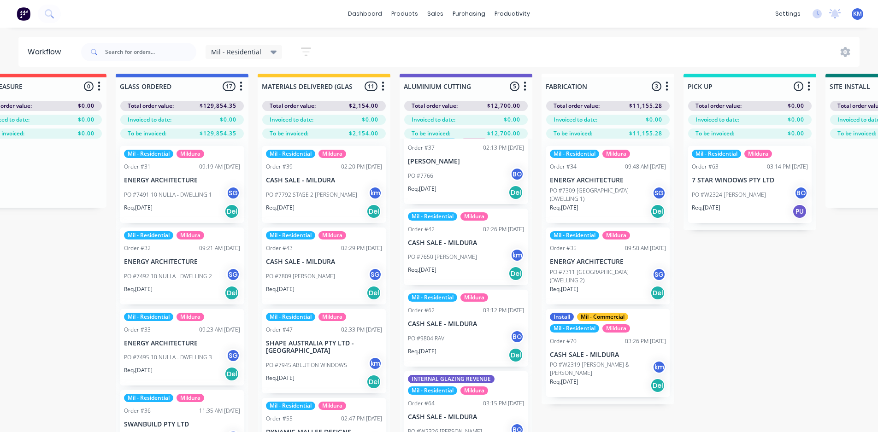
click at [795, 311] on div "Submitted 3 Status colour #273444 hex #273444 Save Cancel Summaries Total order…" at bounding box center [556, 267] width 2071 height 387
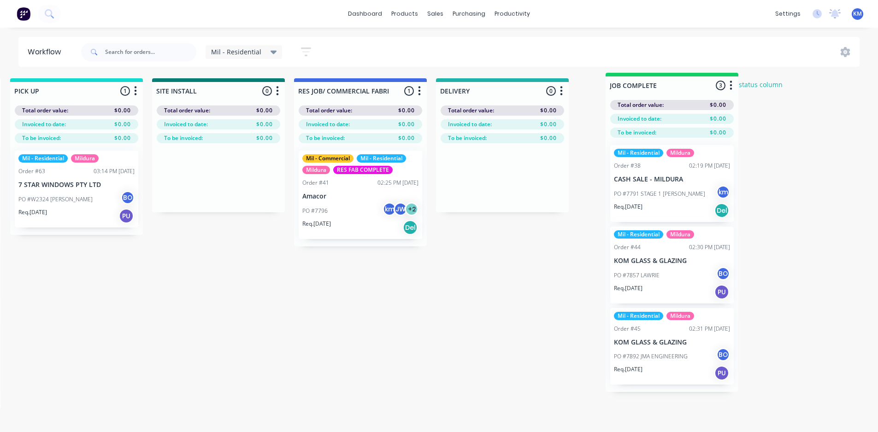
scroll to position [0, 1147]
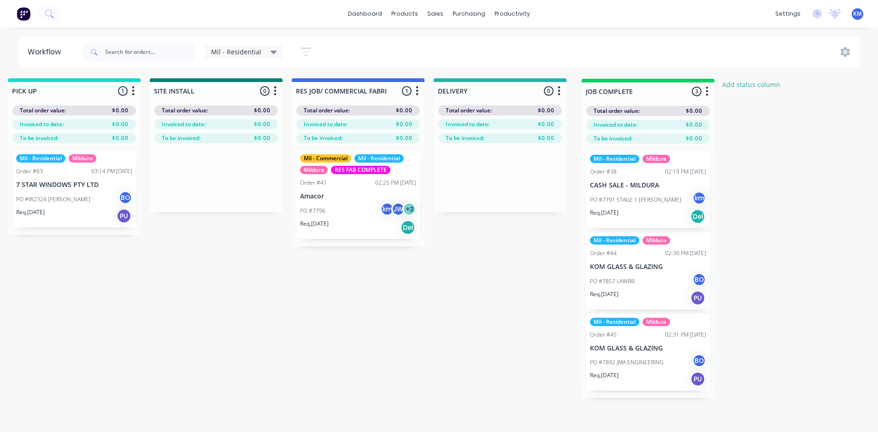
drag, startPoint x: 477, startPoint y: 93, endPoint x: 641, endPoint y: 94, distance: 164.0
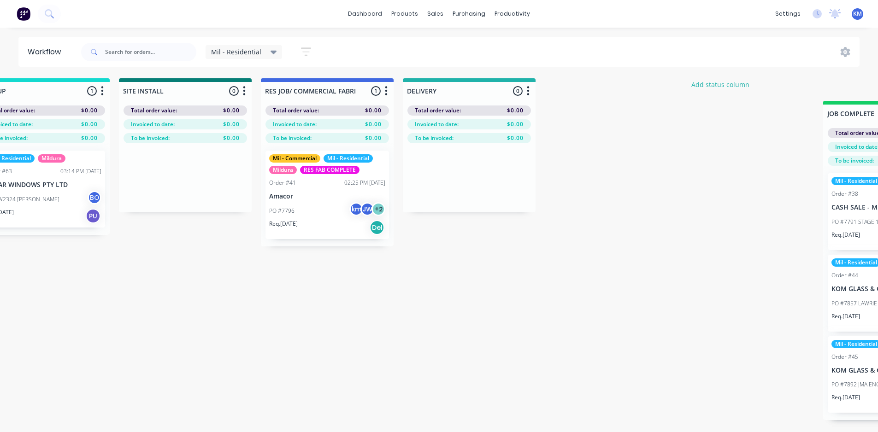
scroll to position [0, 1193]
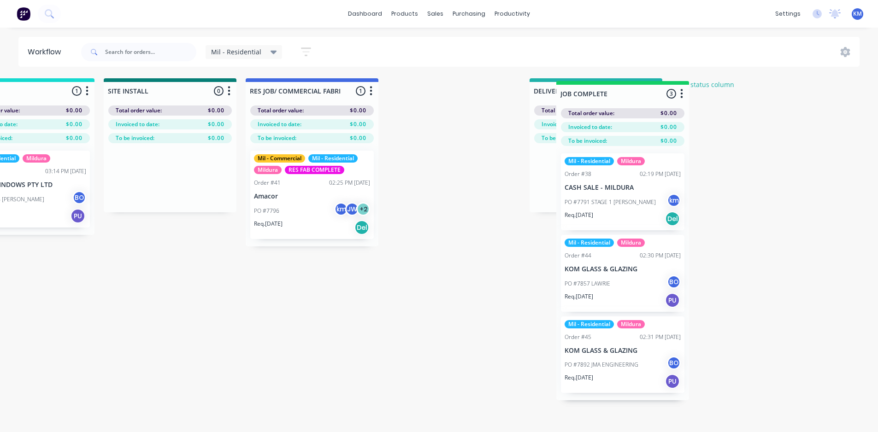
drag, startPoint x: 352, startPoint y: 93, endPoint x: 348, endPoint y: 99, distance: 6.8
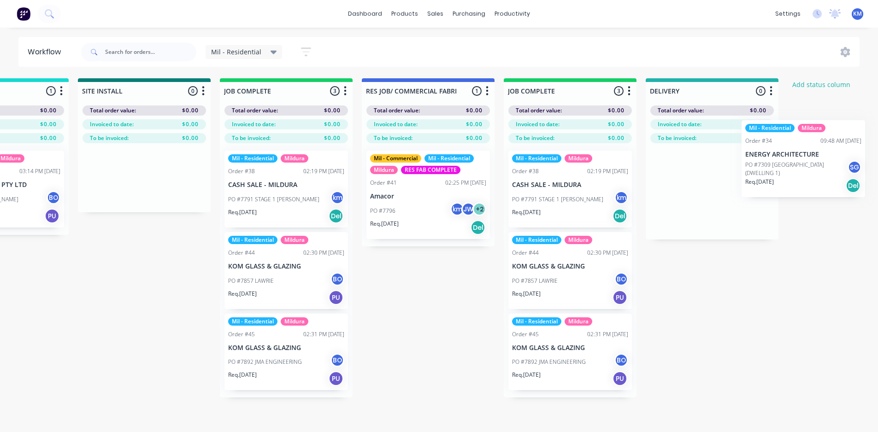
scroll to position [0, 1262]
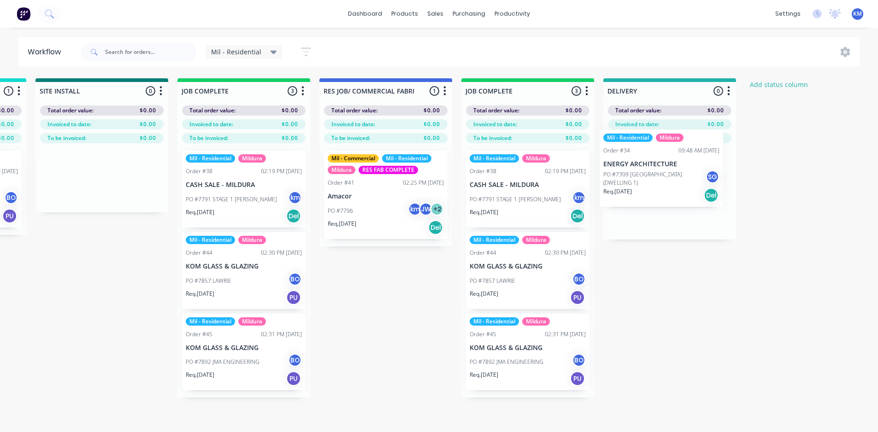
drag, startPoint x: 162, startPoint y: 203, endPoint x: 650, endPoint y: 183, distance: 487.9
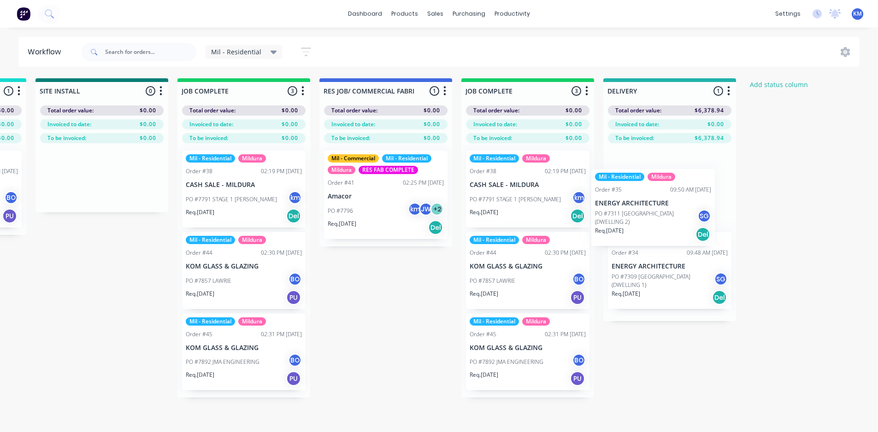
drag, startPoint x: 123, startPoint y: 194, endPoint x: 670, endPoint y: 207, distance: 547.6
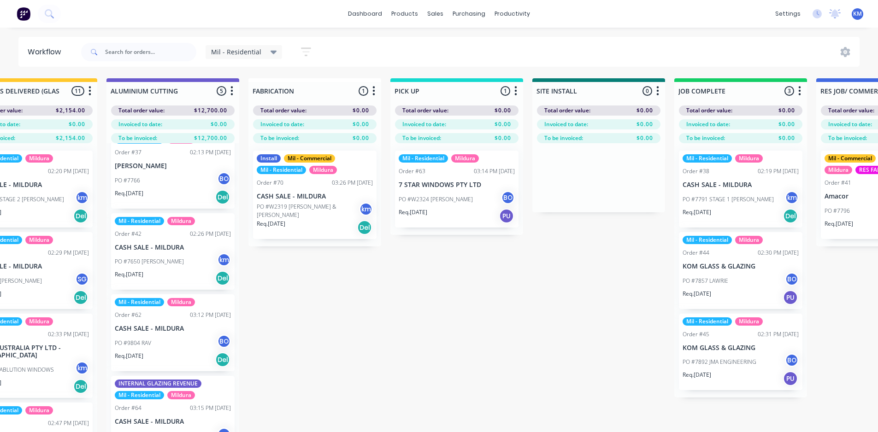
scroll to position [0, 754]
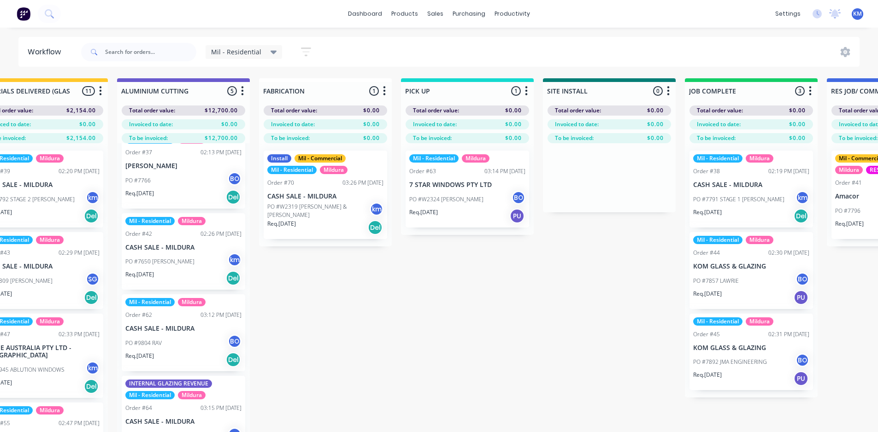
click at [435, 306] on div "Submitted 3 Status colour #273444 hex #273444 Save Cancel Summaries Total order…" at bounding box center [274, 271] width 2071 height 387
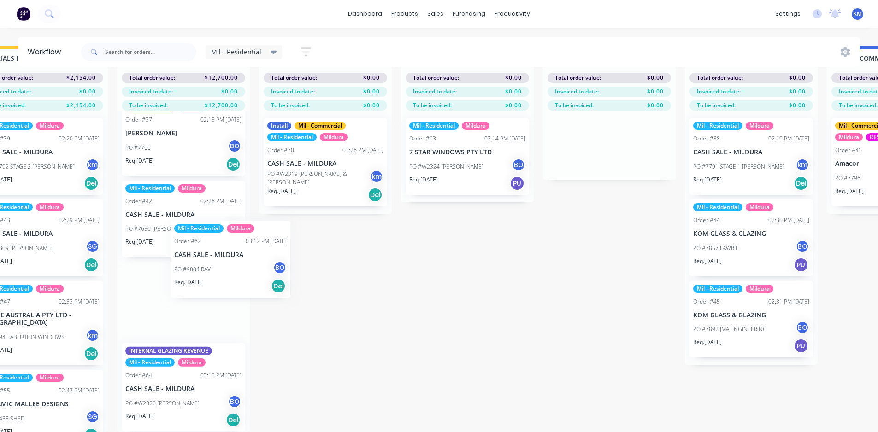
scroll to position [40, 754]
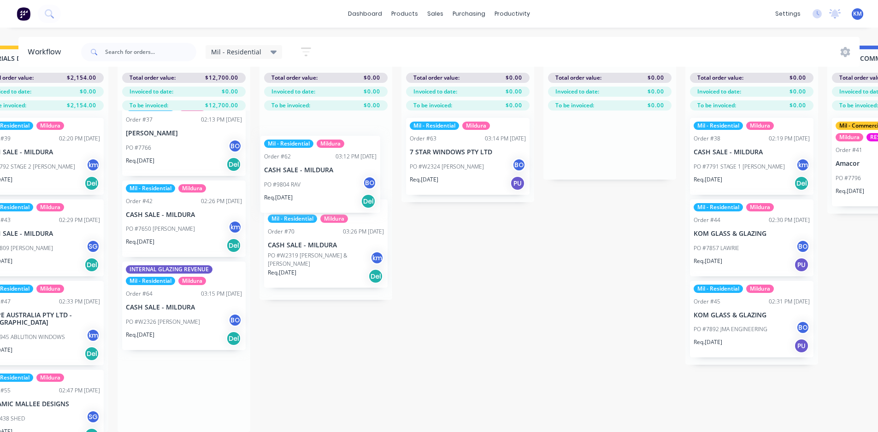
drag, startPoint x: 185, startPoint y: 306, endPoint x: 329, endPoint y: 181, distance: 190.8
click at [329, 181] on div "Submitted 3 Status colour #273444 hex #273444 Save Cancel Summaries Total order…" at bounding box center [274, 239] width 2071 height 387
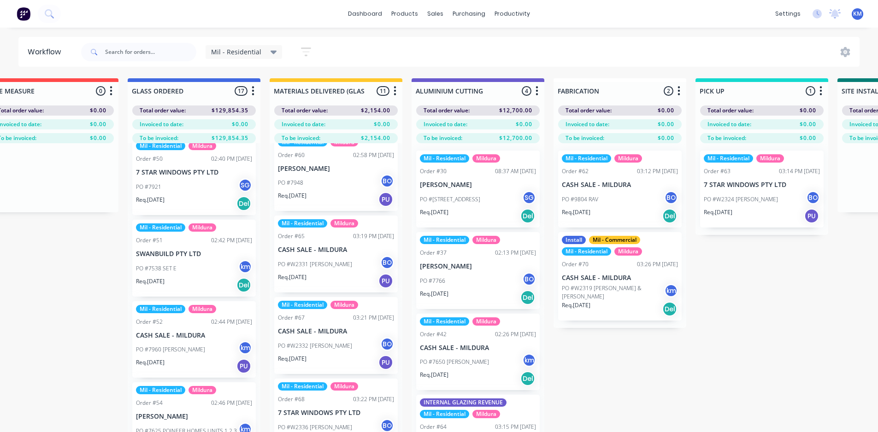
scroll to position [453, 0]
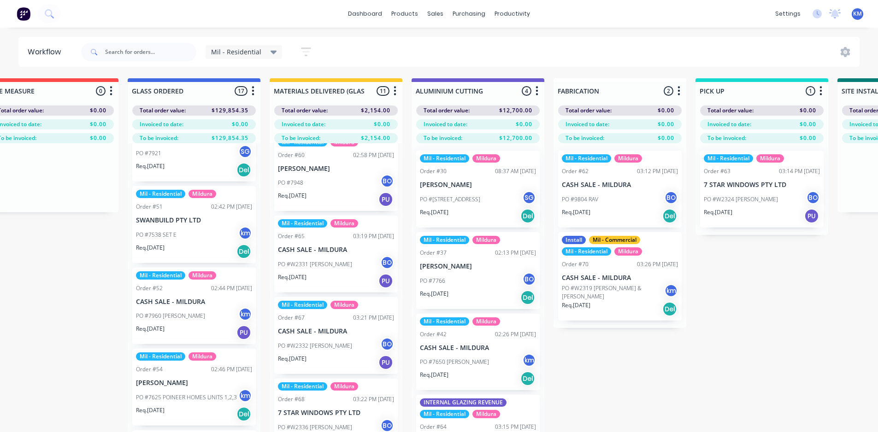
click at [271, 289] on div "Mil - Residential Mildura Order #39 02:20 PM 01/10/25 CASH SALE - MILDURA PO #7…" at bounding box center [336, 304] width 133 height 322
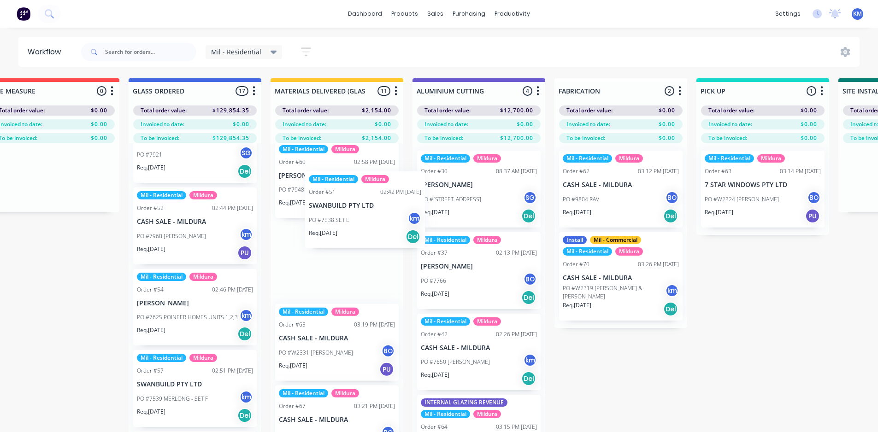
scroll to position [505, 0]
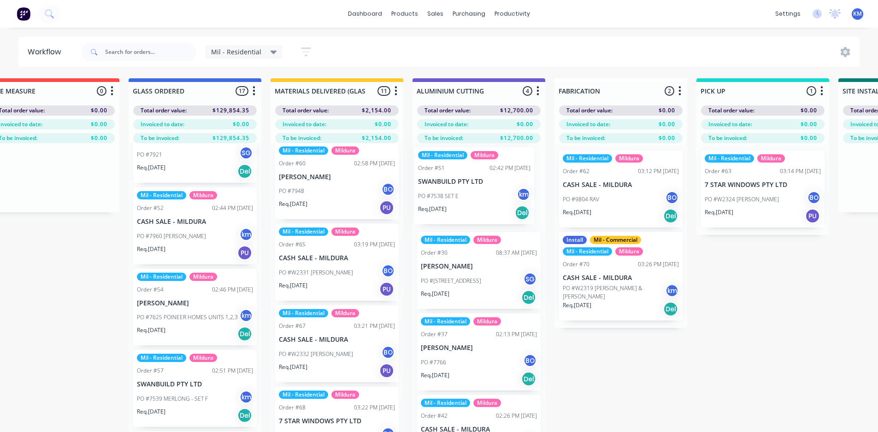
drag, startPoint x: 193, startPoint y: 238, endPoint x: 479, endPoint y: 199, distance: 288.8
click at [479, 199] on div "Submitted 3 Status colour #273444 hex #273444 Save Cancel Summaries Total order…" at bounding box center [569, 271] width 2071 height 387
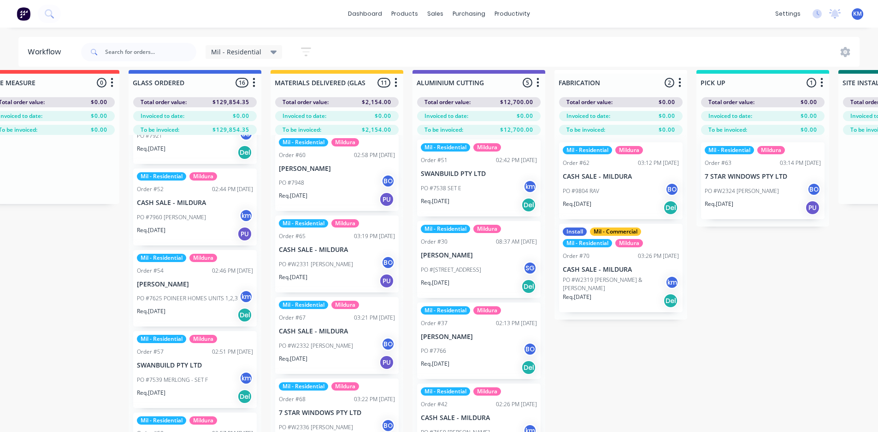
scroll to position [16, 459]
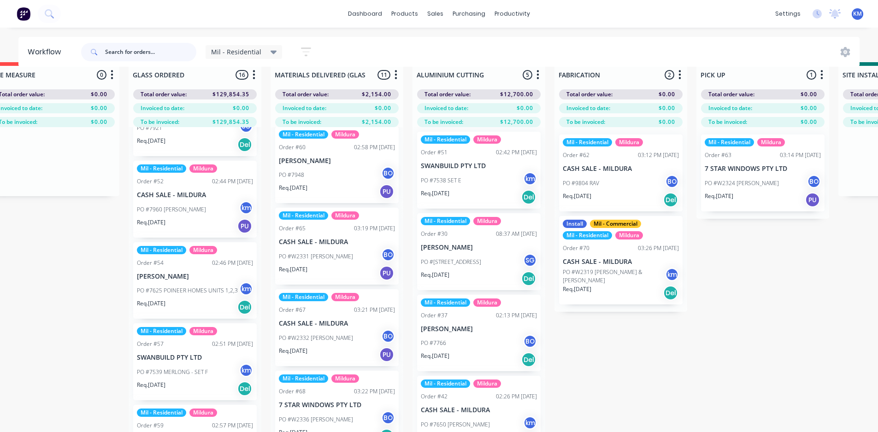
click at [149, 59] on input "text" at bounding box center [150, 52] width 91 height 18
type input "M"
type input "COX"
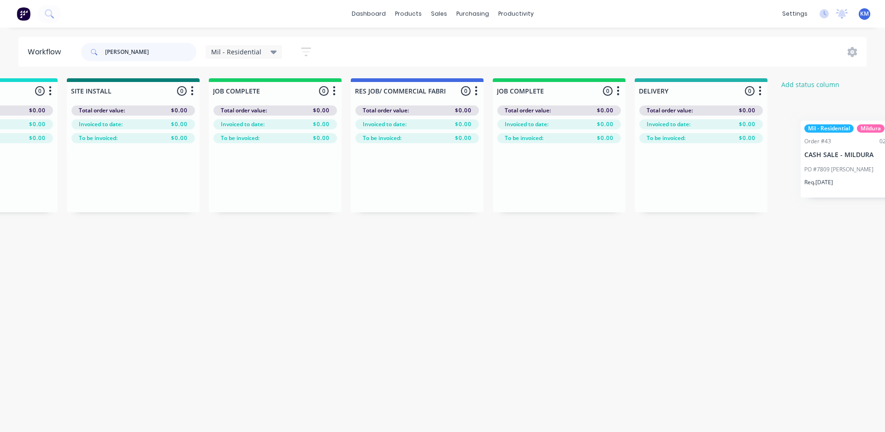
scroll to position [0, 1255]
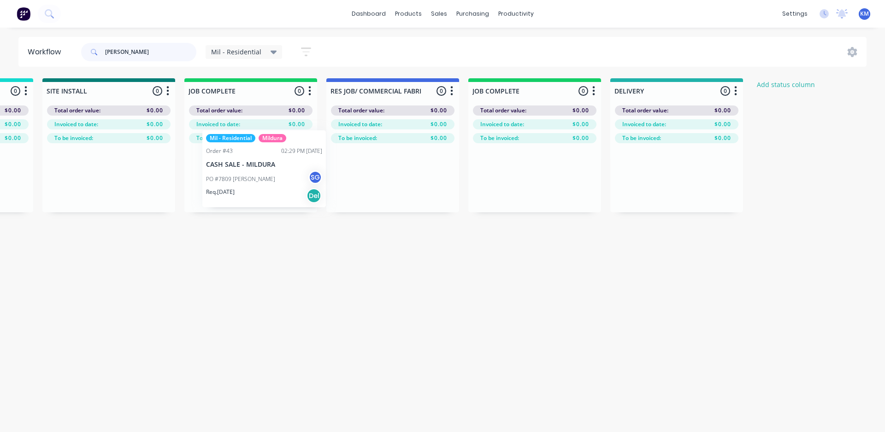
drag, startPoint x: 767, startPoint y: 201, endPoint x: 238, endPoint y: 181, distance: 529.4
drag, startPoint x: 153, startPoint y: 50, endPoint x: 62, endPoint y: 59, distance: 92.2
click at [62, 59] on header "Workflow COX Mil - Residential Save new view None edit Mil - Residential (Defau…" at bounding box center [442, 52] width 848 height 30
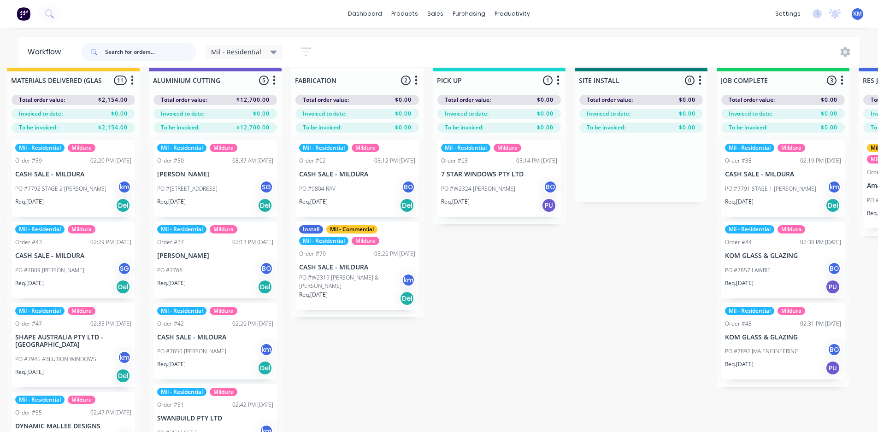
scroll to position [11, 662]
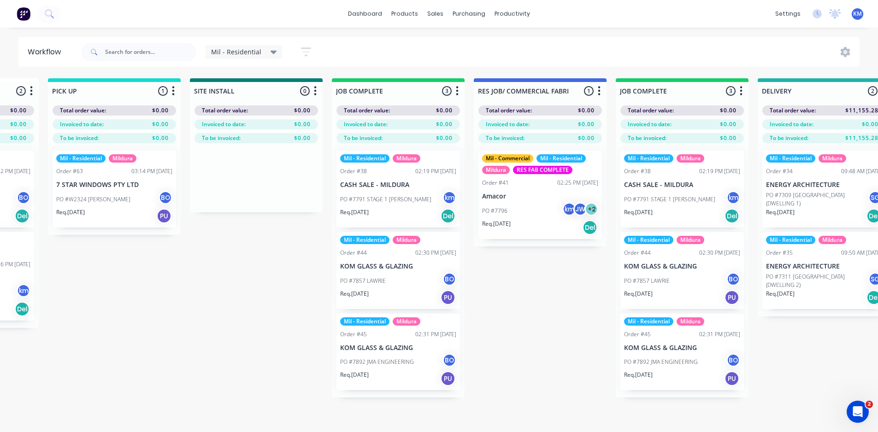
scroll to position [0, 1262]
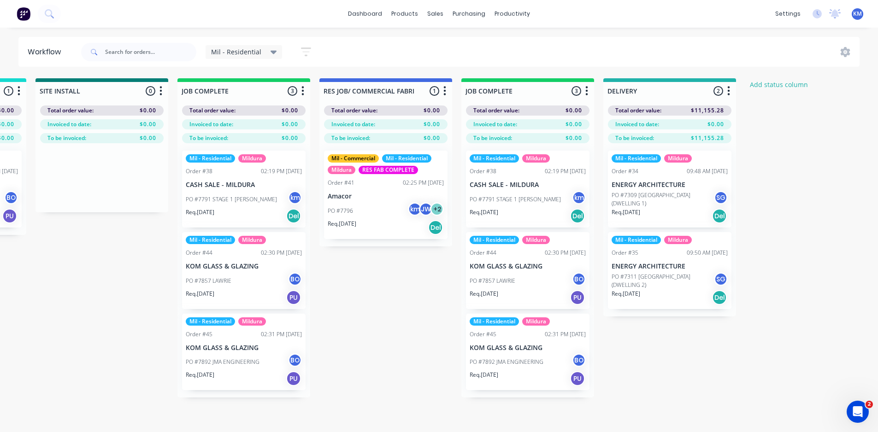
drag, startPoint x: 300, startPoint y: 436, endPoint x: 7, endPoint y: 9, distance: 517.8
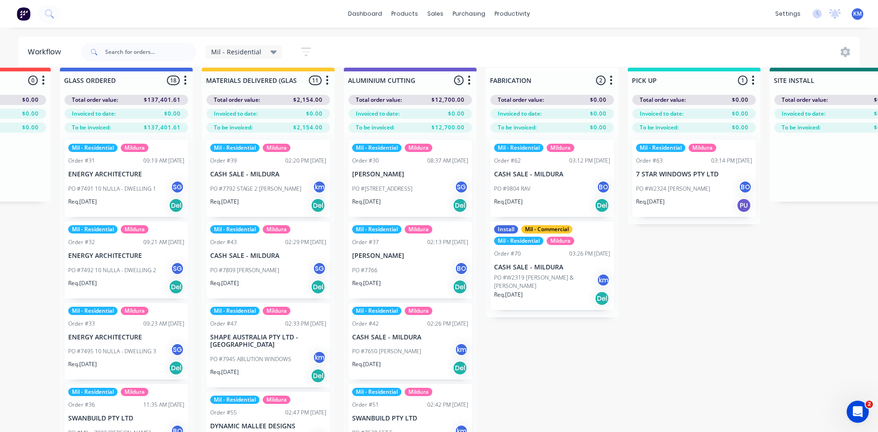
scroll to position [11, 517]
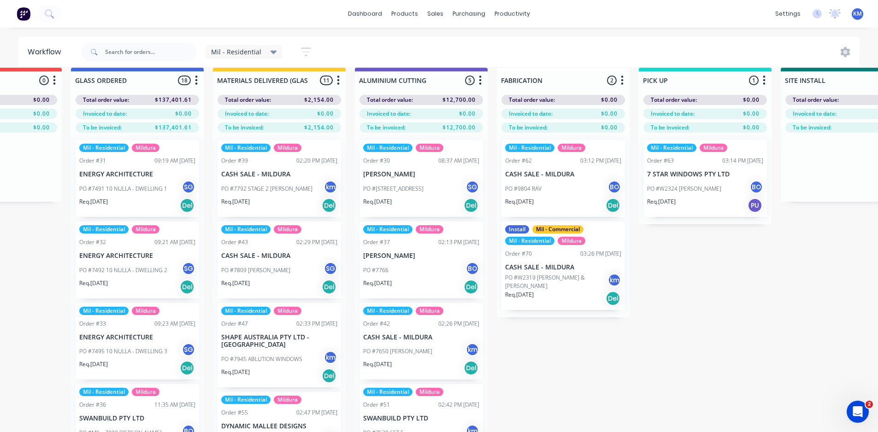
drag, startPoint x: 347, startPoint y: 171, endPoint x: 345, endPoint y: 176, distance: 5.4
click at [345, 176] on div "Submitted 1 Status colour #273444 hex #273444 Save Cancel Summaries Total order…" at bounding box center [512, 261] width 2071 height 387
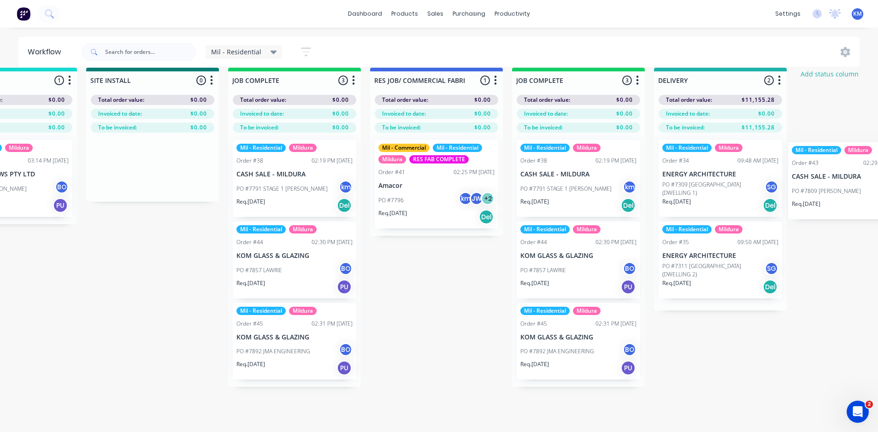
scroll to position [11, 1262]
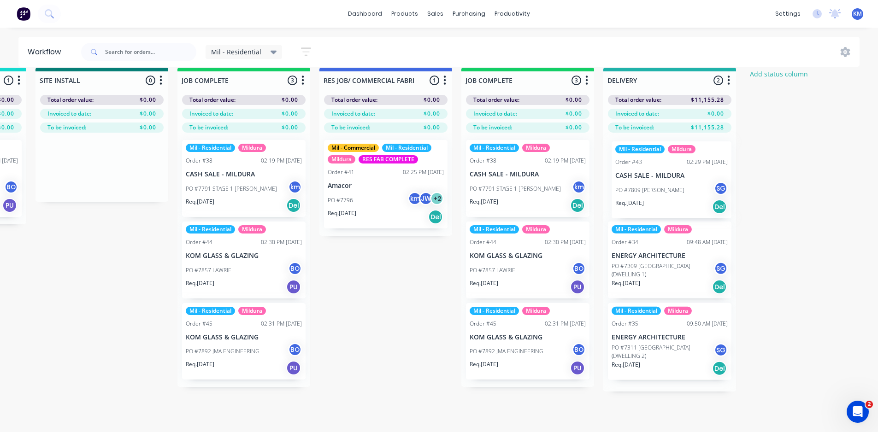
drag, startPoint x: 284, startPoint y: 260, endPoint x: 687, endPoint y: 179, distance: 410.4
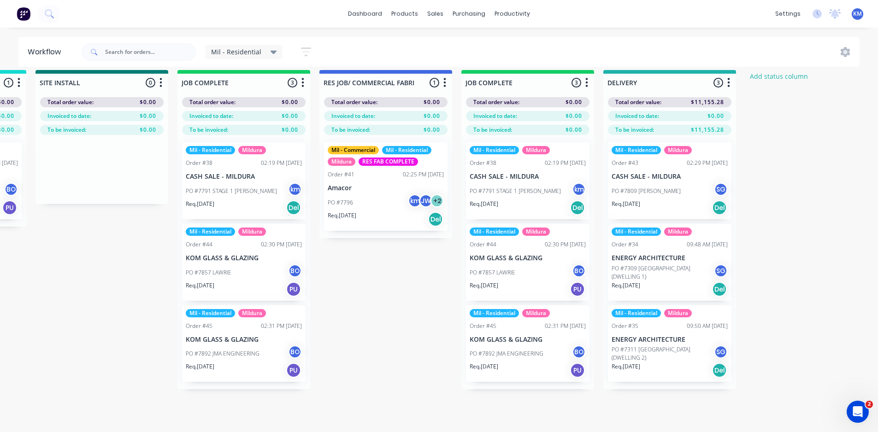
click at [235, 52] on span "Mil - Residential" at bounding box center [236, 52] width 50 height 10
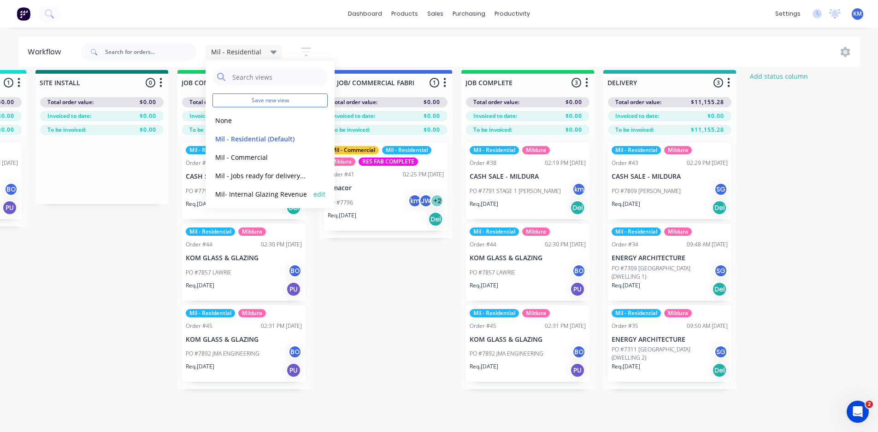
click at [274, 194] on button "Mil- Internal Glazing Revenue" at bounding box center [261, 194] width 98 height 11
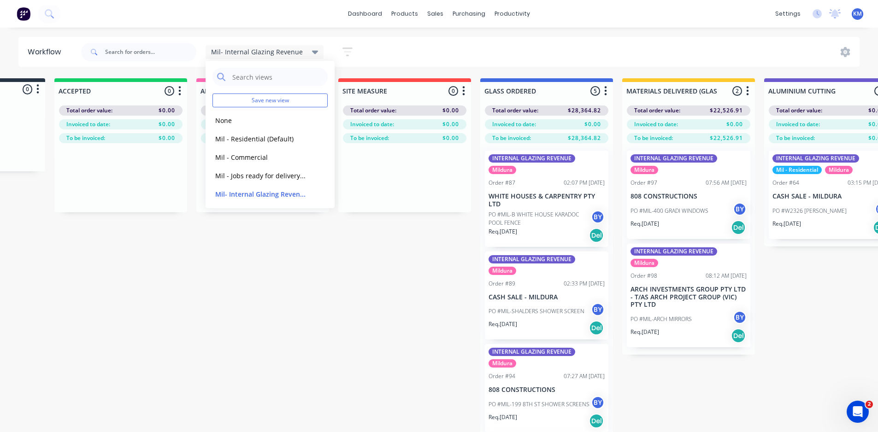
scroll to position [0, 192]
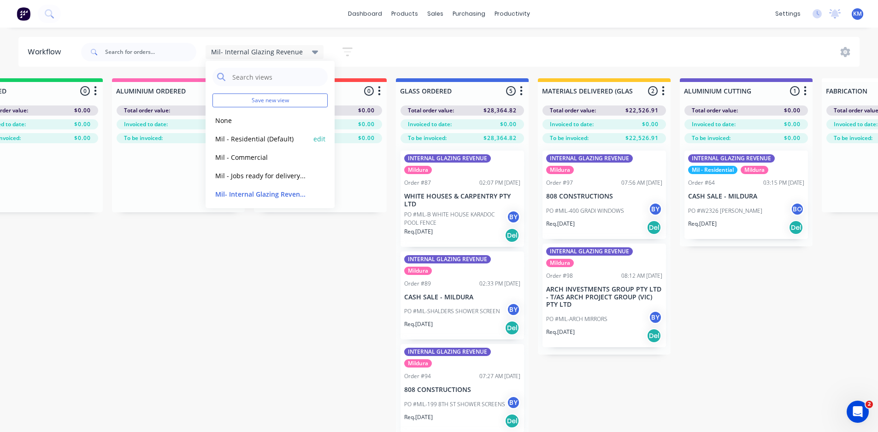
click at [253, 137] on button "Mil - Residential (Default)" at bounding box center [261, 139] width 98 height 11
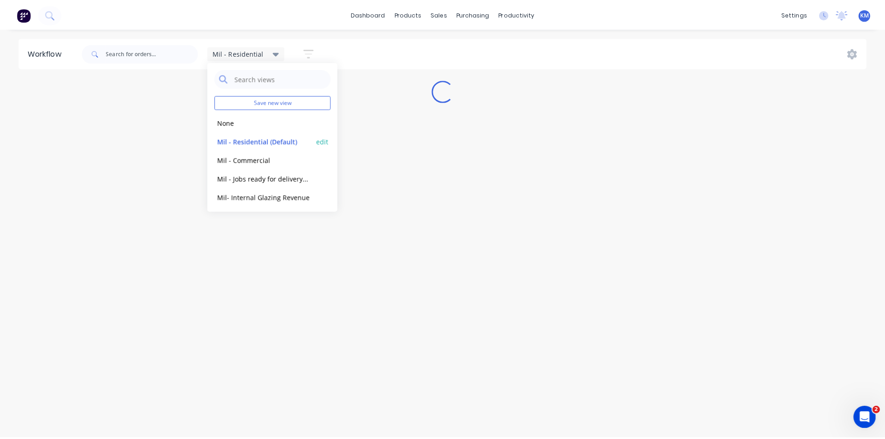
scroll to position [0, 0]
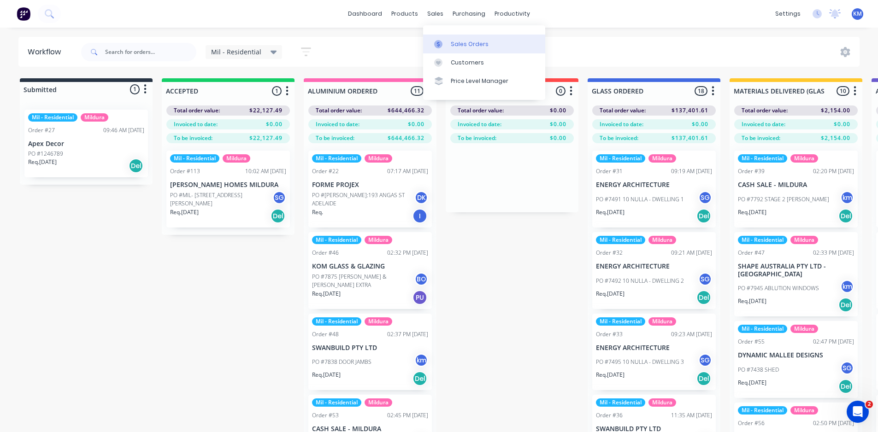
click at [451, 45] on div "Sales Orders" at bounding box center [470, 44] width 38 height 8
